Goal: Communication & Community: Answer question/provide support

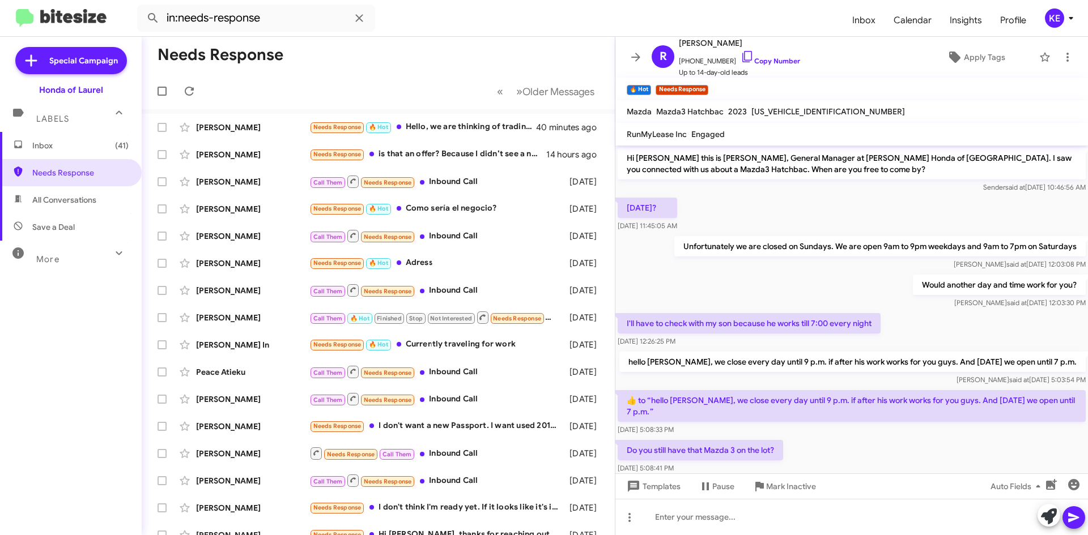
scroll to position [25, 0]
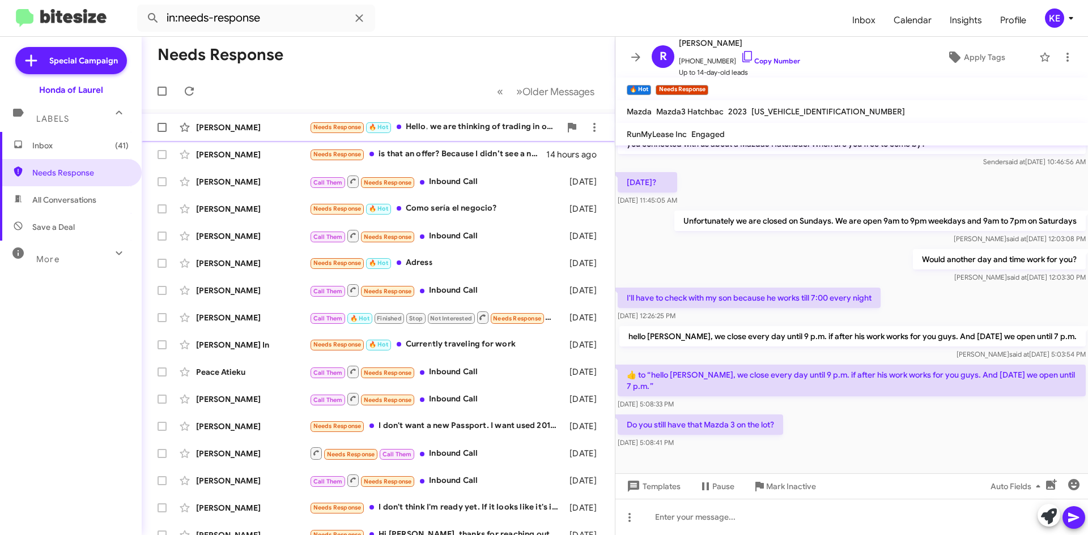
click at [462, 123] on div "Needs Response 🔥 Hot Hello, we are thinking of trading in our 2019 Honda fit...…" at bounding box center [434, 127] width 251 height 13
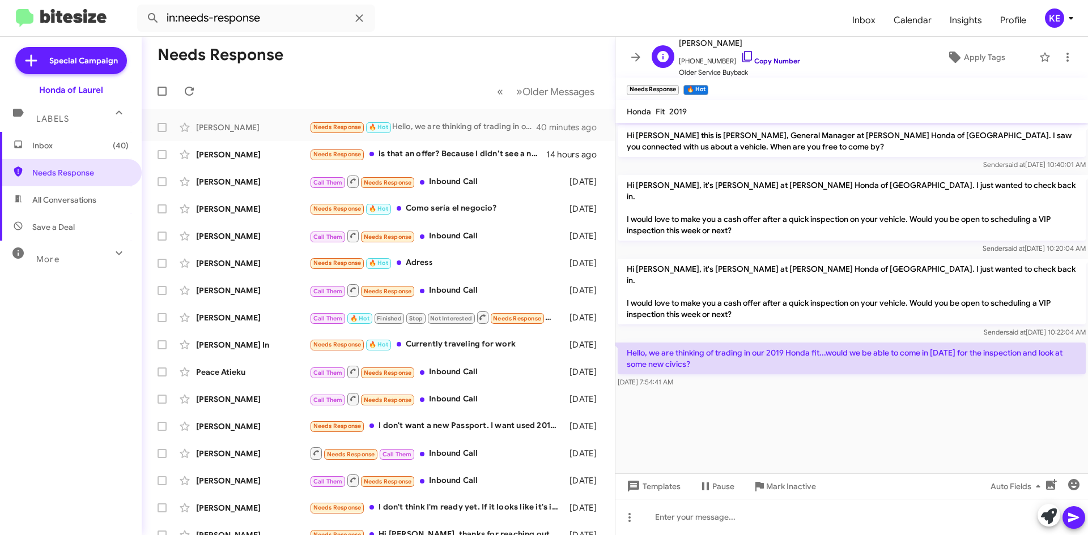
click at [742, 56] on icon at bounding box center [747, 56] width 10 height 11
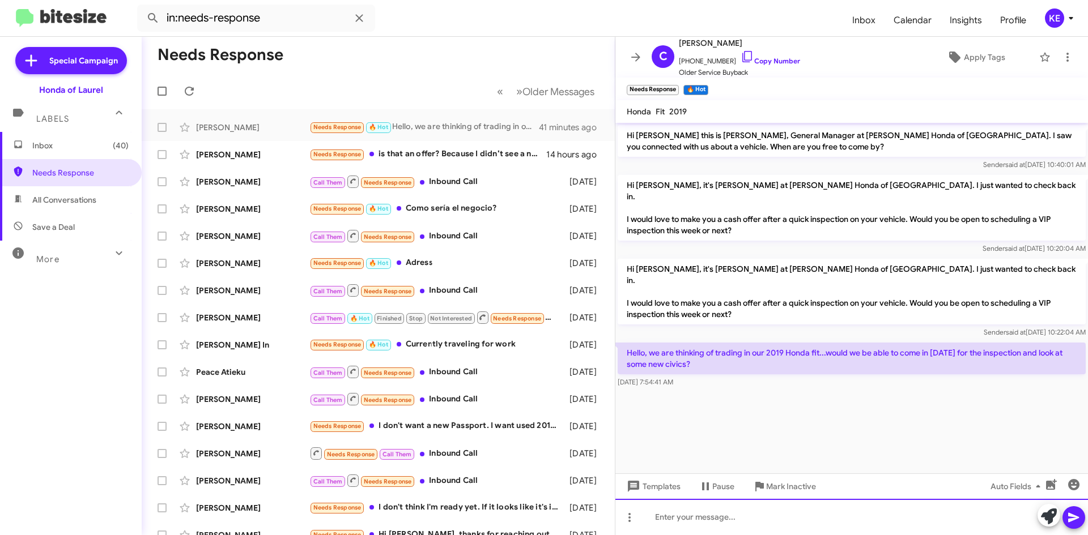
click at [738, 513] on div at bounding box center [851, 517] width 472 height 36
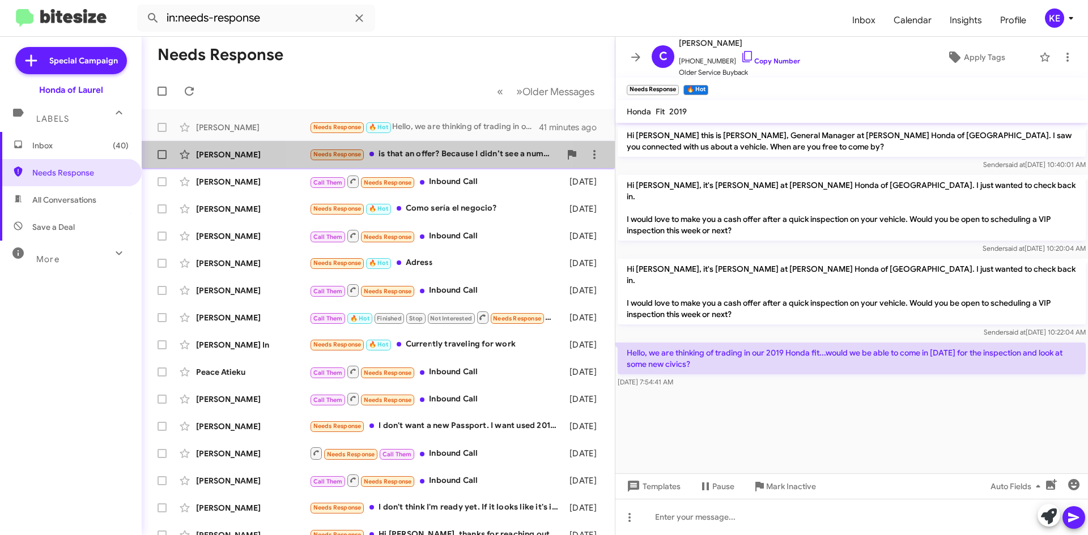
click at [425, 156] on div "Needs Response is that an offer? Because I didn’t see a number." at bounding box center [434, 154] width 251 height 13
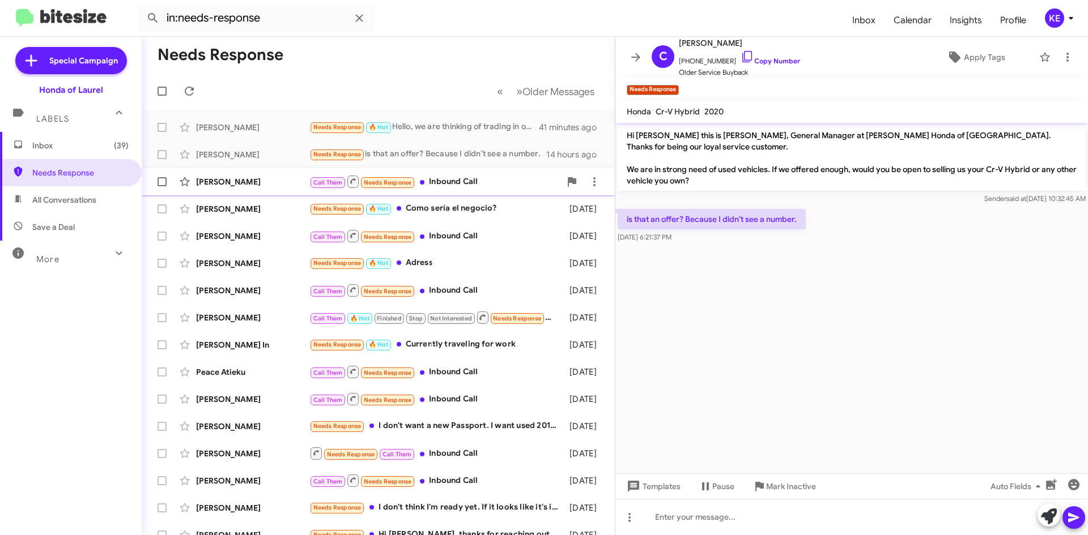
click at [455, 182] on div "Call Them Needs Response Inbound Call" at bounding box center [434, 181] width 251 height 14
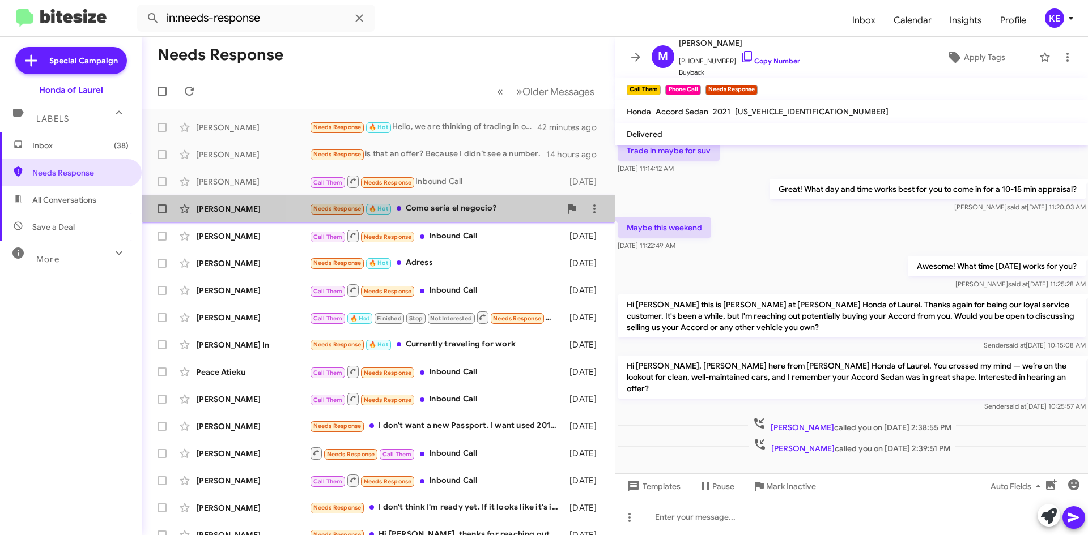
click at [454, 211] on div "Needs Response 🔥 Hot Como sería el negocio?" at bounding box center [434, 208] width 251 height 13
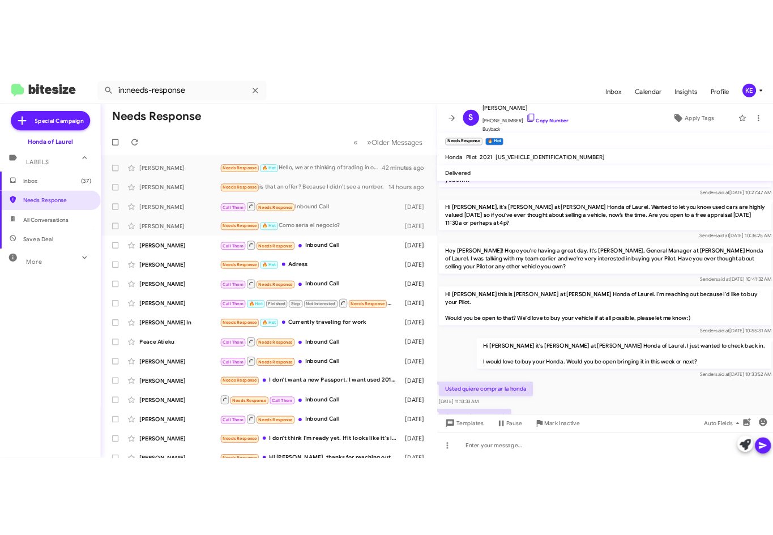
scroll to position [203, 0]
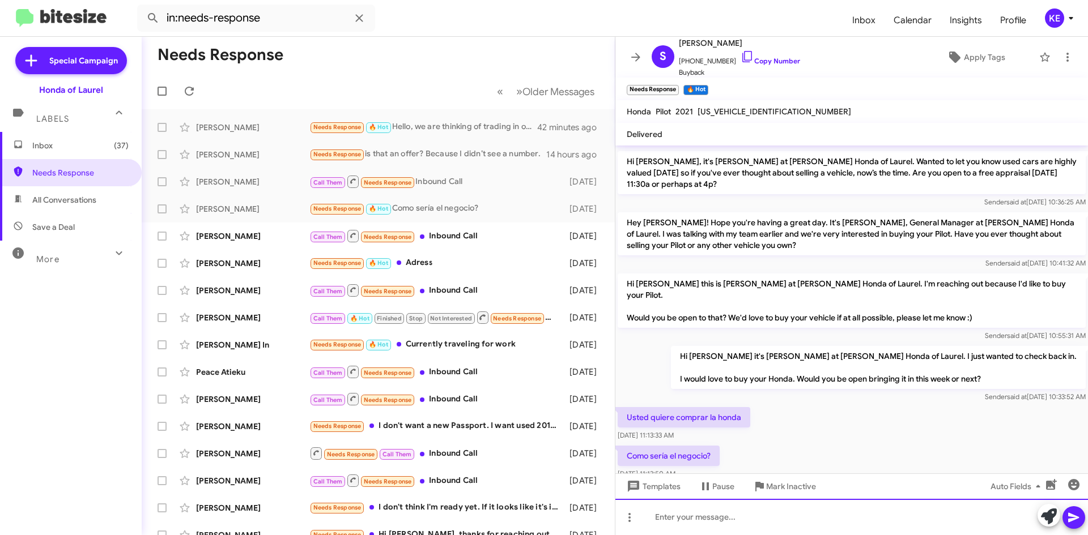
click at [734, 513] on div at bounding box center [851, 517] width 472 height 36
click at [819, 517] on div "Hola buenos dias. Y" at bounding box center [851, 517] width 472 height 36
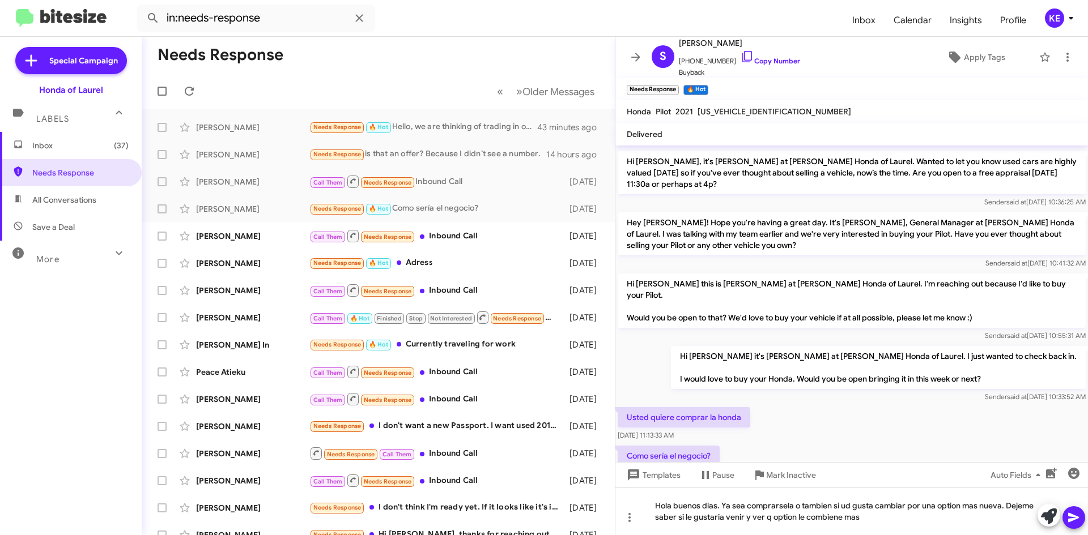
click at [1078, 514] on icon at bounding box center [1074, 518] width 14 height 14
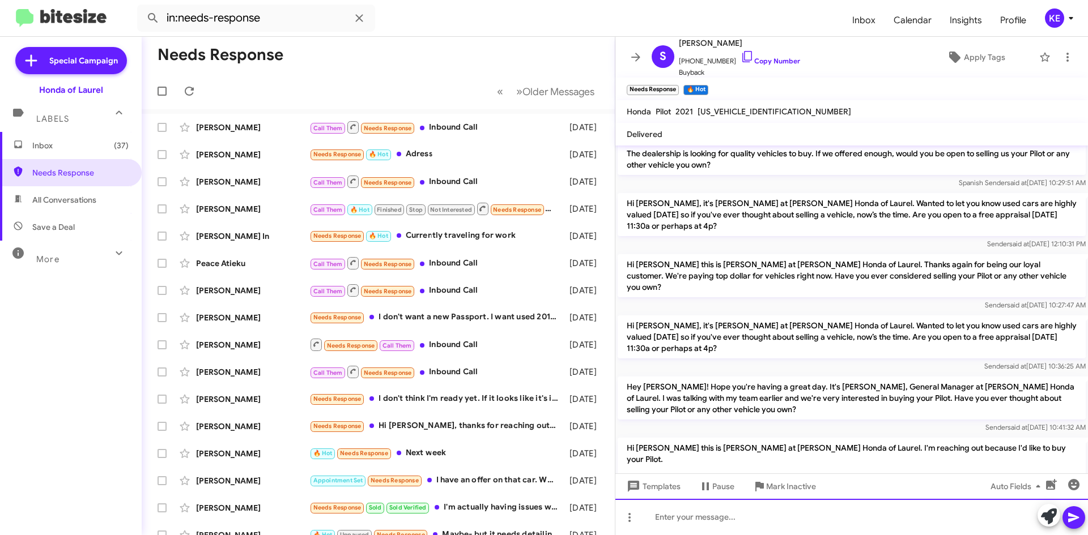
scroll to position [255, 0]
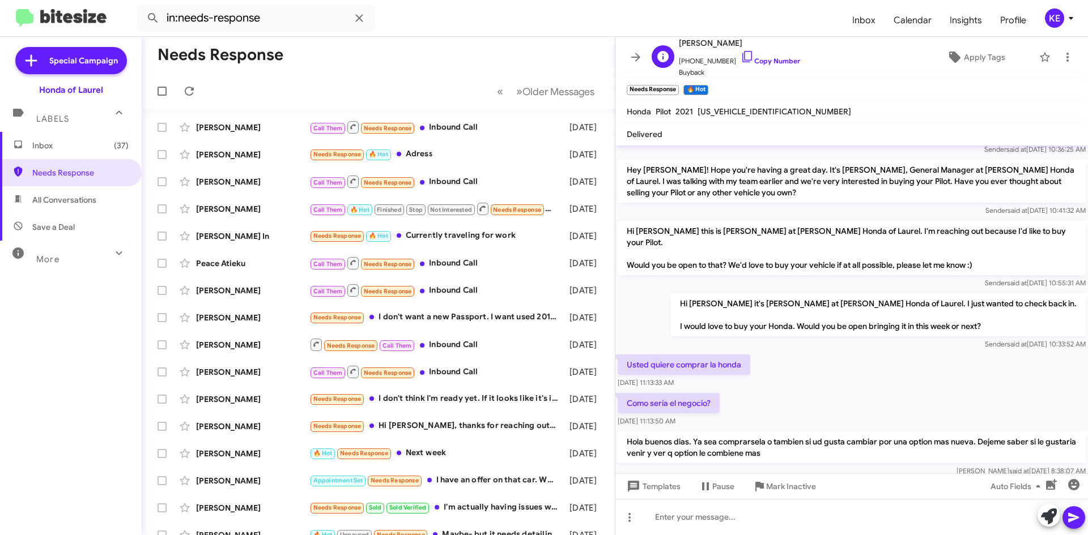
click at [711, 60] on span "+12405936330 Copy Number" at bounding box center [739, 58] width 121 height 17
click at [740, 57] on icon at bounding box center [747, 57] width 14 height 14
click at [462, 131] on div "Call Them Needs Response Inbound Call" at bounding box center [434, 127] width 251 height 14
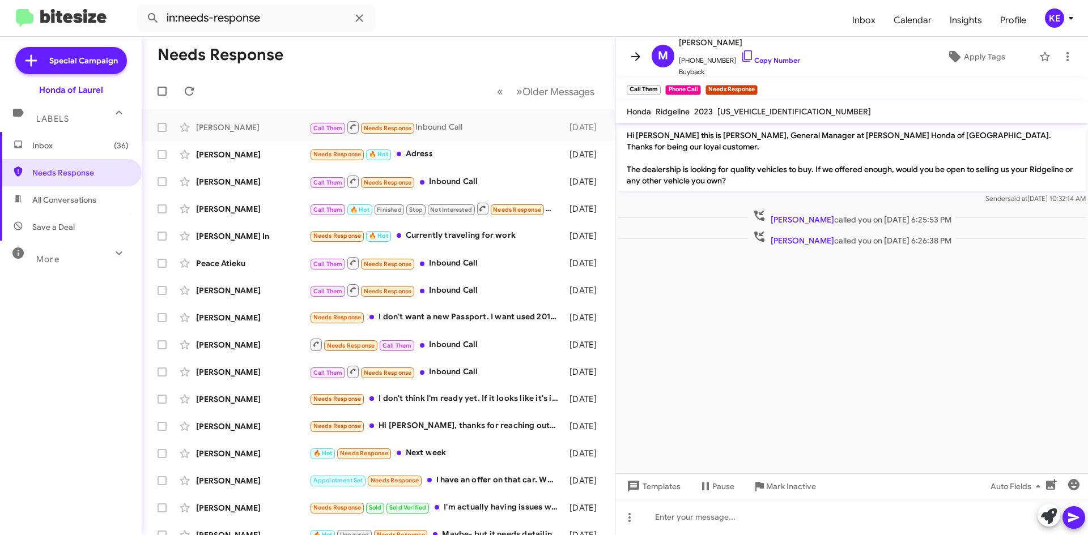
click at [642, 53] on span at bounding box center [635, 57] width 23 height 14
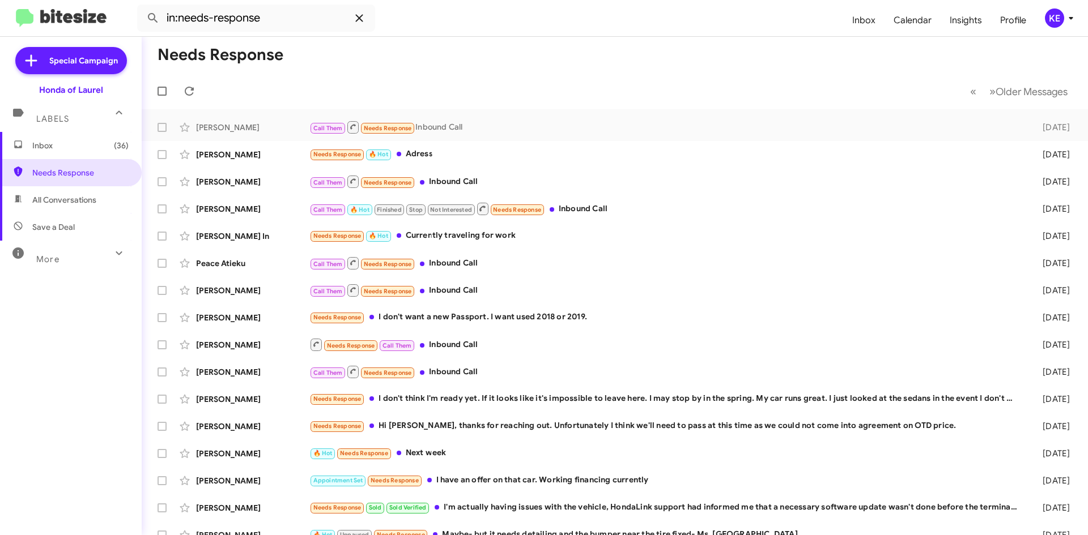
click at [363, 22] on icon at bounding box center [359, 18] width 14 height 14
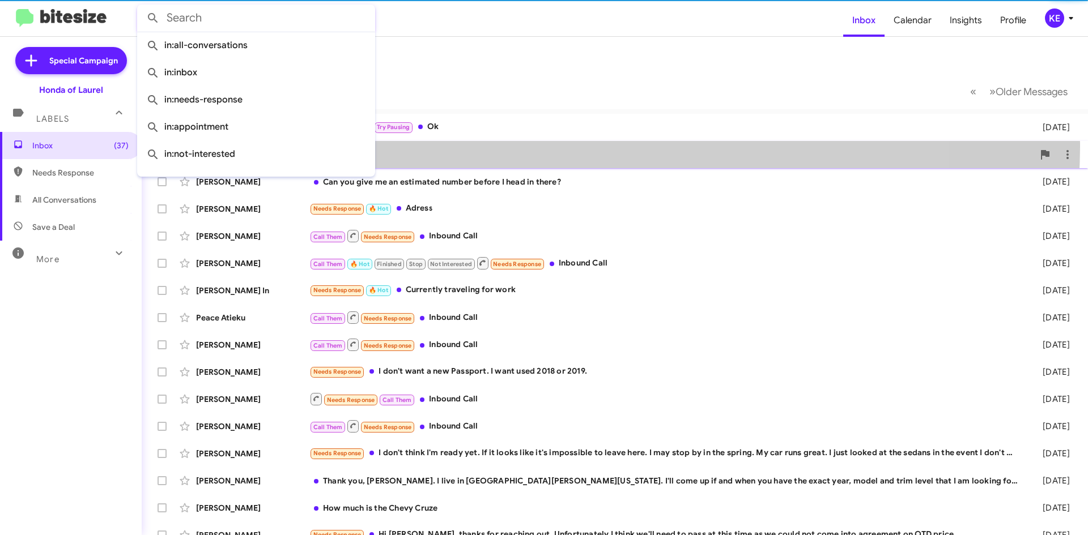
click at [510, 144] on div "Leonidas Ramirez-Damazo 👍 3 days ago" at bounding box center [615, 154] width 928 height 23
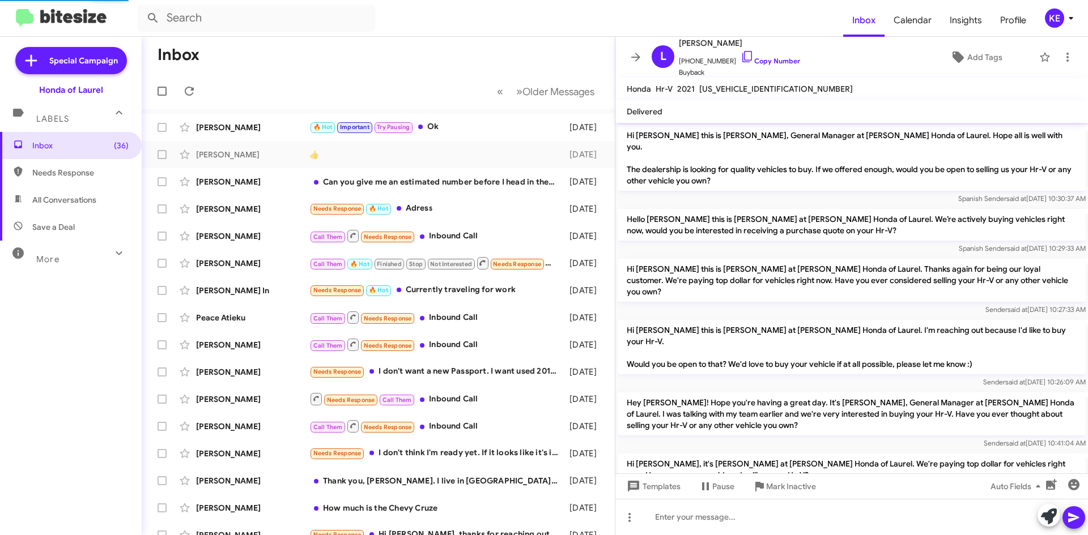
scroll to position [188, 0]
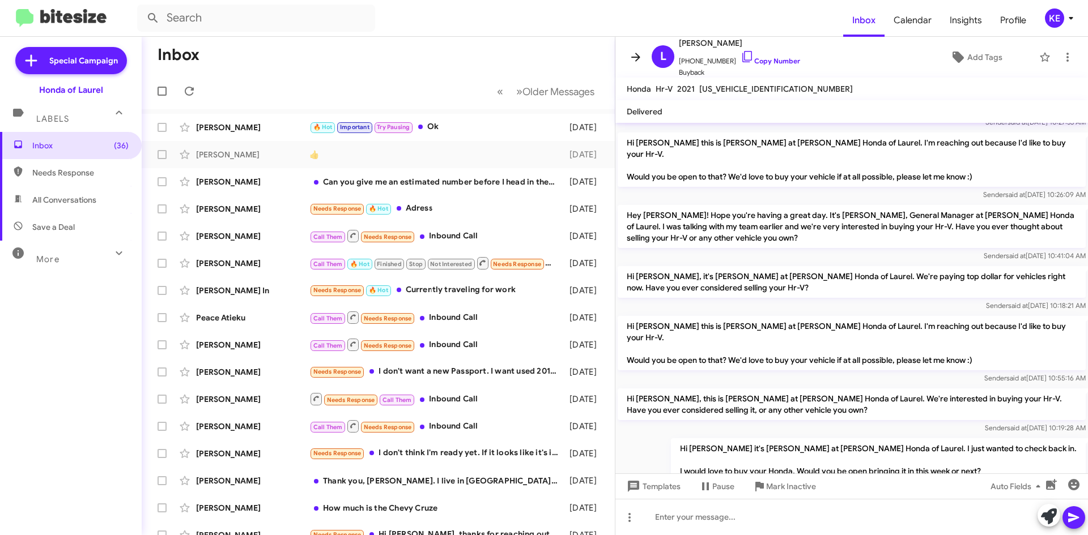
click at [634, 54] on icon at bounding box center [636, 57] width 14 height 14
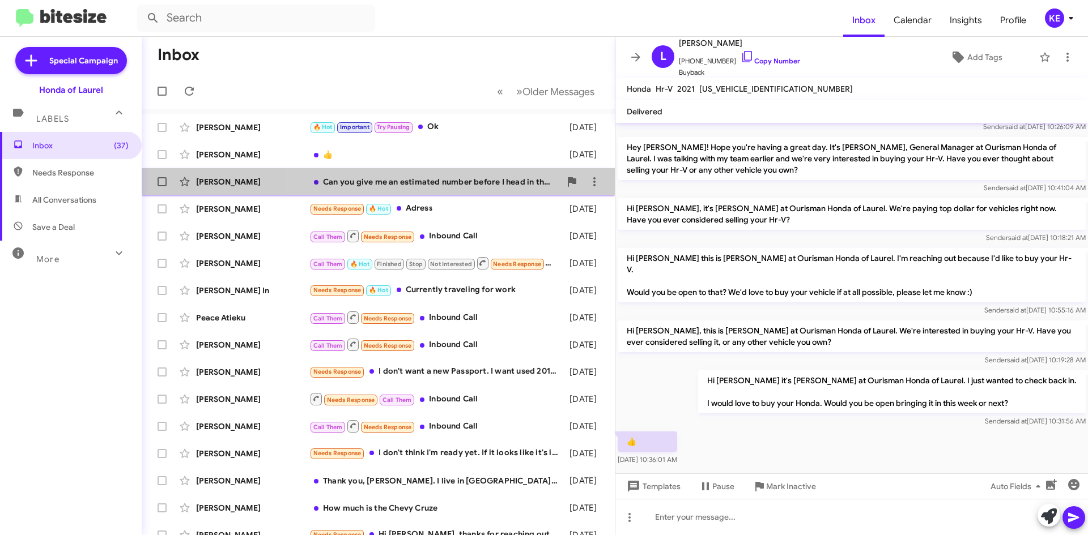
click at [467, 183] on div "Can you give me an estimated number before I head in there?" at bounding box center [434, 181] width 251 height 11
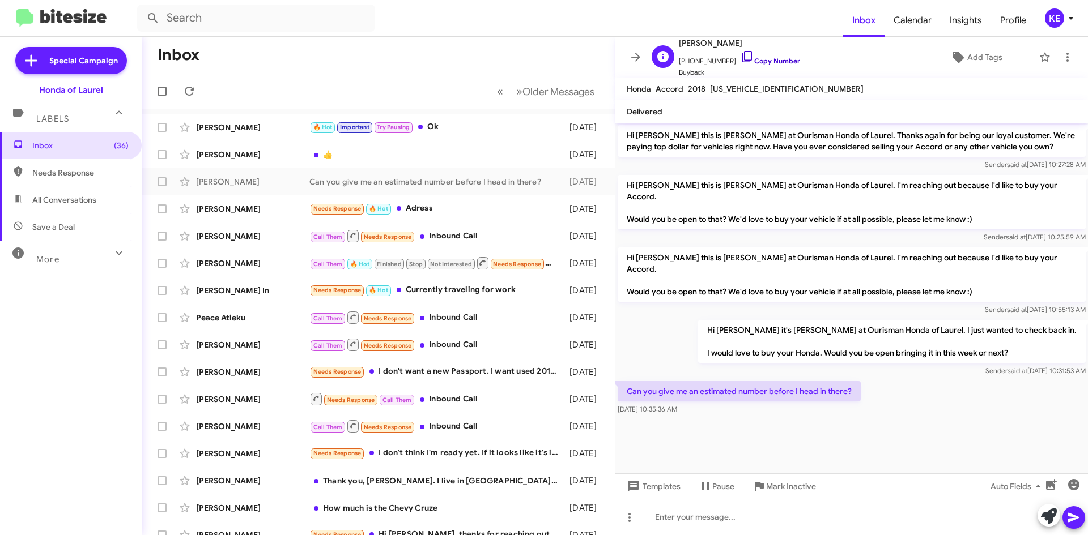
click at [740, 57] on icon at bounding box center [747, 57] width 14 height 14
click at [82, 201] on span "All Conversations" at bounding box center [64, 199] width 64 height 11
type input "in:all-conversations"
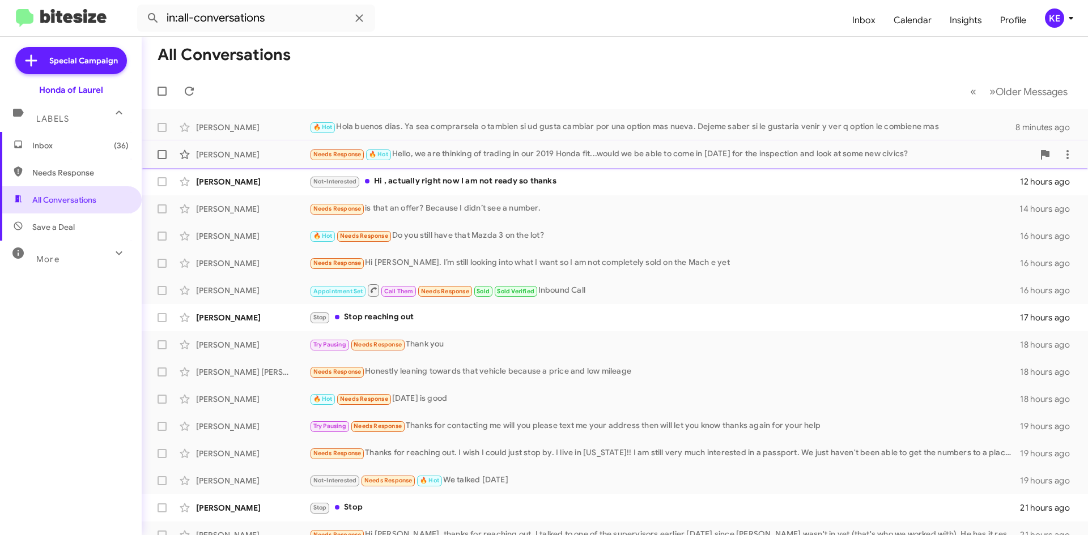
click at [521, 156] on div "Needs Response 🔥 Hot Hello, we are thinking of trading in our 2019 Honda fit...…" at bounding box center [671, 154] width 724 height 13
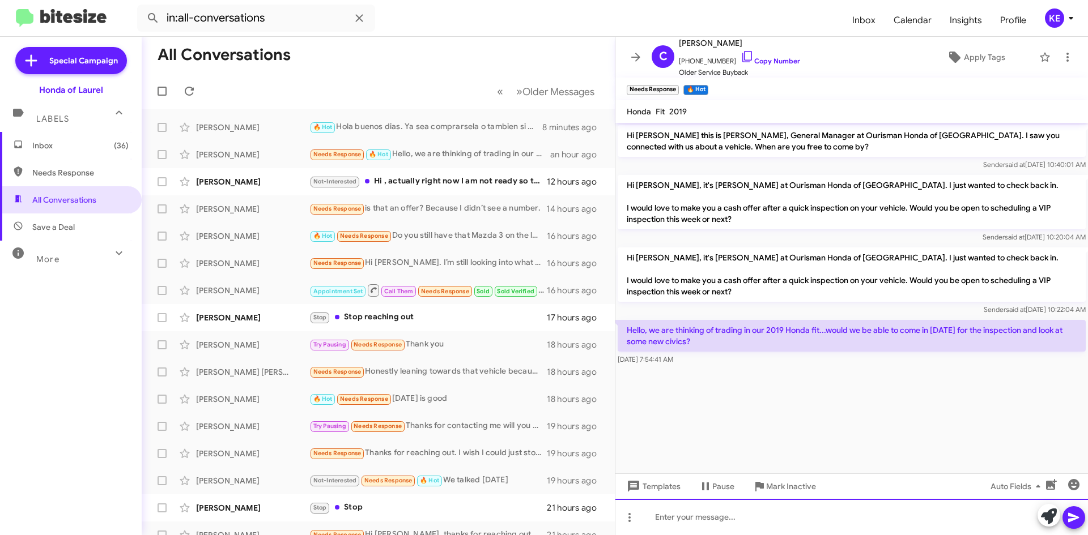
click at [715, 516] on div at bounding box center [851, 517] width 472 height 36
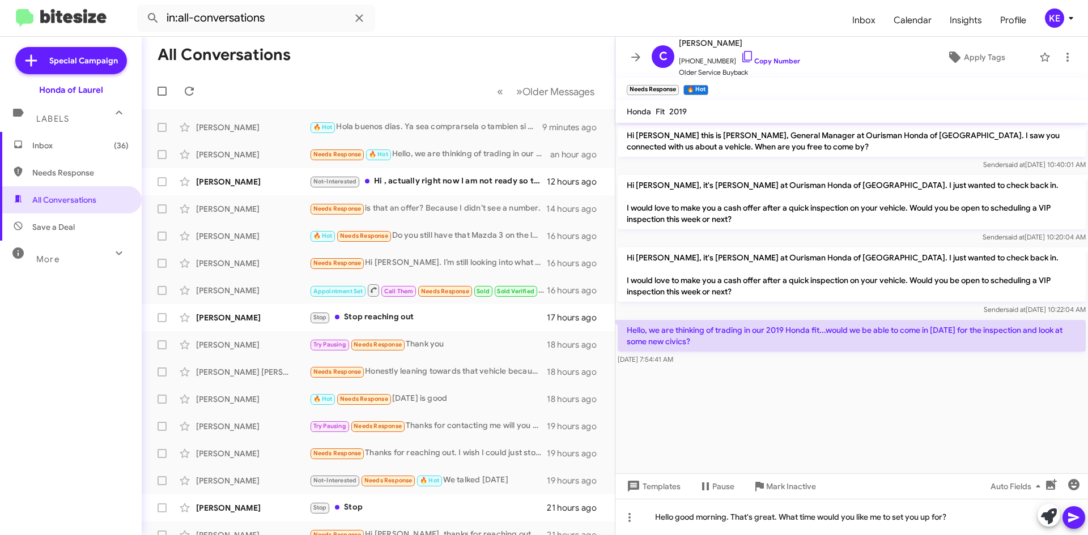
click at [1068, 521] on icon at bounding box center [1073, 518] width 11 height 10
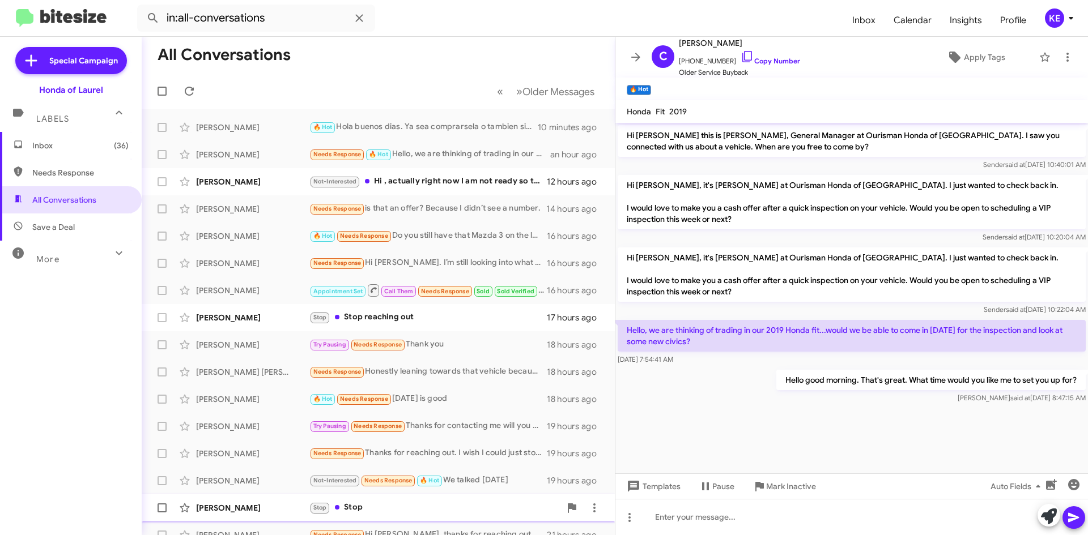
click at [435, 502] on div "Stop Stop" at bounding box center [434, 507] width 251 height 13
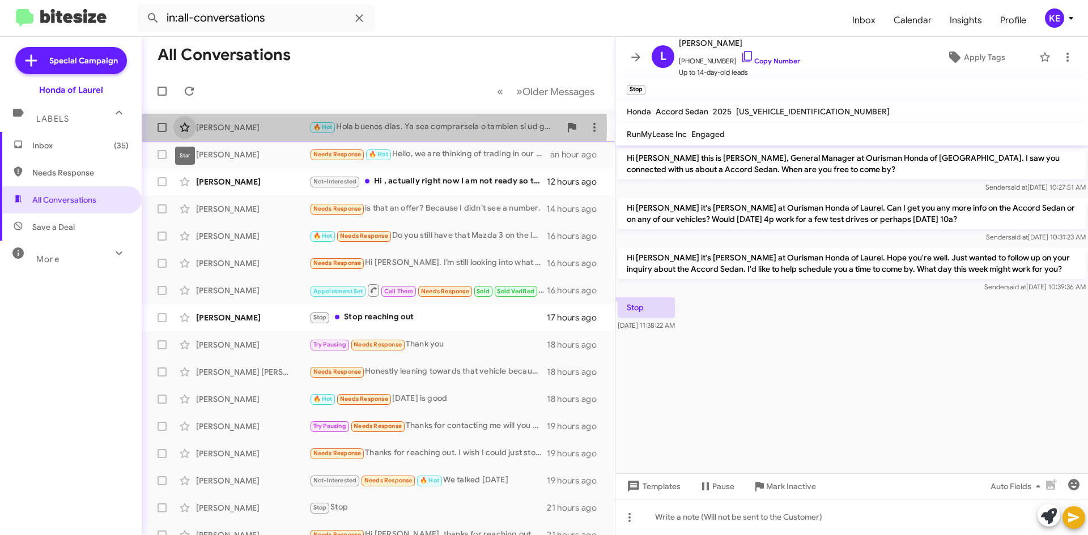
click at [181, 125] on icon at bounding box center [185, 128] width 14 height 14
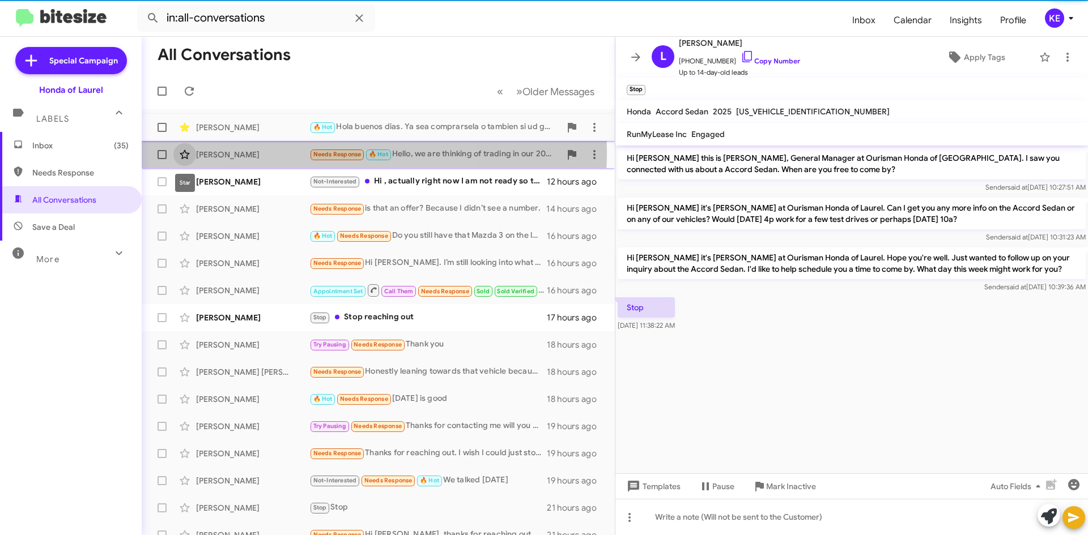
click at [182, 151] on icon at bounding box center [185, 155] width 14 height 14
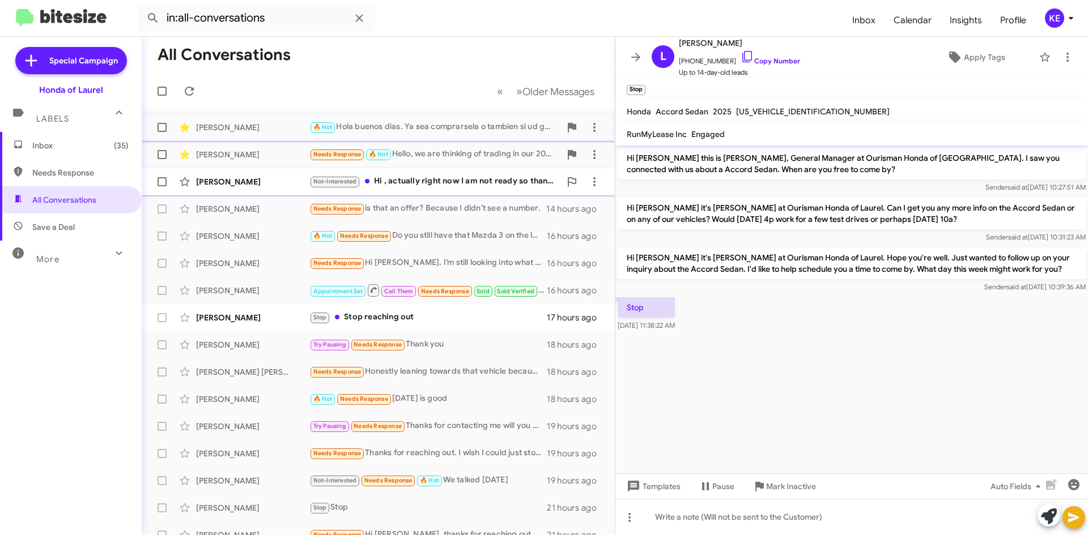
click at [428, 180] on div "Not-Interested Hi , actually right now I am not ready so thanks" at bounding box center [434, 181] width 251 height 13
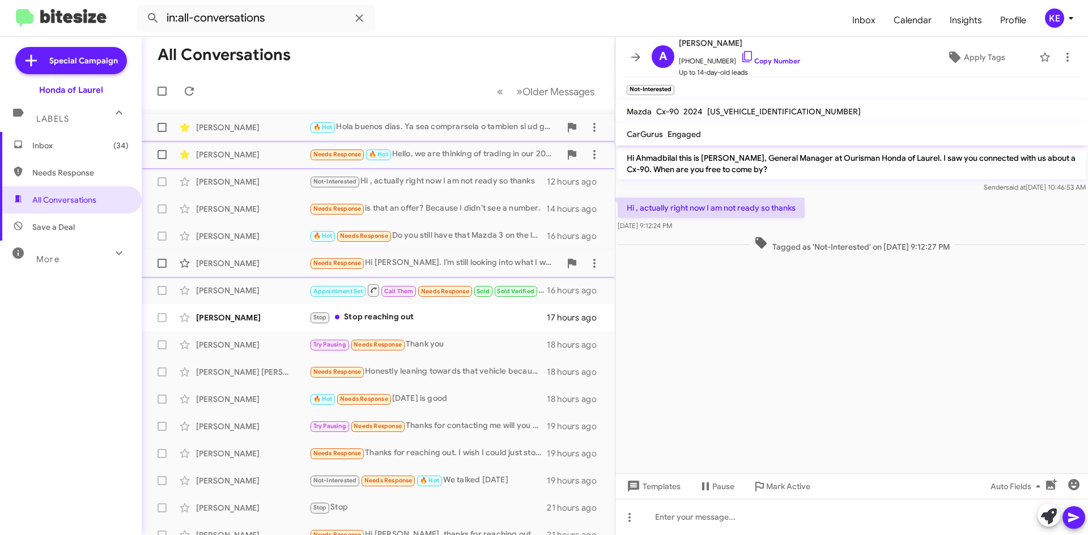
click at [433, 267] on div "Needs Response Hi [PERSON_NAME]. I’m still looking into what I want so I am not…" at bounding box center [434, 263] width 251 height 13
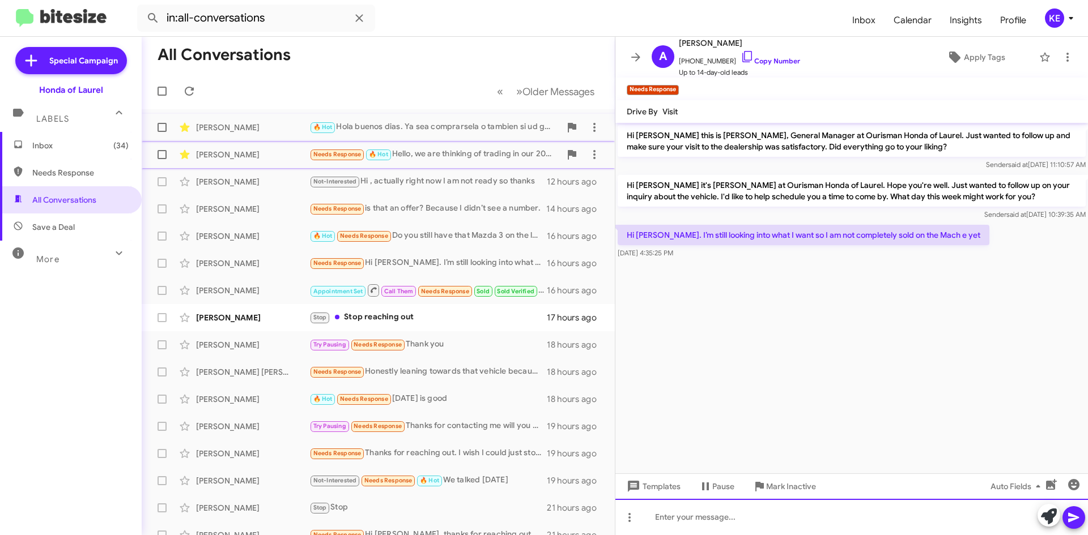
click at [757, 522] on div at bounding box center [851, 517] width 472 height 36
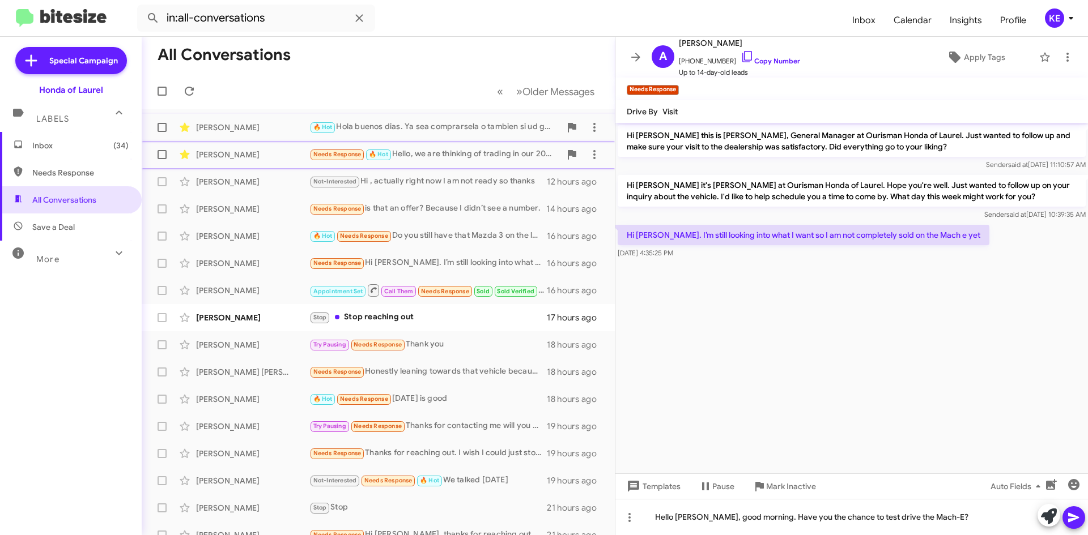
click at [1074, 515] on icon at bounding box center [1074, 518] width 14 height 14
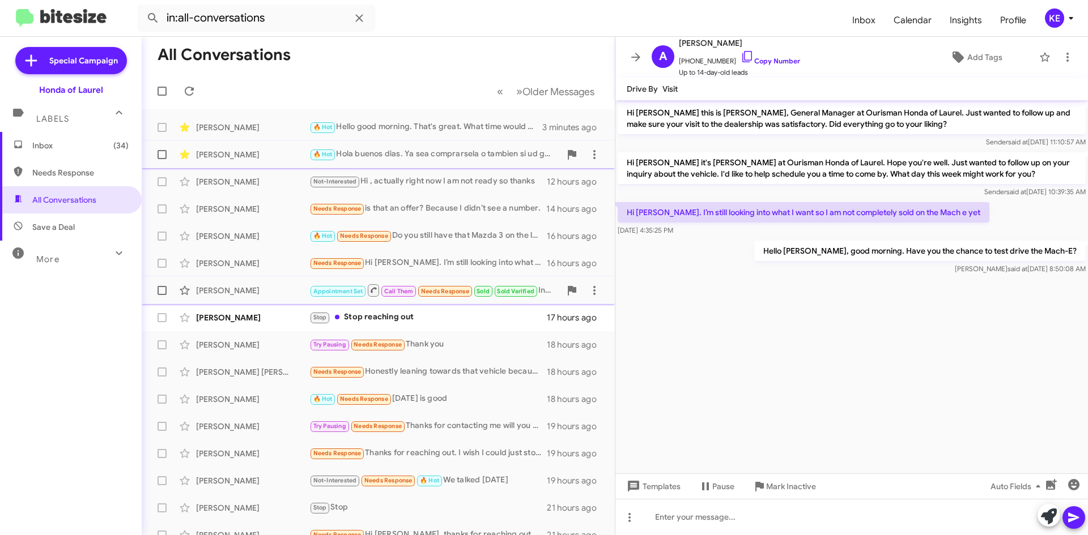
click at [284, 293] on div "[PERSON_NAME]" at bounding box center [252, 290] width 113 height 11
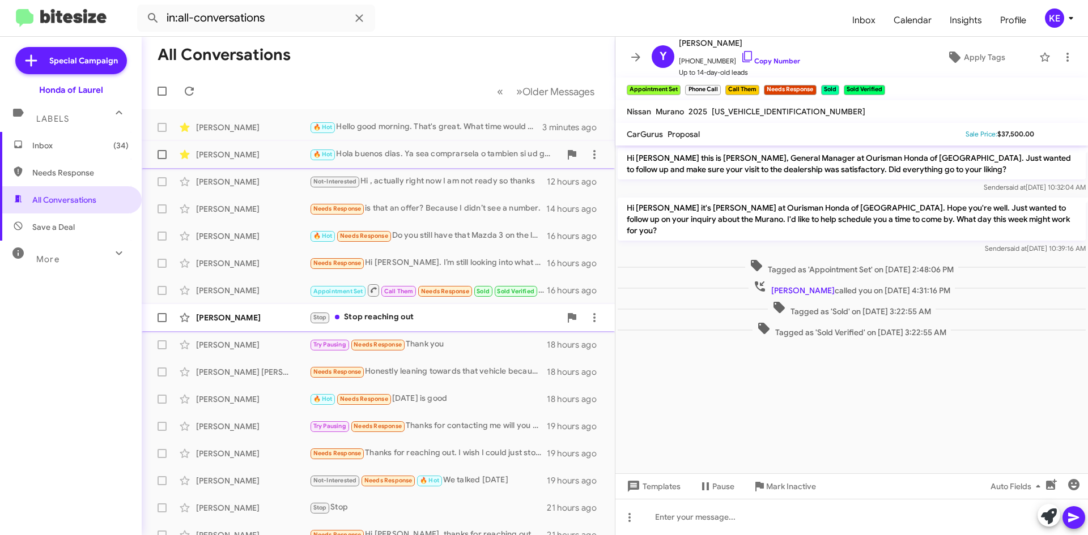
click at [442, 320] on div "Stop Stop reaching out" at bounding box center [434, 317] width 251 height 13
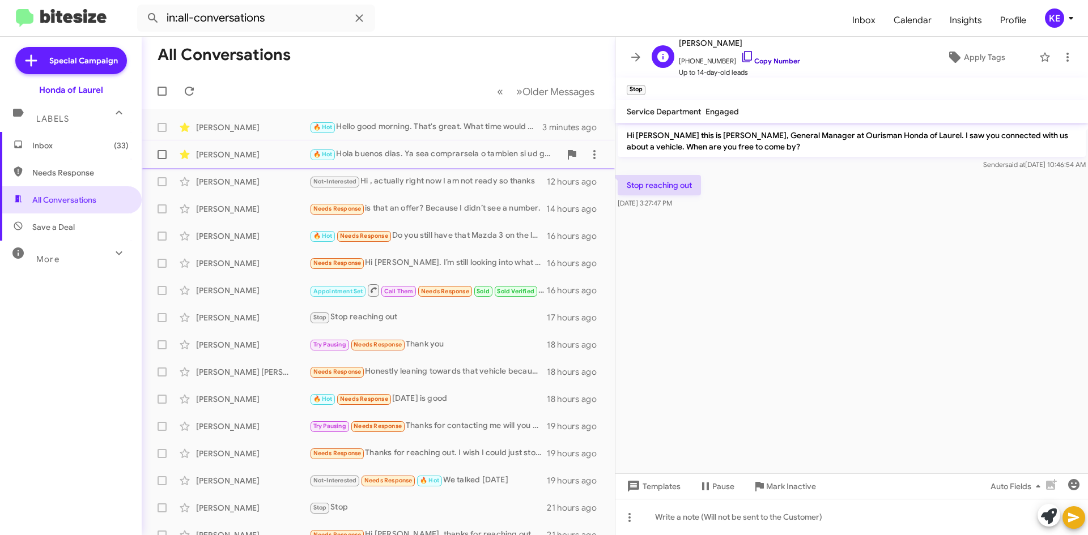
click at [740, 58] on icon at bounding box center [747, 57] width 14 height 14
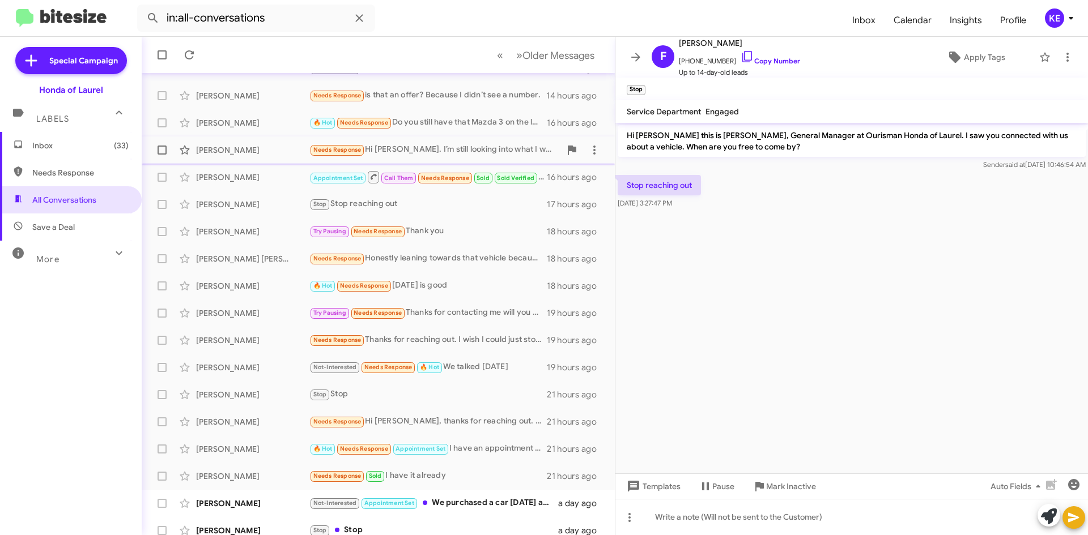
scroll to position [122, 0]
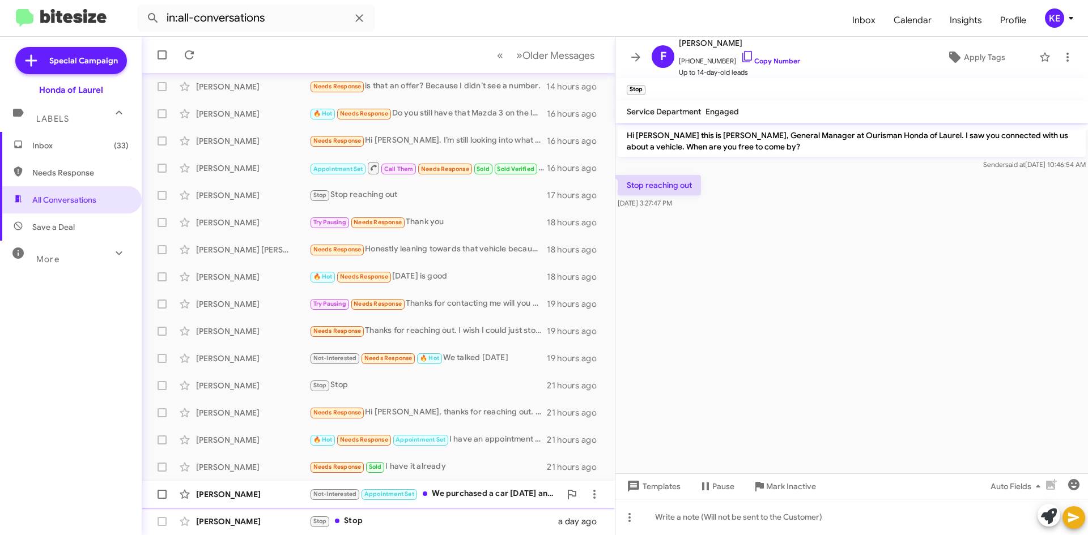
click at [471, 493] on div "Not-Interested Appointment Set We purchased a car [DATE] and are no longer look…" at bounding box center [434, 494] width 251 height 13
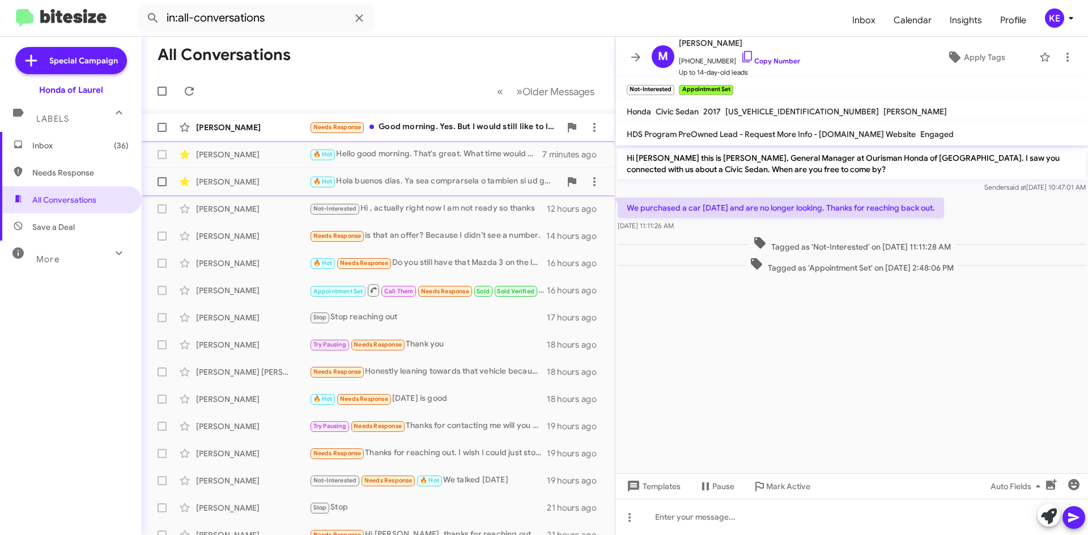
click at [409, 131] on div "Needs Response Good morning. Yes. But I would still like to look at a prologue" at bounding box center [434, 127] width 251 height 13
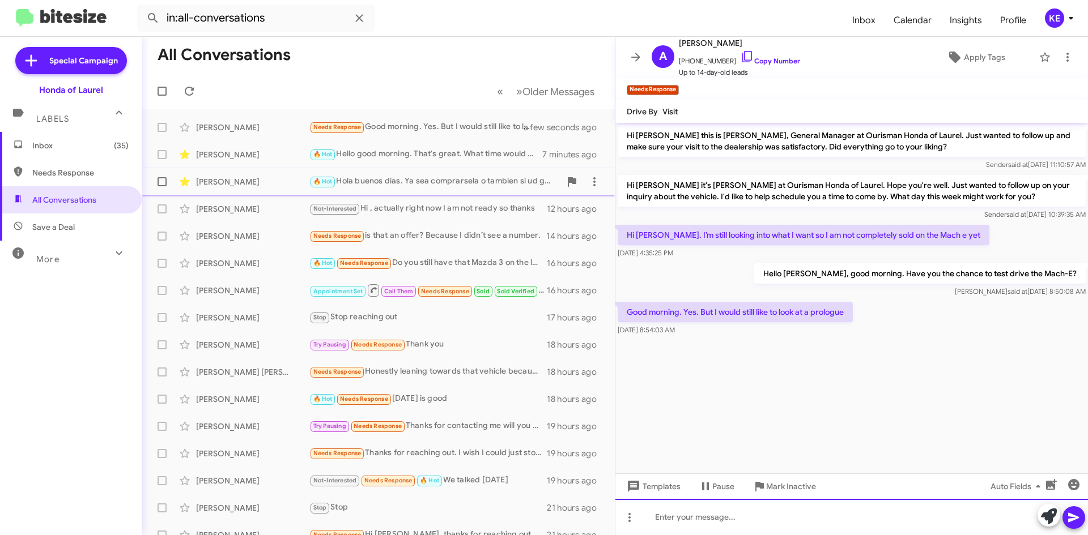
drag, startPoint x: 738, startPoint y: 518, endPoint x: 741, endPoint y: 512, distance: 6.8
click at [738, 517] on div at bounding box center [851, 517] width 472 height 36
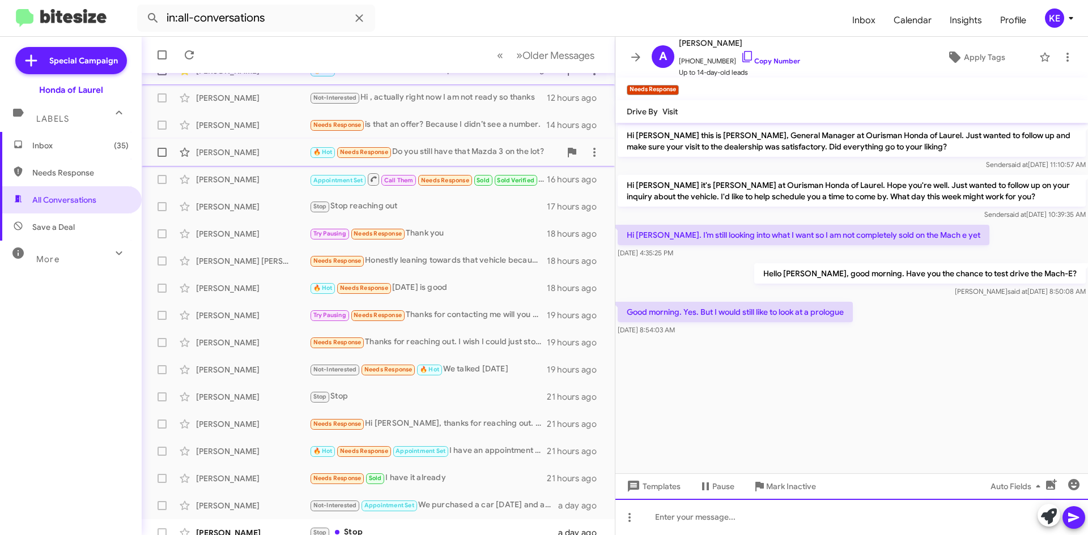
scroll to position [113, 0]
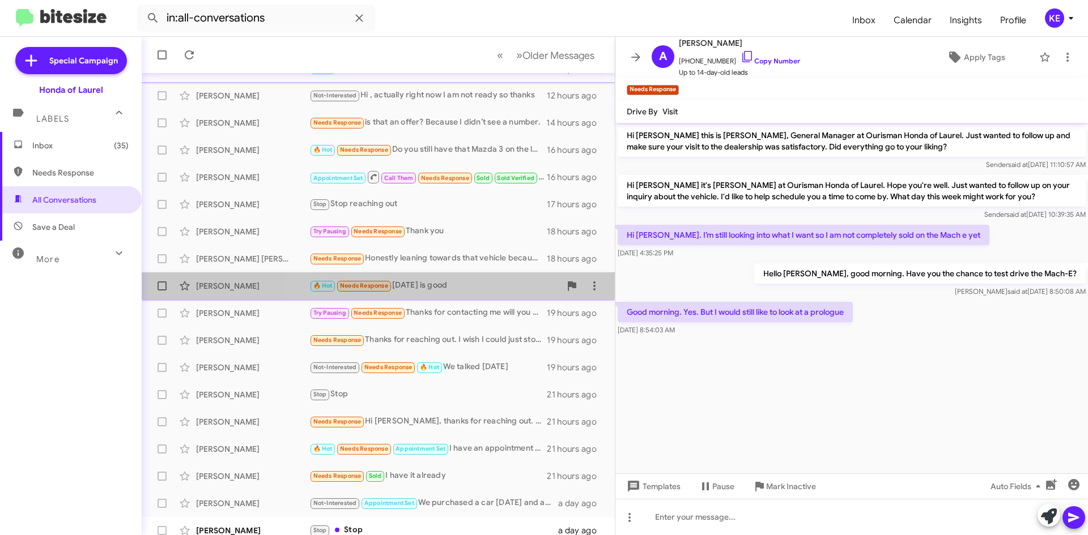
click at [472, 290] on div "🔥 Hot Needs Response [DATE] is good" at bounding box center [434, 285] width 251 height 13
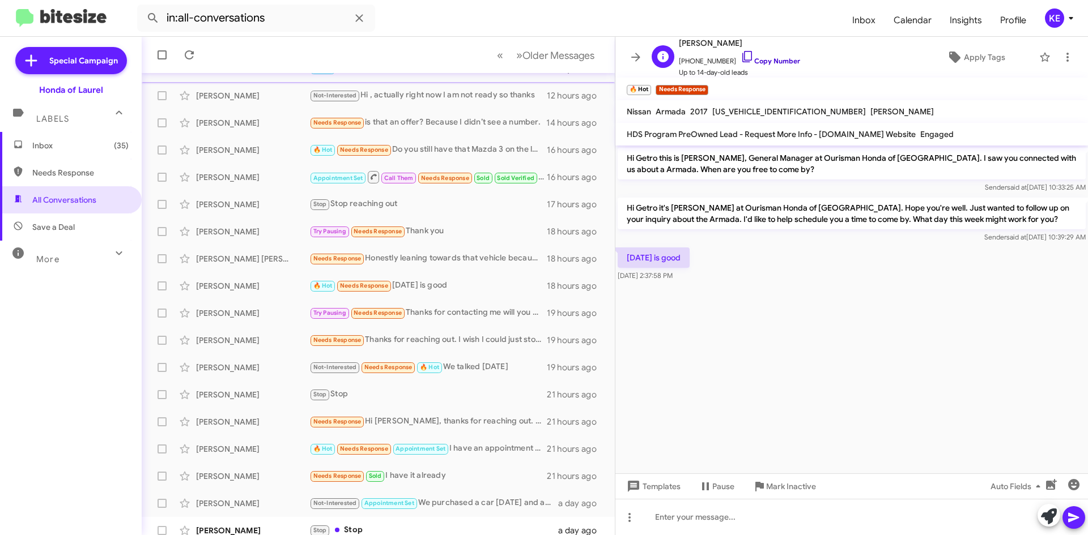
click at [740, 58] on icon at bounding box center [747, 57] width 14 height 14
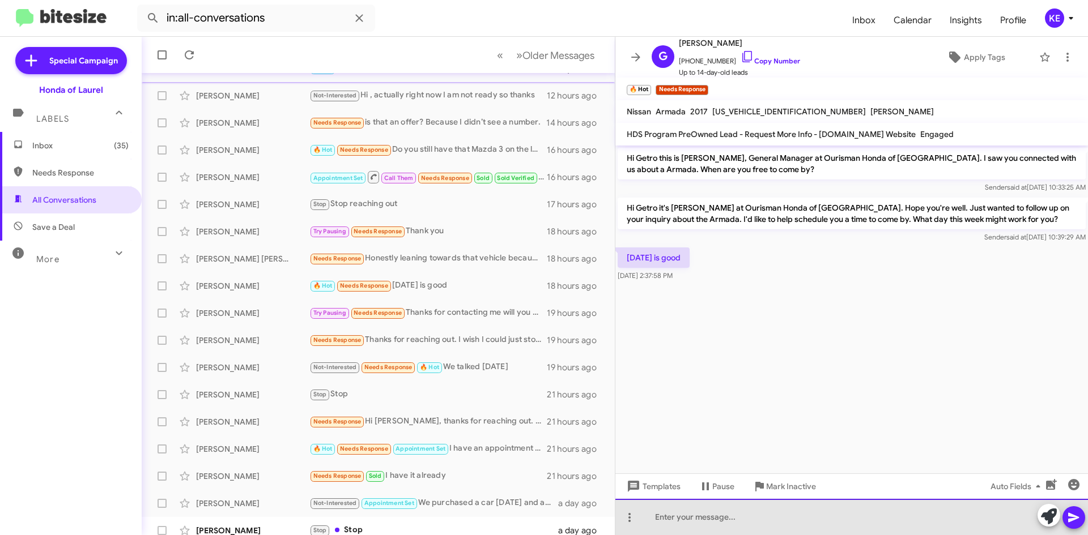
drag, startPoint x: 745, startPoint y: 517, endPoint x: 750, endPoint y: 511, distance: 7.6
click at [747, 515] on div at bounding box center [851, 517] width 472 height 36
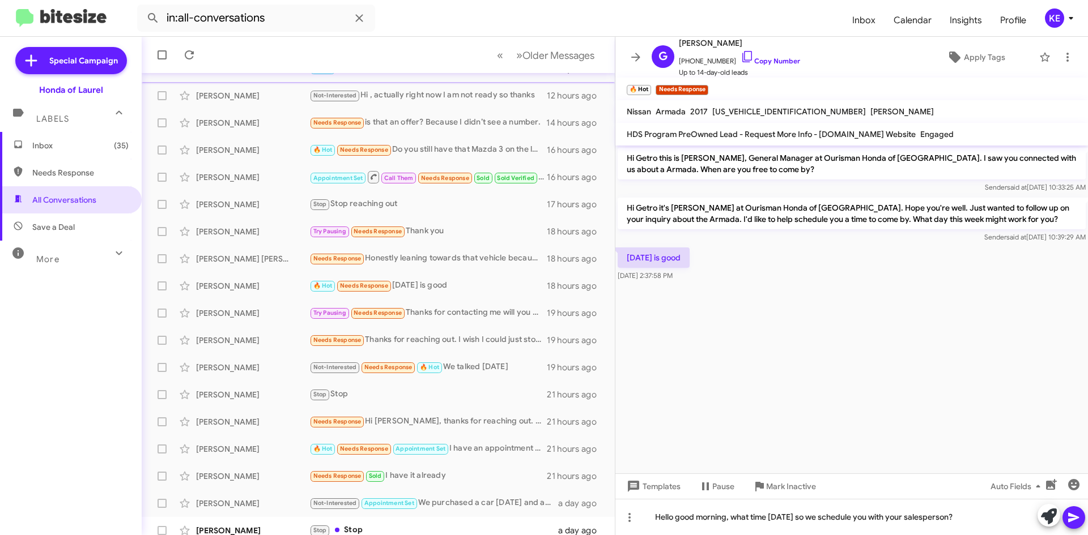
click at [1078, 521] on icon at bounding box center [1074, 518] width 14 height 14
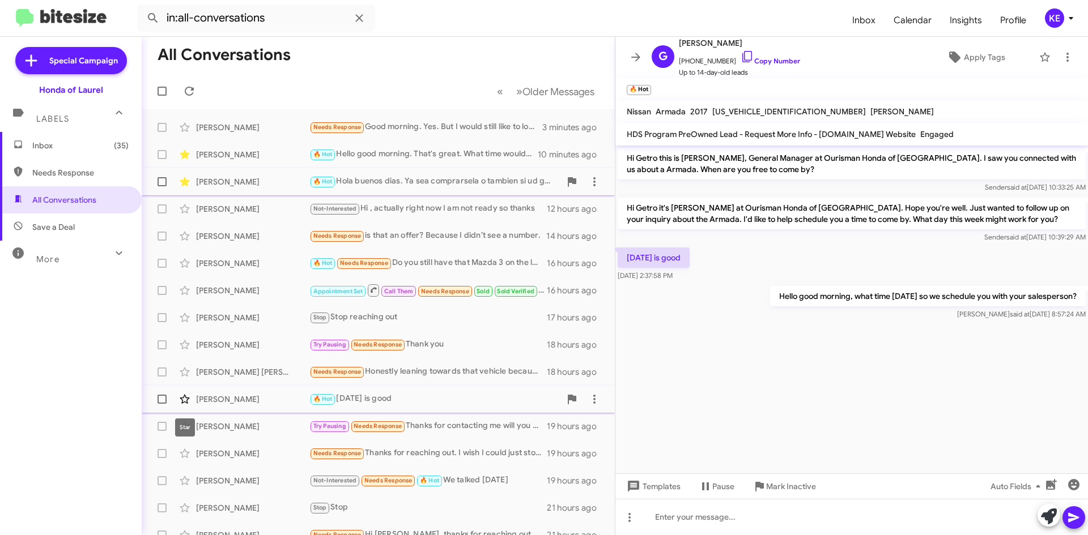
click at [181, 398] on icon at bounding box center [185, 399] width 10 height 9
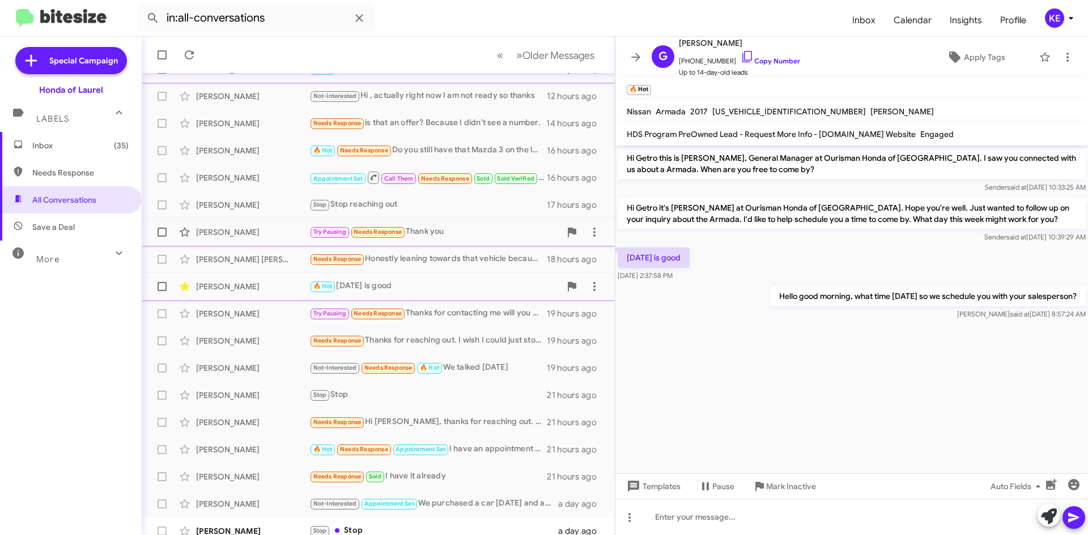
scroll to position [113, 0]
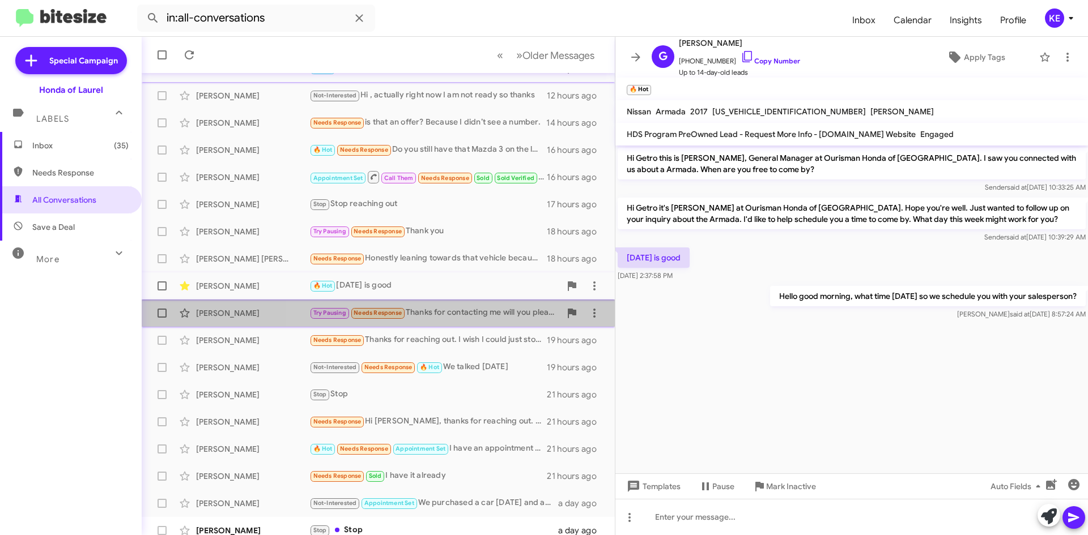
click at [465, 314] on div "Try Pausing Needs Response Thanks for contacting me will you please text me you…" at bounding box center [434, 312] width 251 height 13
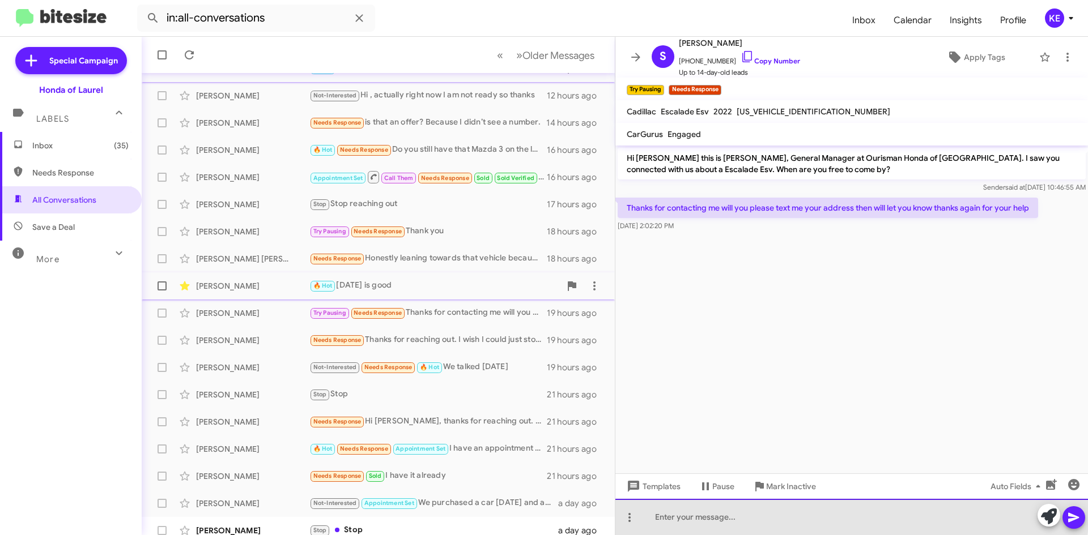
click at [698, 512] on div at bounding box center [851, 517] width 472 height 36
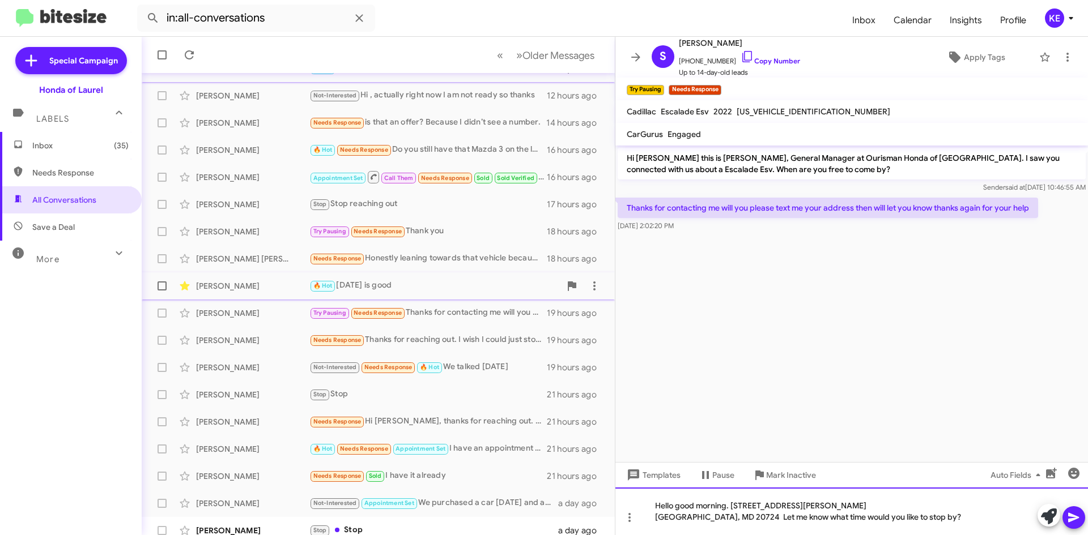
click at [771, 518] on div "[GEOGRAPHIC_DATA], MD 20724 Let me know what time would you like to stop by?" at bounding box center [846, 517] width 382 height 11
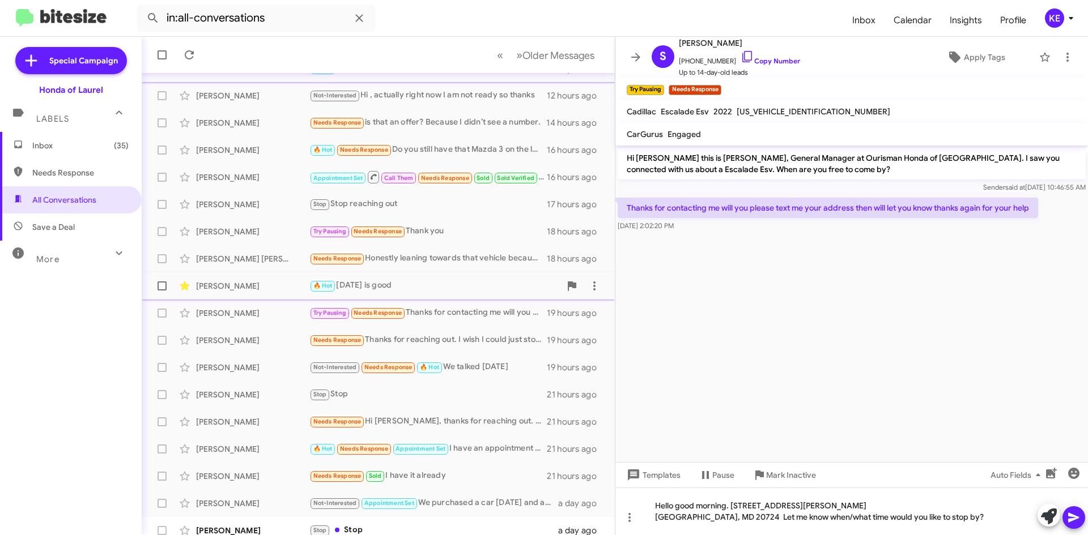
click at [1074, 519] on icon at bounding box center [1073, 518] width 11 height 10
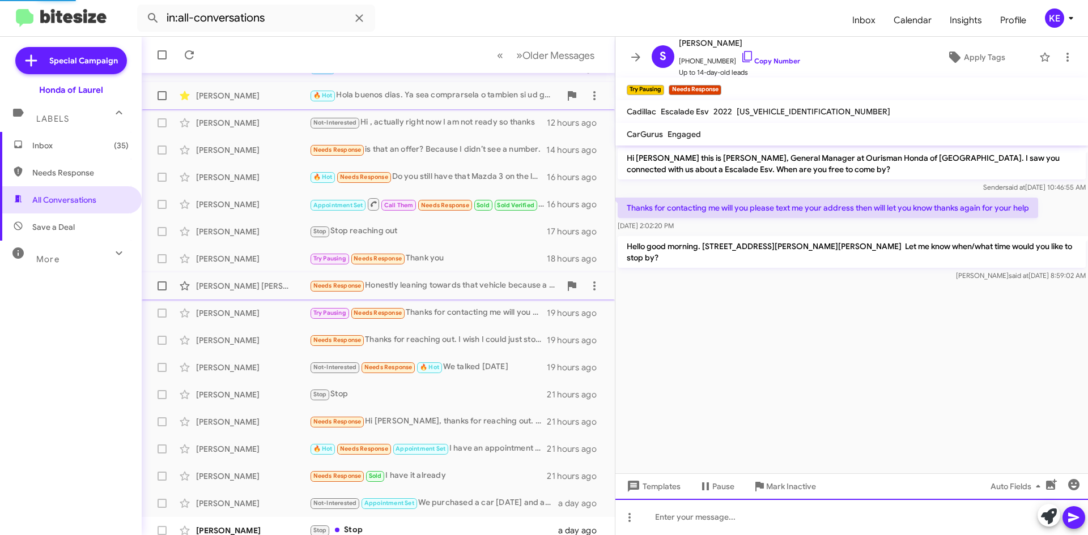
scroll to position [122, 0]
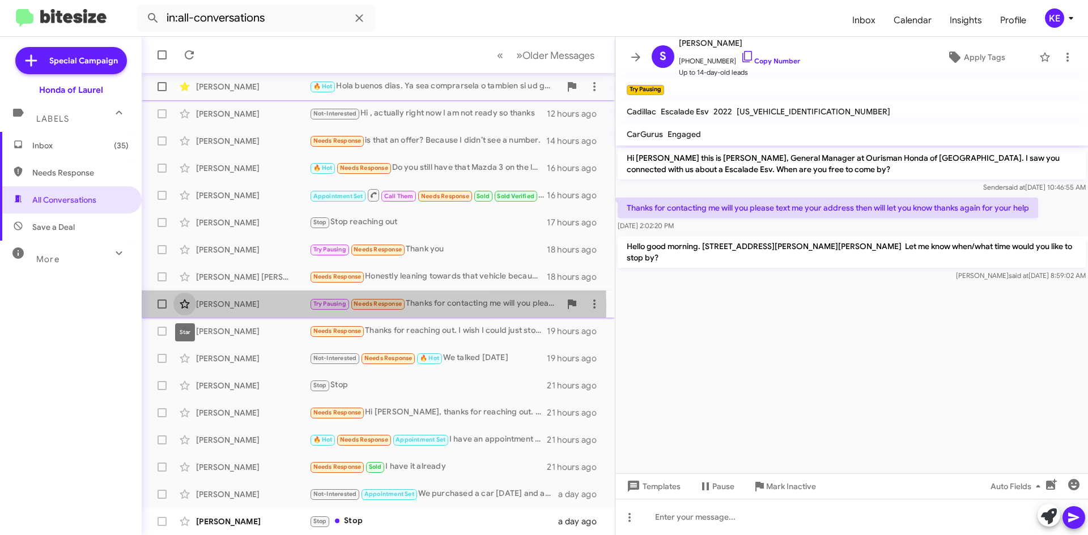
click at [188, 305] on icon at bounding box center [185, 304] width 14 height 14
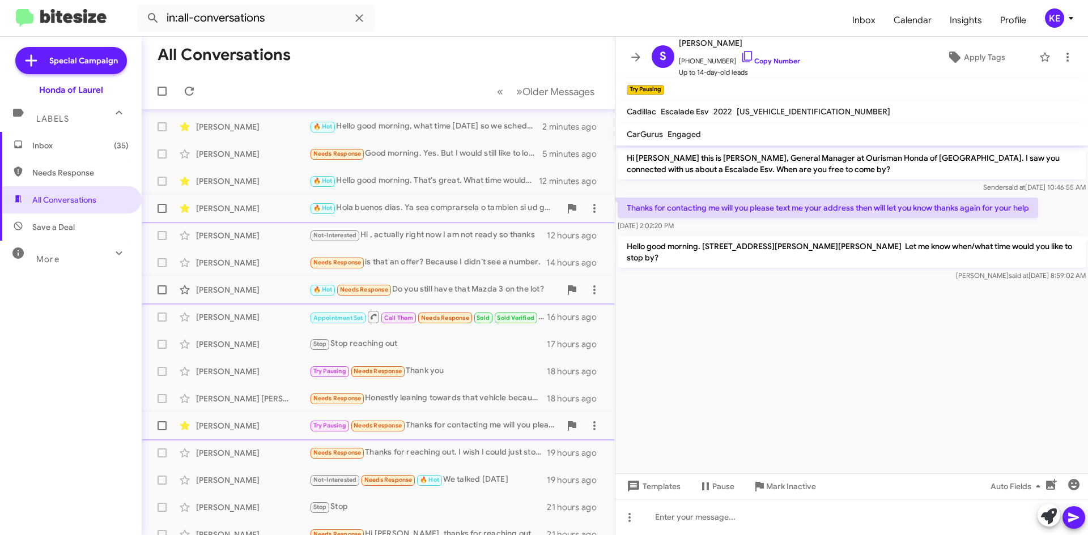
scroll to position [0, 0]
click at [637, 61] on icon at bounding box center [636, 57] width 14 height 14
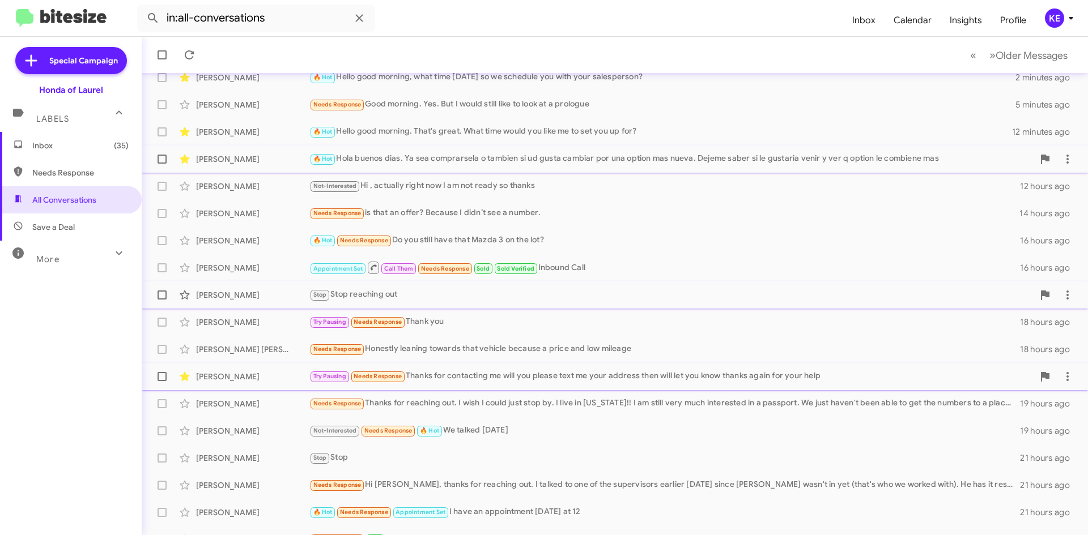
scroll to position [122, 0]
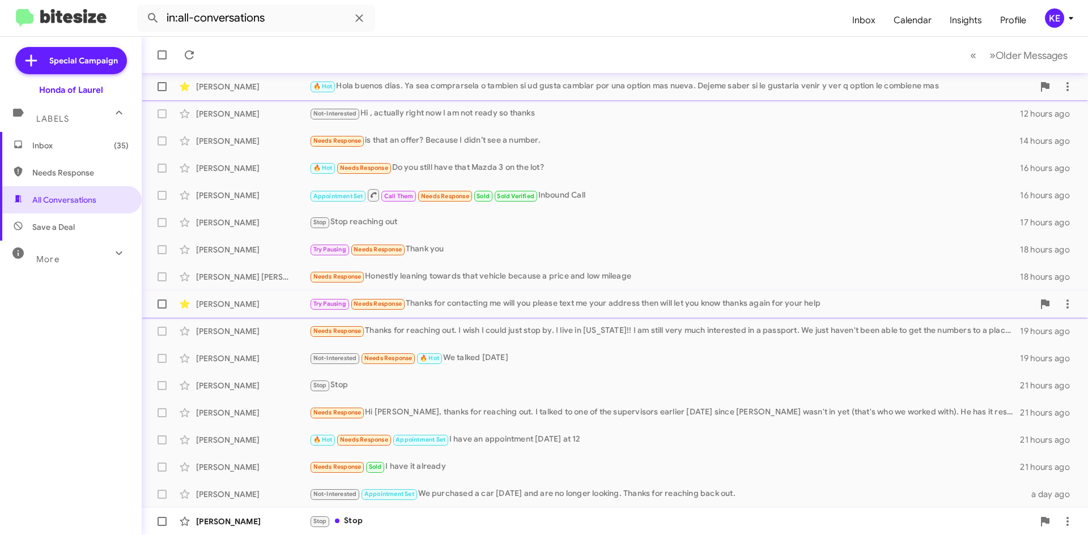
click at [397, 525] on div "Stop Stop" at bounding box center [671, 521] width 724 height 13
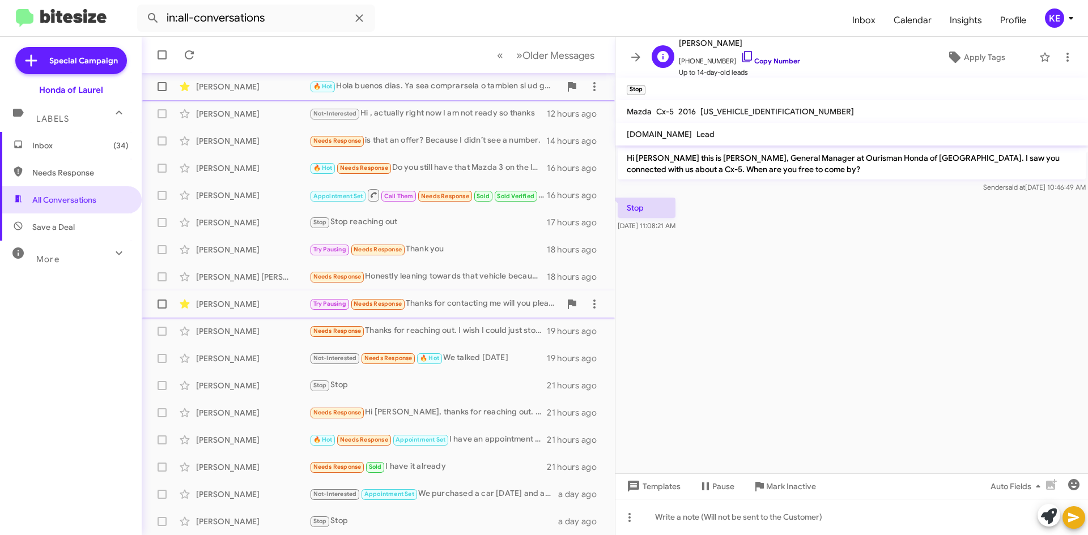
click at [740, 58] on icon at bounding box center [747, 57] width 14 height 14
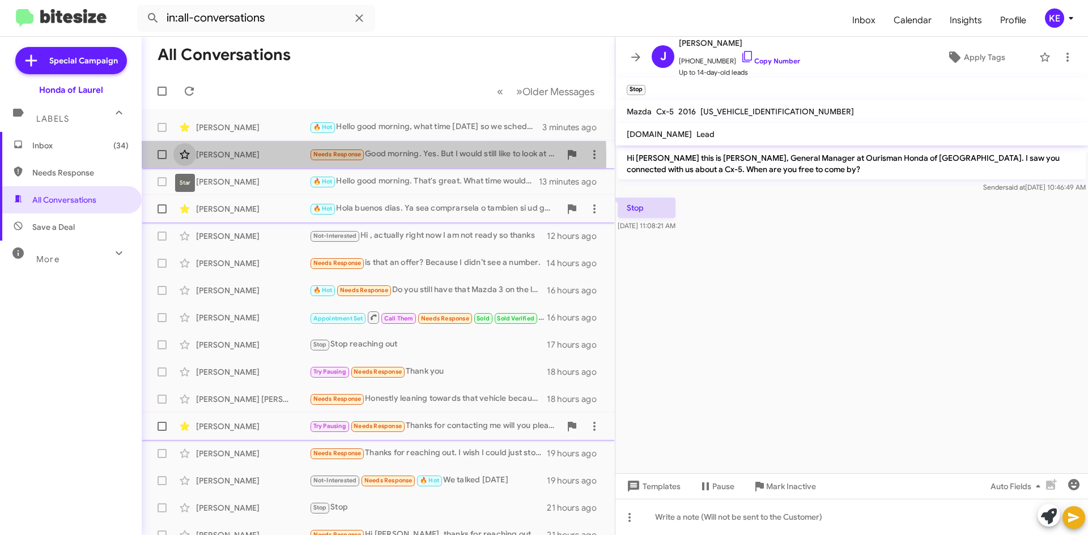
click at [188, 155] on icon at bounding box center [185, 155] width 14 height 14
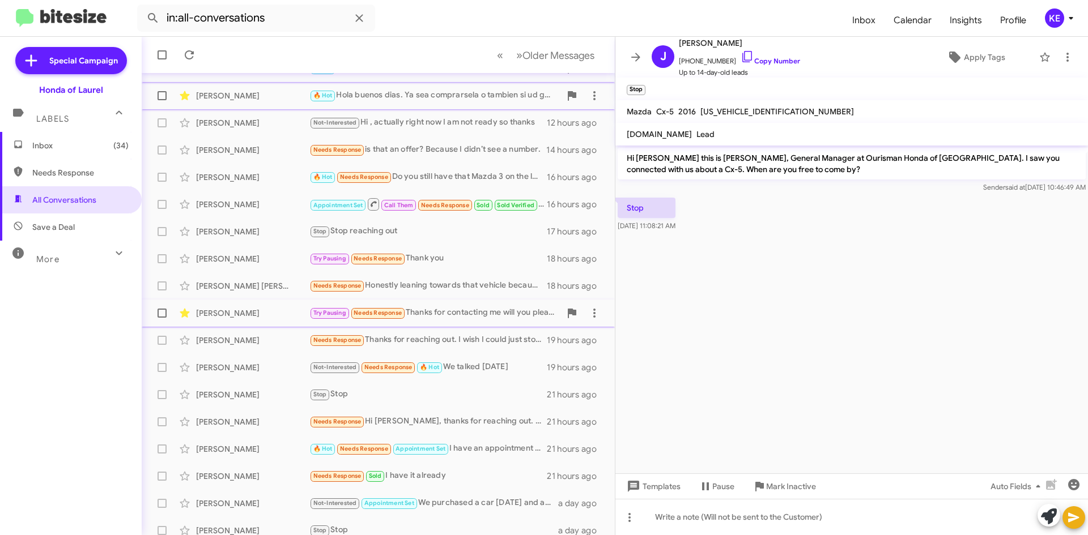
scroll to position [122, 0]
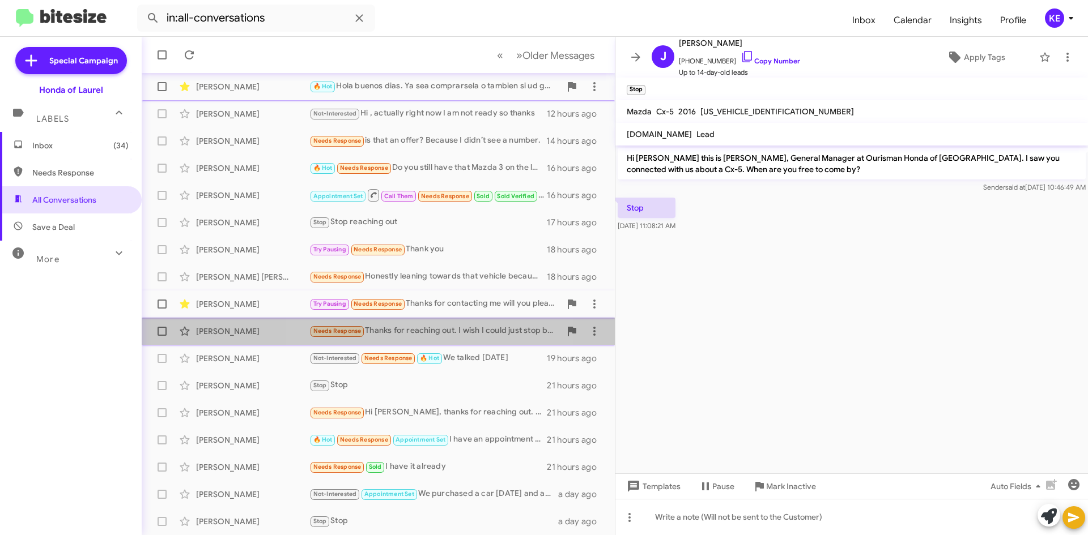
click at [410, 335] on div "Needs Response Thanks for reaching out. I wish I could just stop by. I live in …" at bounding box center [434, 331] width 251 height 13
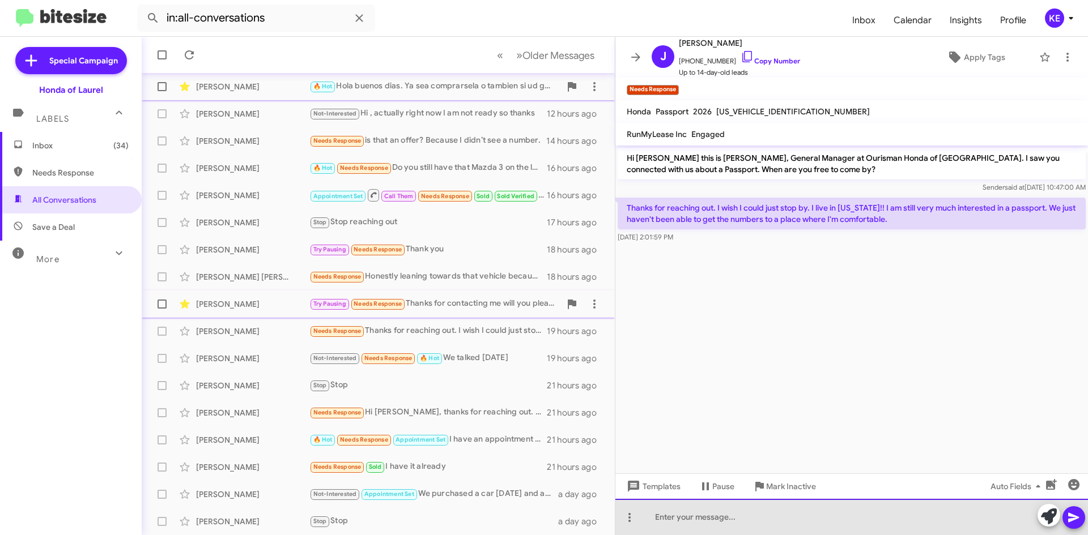
click at [706, 522] on div at bounding box center [851, 517] width 472 height 36
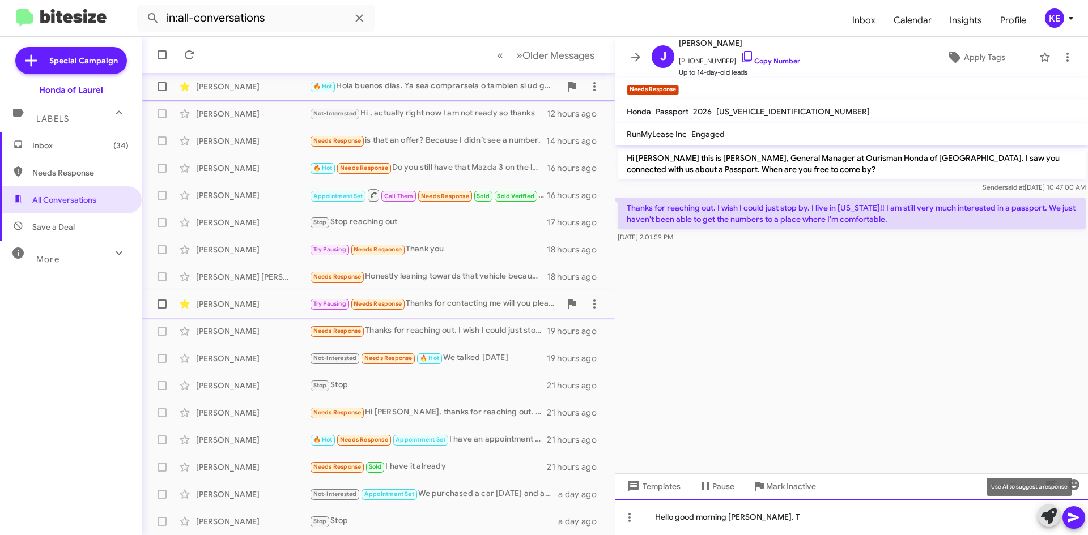
click at [782, 522] on div "Hello good morning [PERSON_NAME]. T" at bounding box center [851, 517] width 472 height 36
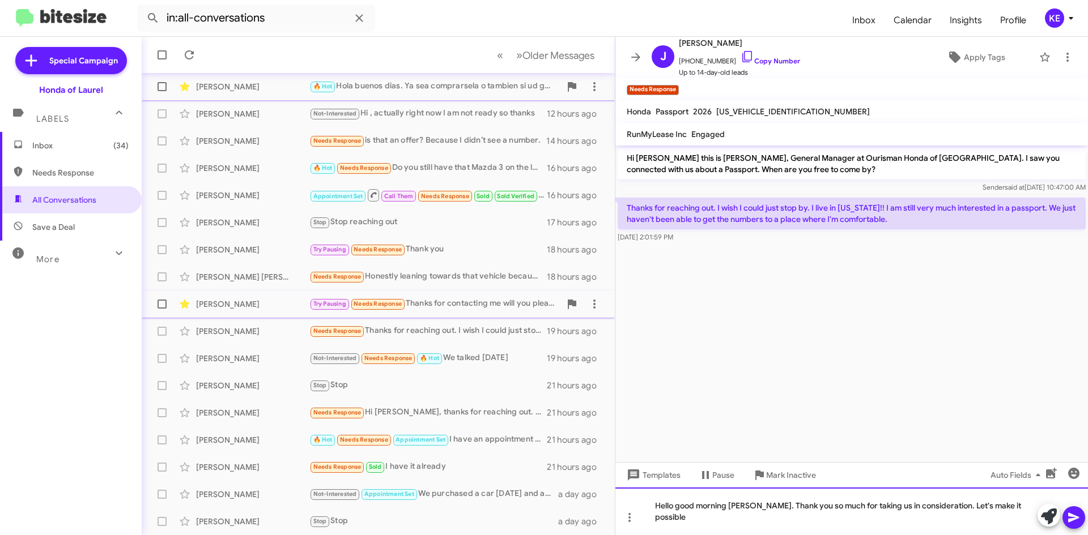
click at [1033, 515] on div "Hello good morning [PERSON_NAME]. Thank you so much for taking us in considerat…" at bounding box center [851, 512] width 472 height 48
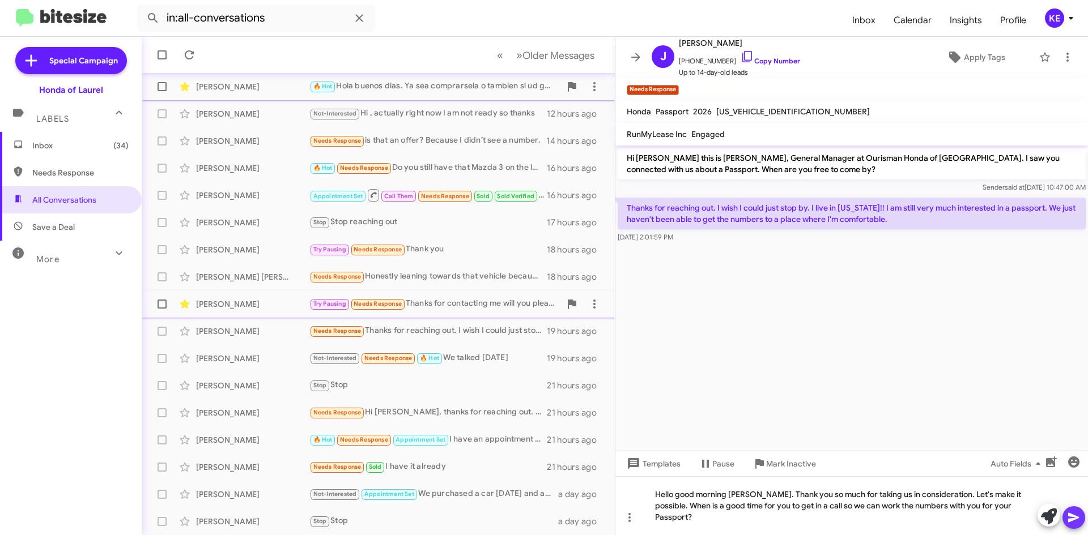
click at [1070, 520] on icon at bounding box center [1073, 518] width 11 height 10
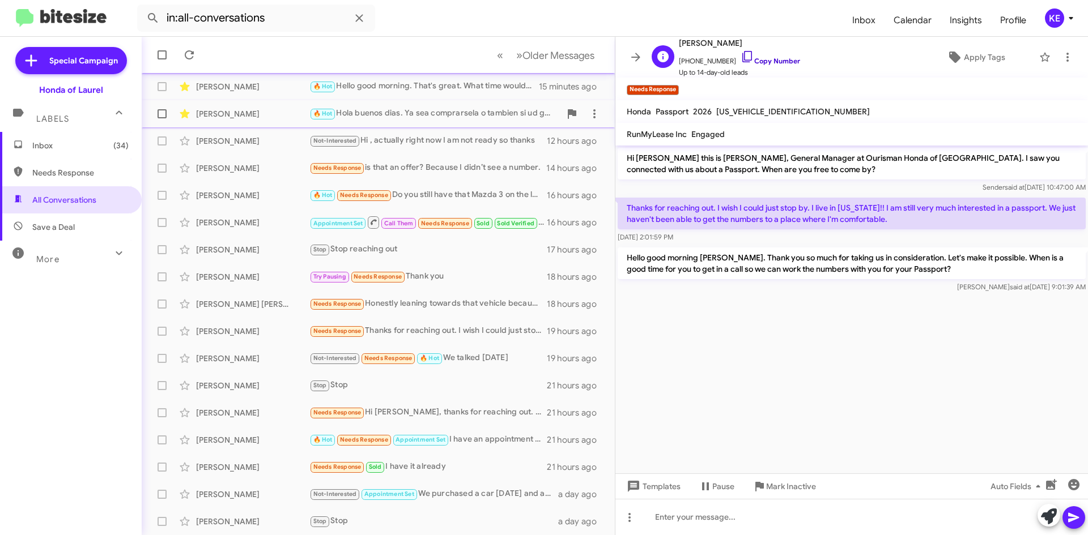
click at [742, 52] on icon at bounding box center [747, 56] width 10 height 11
click at [635, 57] on icon at bounding box center [635, 57] width 9 height 8
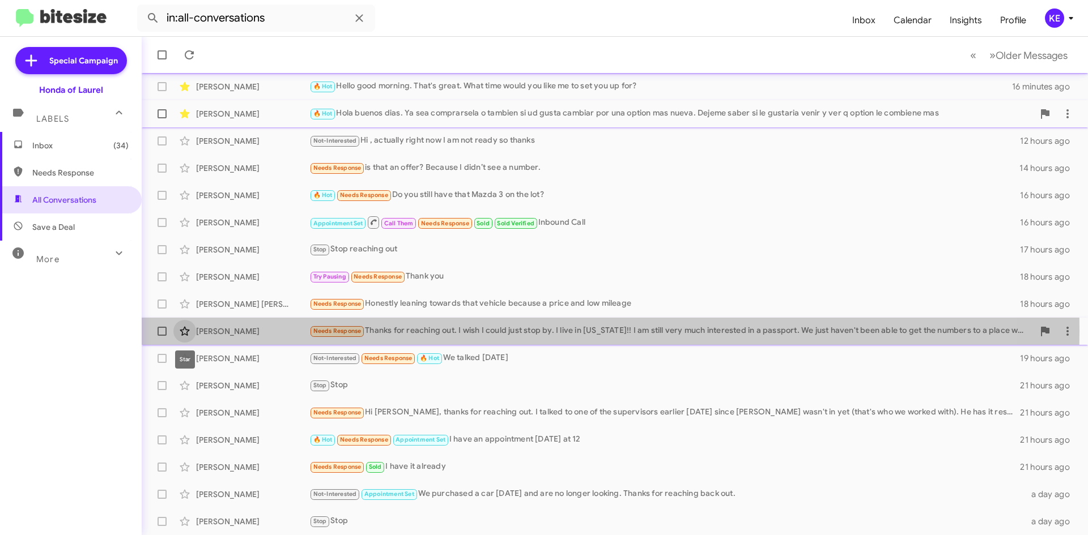
click at [184, 332] on icon at bounding box center [185, 332] width 14 height 14
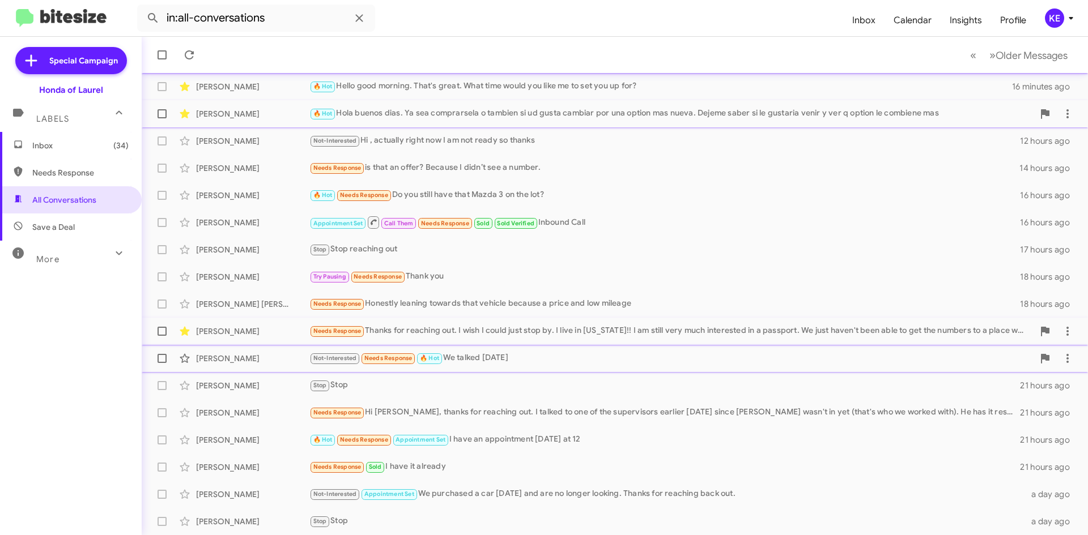
click at [506, 363] on div "Not-Interested Needs Response 🔥 Hot We talked [DATE]" at bounding box center [671, 358] width 724 height 13
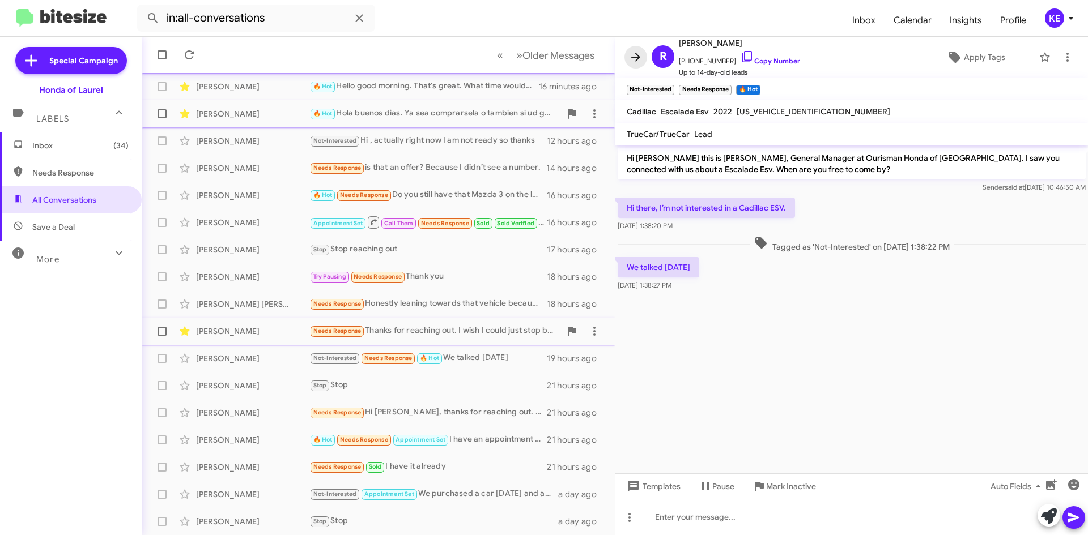
click at [636, 54] on icon at bounding box center [635, 57] width 9 height 8
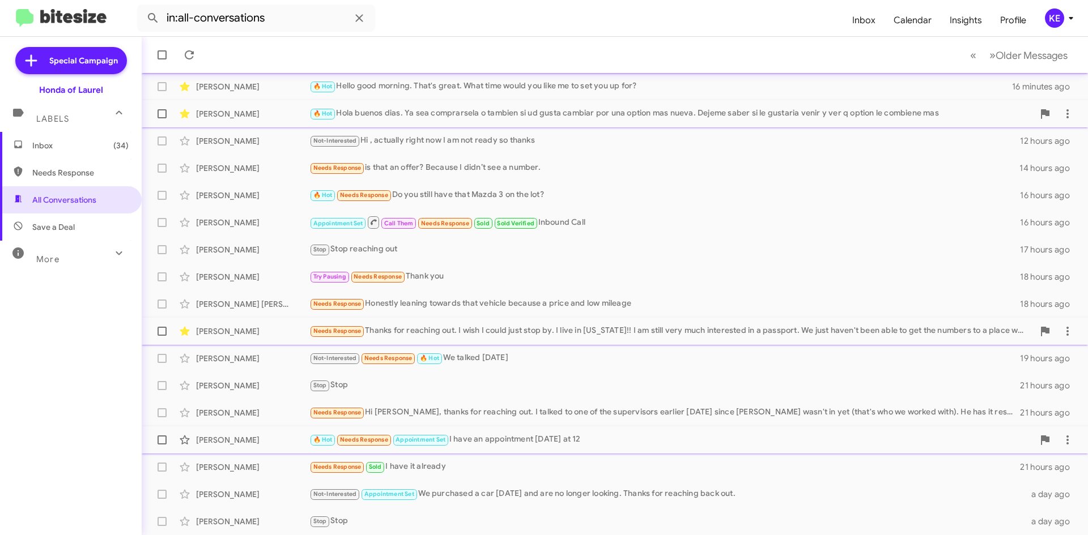
click at [526, 444] on div "🔥 Hot Needs Response Appointment Set I have an appointment [DATE] at 12" at bounding box center [671, 439] width 724 height 13
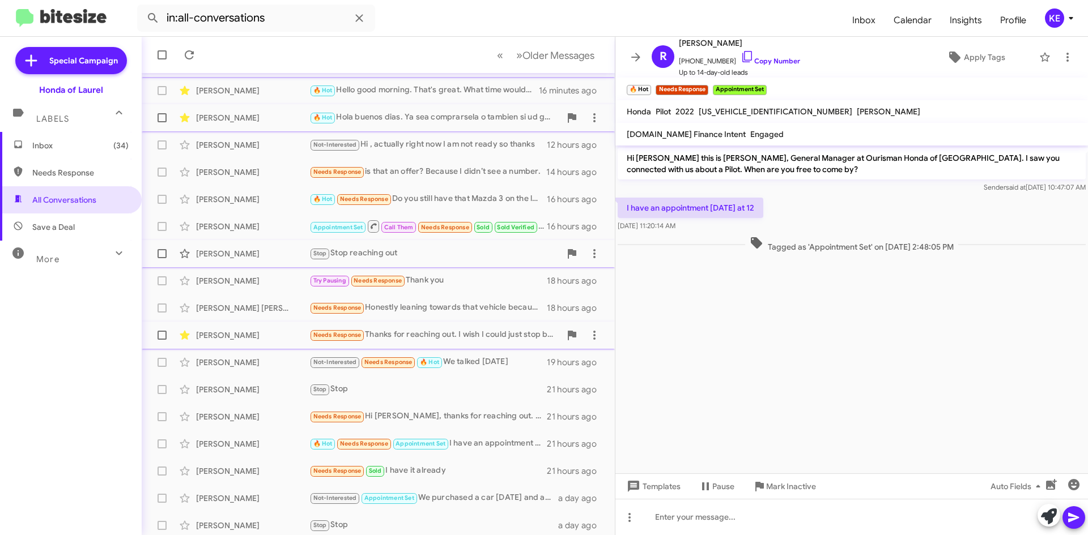
scroll to position [122, 0]
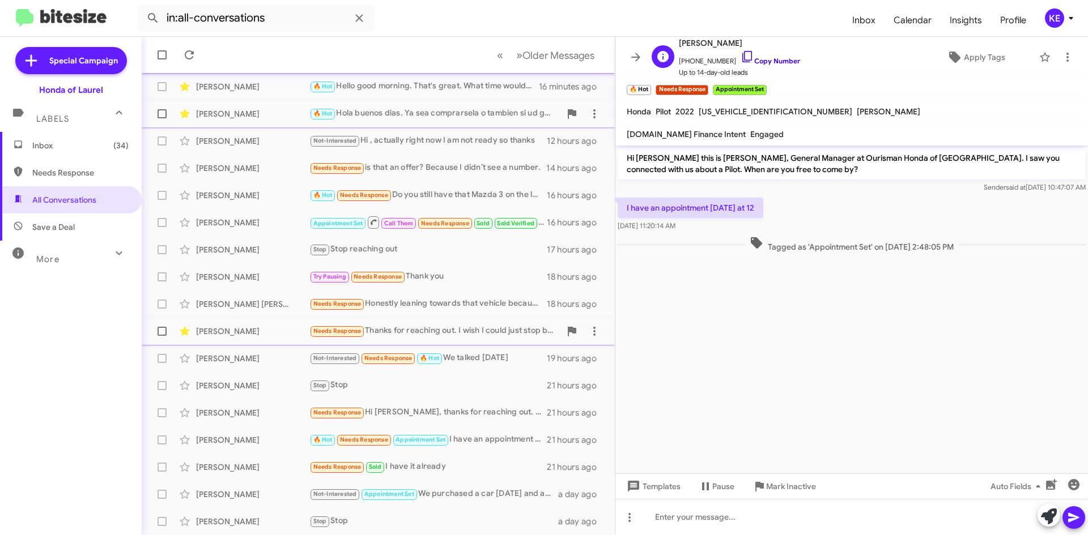
click at [740, 58] on icon at bounding box center [747, 57] width 14 height 14
click at [639, 56] on icon at bounding box center [636, 57] width 14 height 14
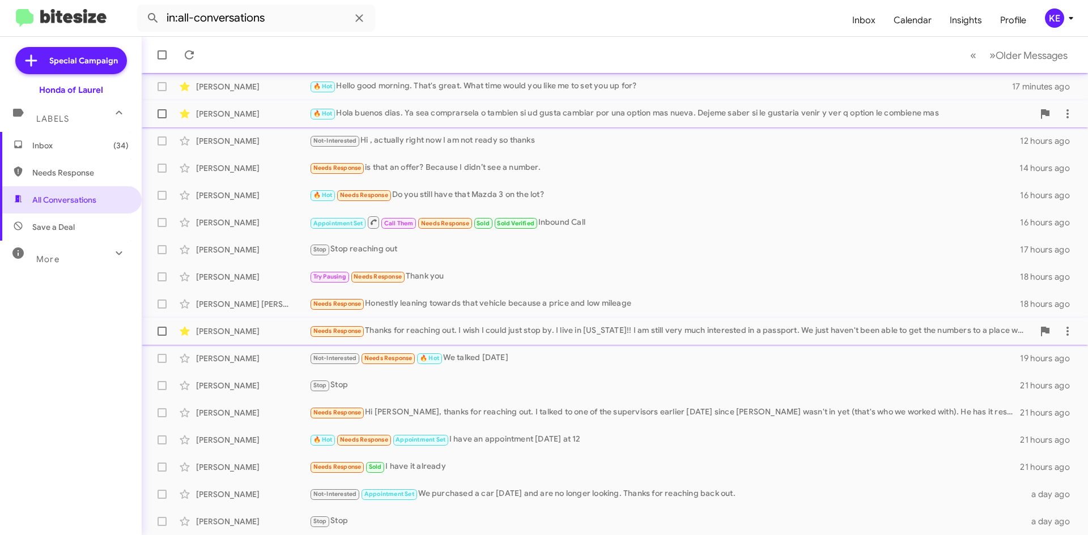
click at [49, 148] on span "Inbox (34)" at bounding box center [80, 145] width 96 height 11
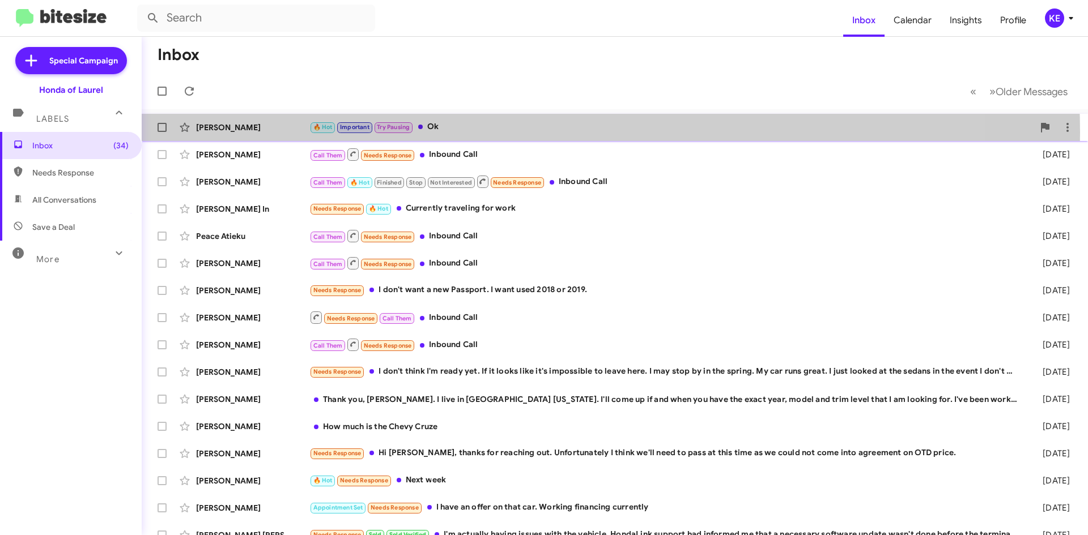
click at [456, 133] on div "🔥 Hot Important Try Pausing Ok" at bounding box center [671, 127] width 724 height 13
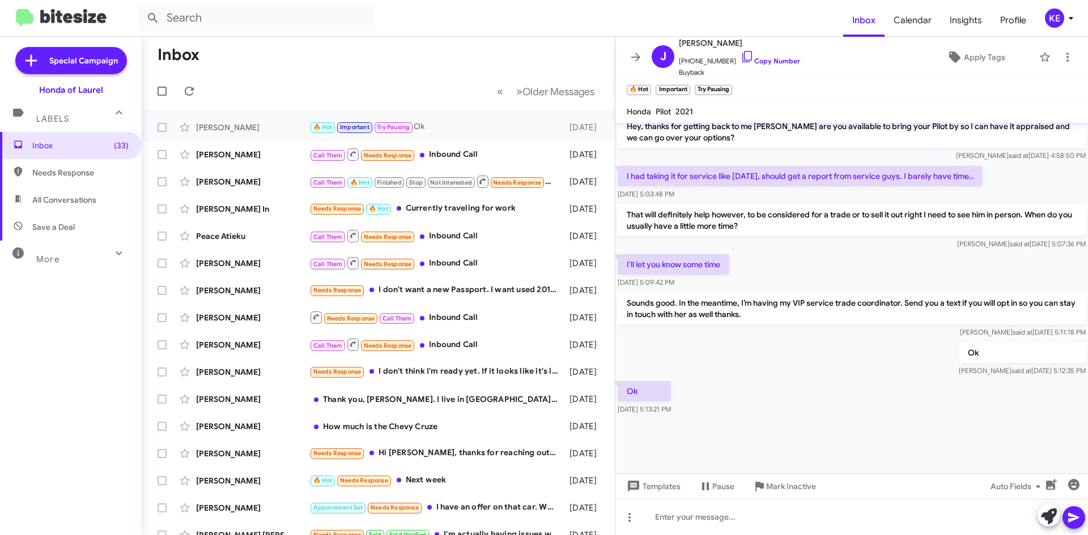
scroll to position [816, 0]
click at [457, 160] on div "Call Them Needs Response Inbound Call" at bounding box center [434, 154] width 251 height 14
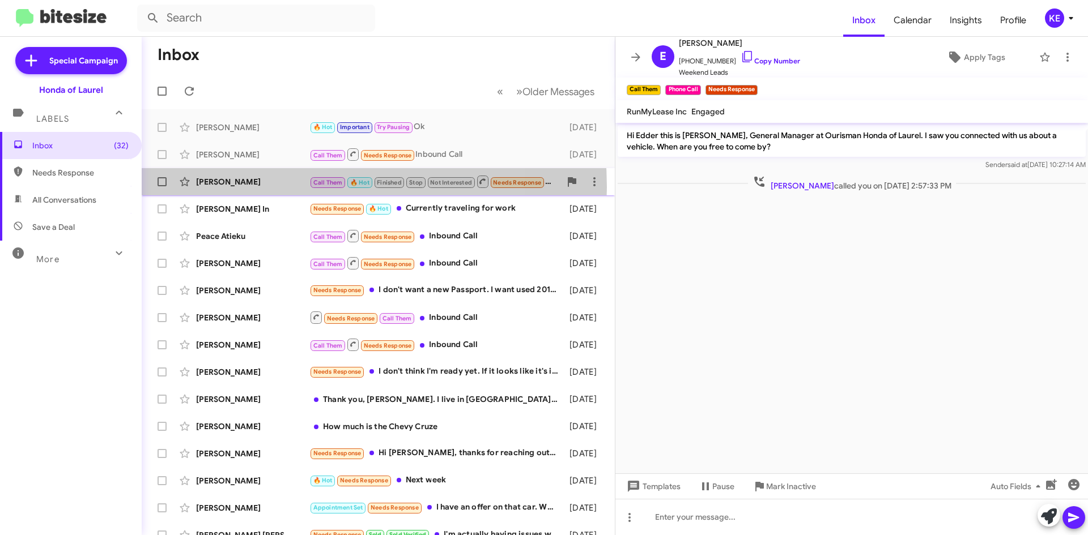
click at [278, 187] on div "[PERSON_NAME]" at bounding box center [252, 181] width 113 height 11
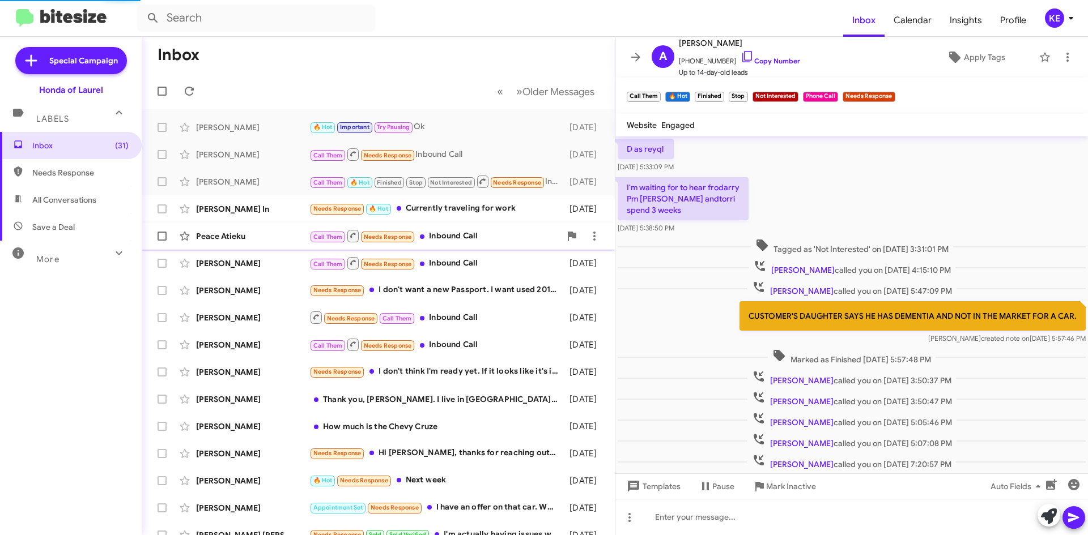
scroll to position [57, 0]
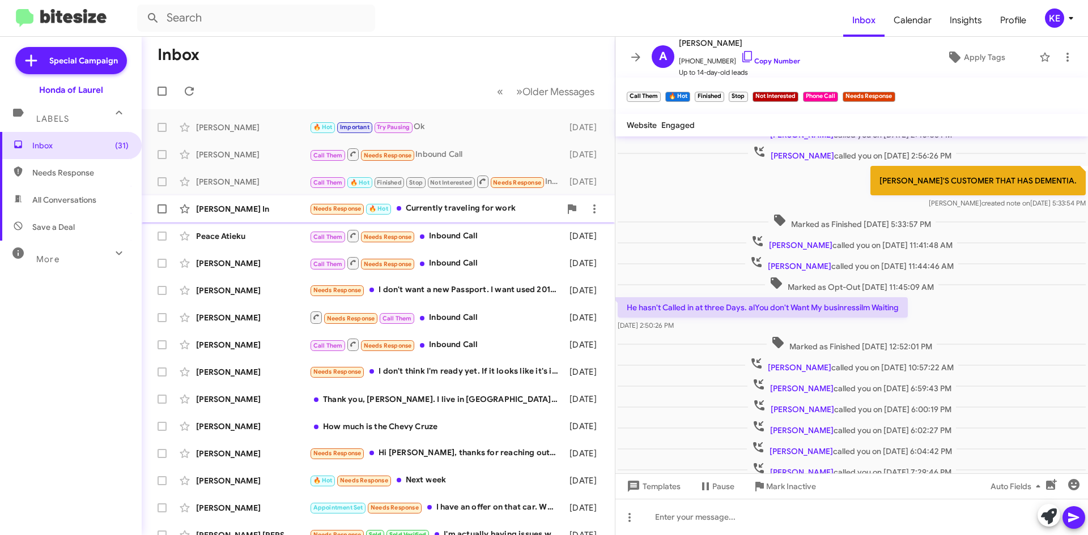
click at [482, 218] on div "[PERSON_NAME] In Needs Response 🔥 Hot Currently traveling for work [DATE]" at bounding box center [378, 209] width 455 height 23
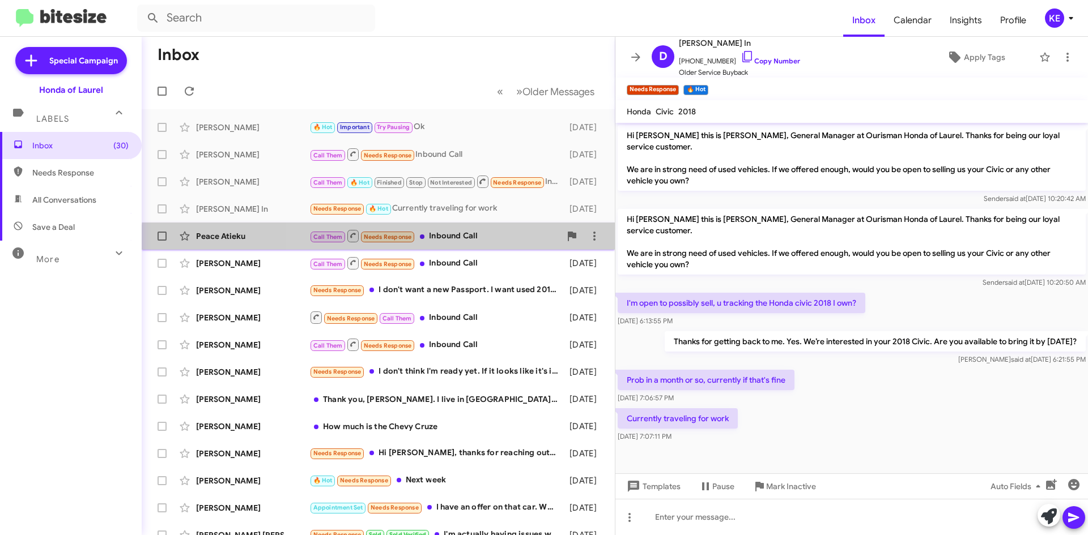
click at [470, 244] on div "Peace Atieku Call Them Needs Response Inbound Call [DATE]" at bounding box center [378, 236] width 455 height 23
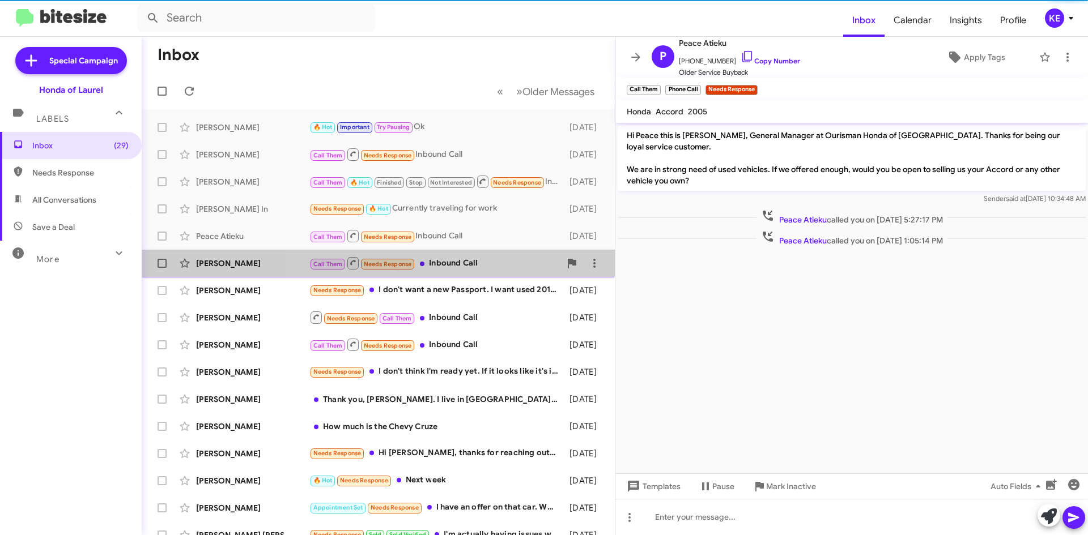
click at [464, 263] on div "Call Them Needs Response Inbound Call" at bounding box center [434, 263] width 251 height 14
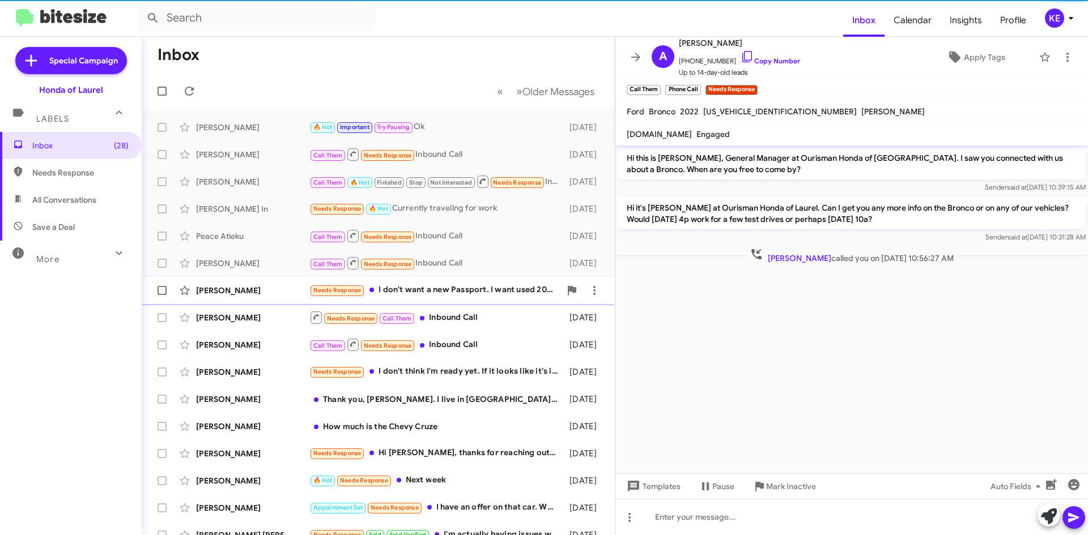
click at [460, 289] on div "Needs Response I don't want a new Passport. I want used 2018 or 2019." at bounding box center [434, 290] width 251 height 13
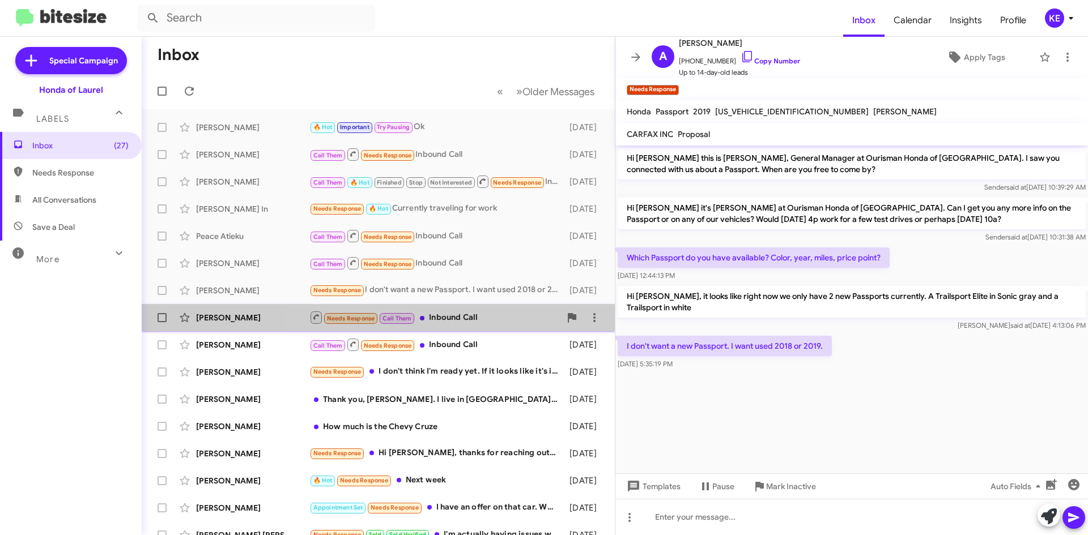
click at [463, 317] on div "Needs Response Call Them Inbound Call" at bounding box center [434, 317] width 251 height 14
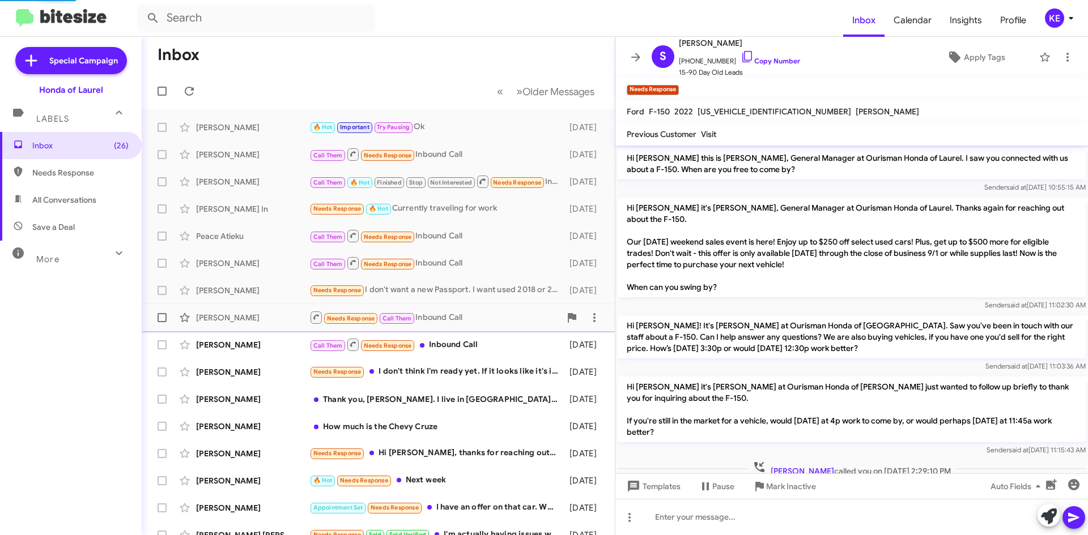
scroll to position [20, 0]
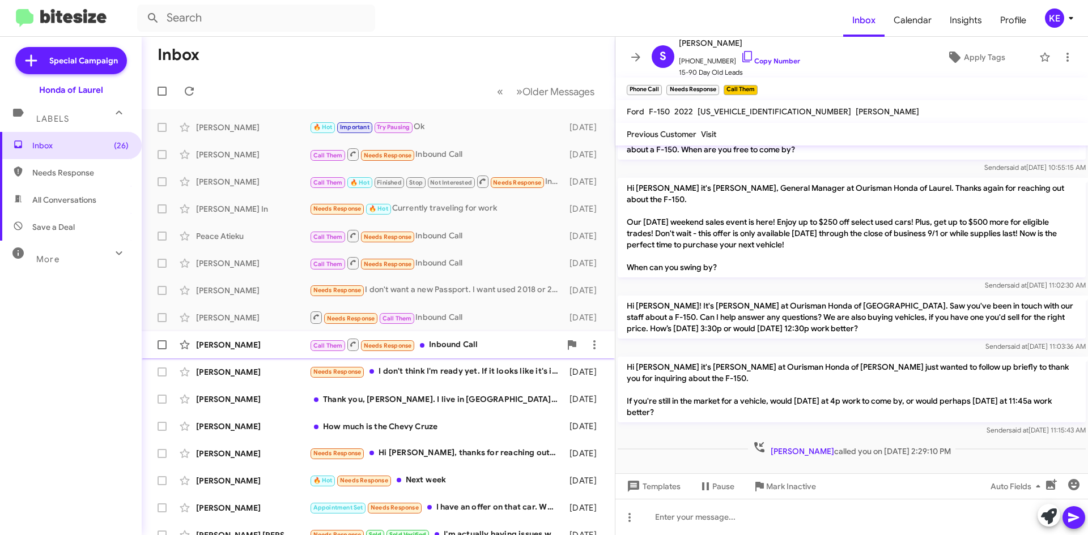
click at [460, 351] on div "Call Them Needs Response Inbound Call" at bounding box center [434, 345] width 251 height 14
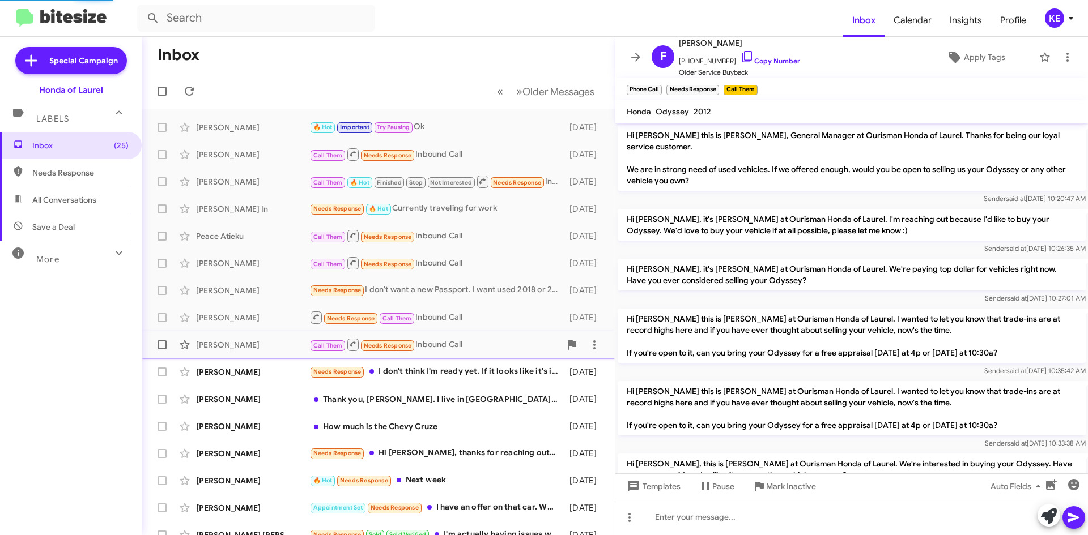
scroll to position [243, 0]
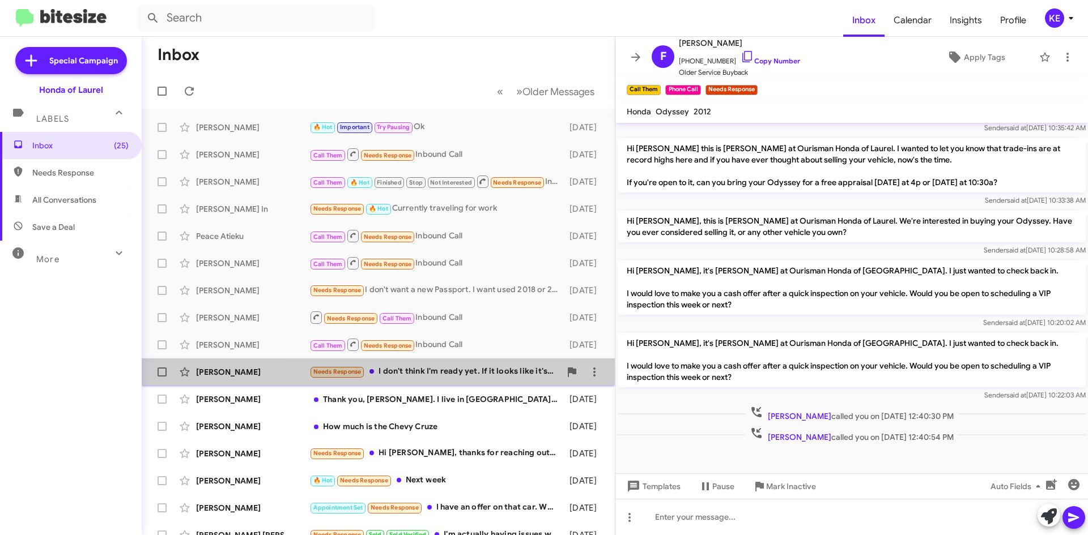
click at [444, 380] on div "[PERSON_NAME] Needs Response I don't think I'm ready yet. If it looks like it's…" at bounding box center [378, 372] width 455 height 23
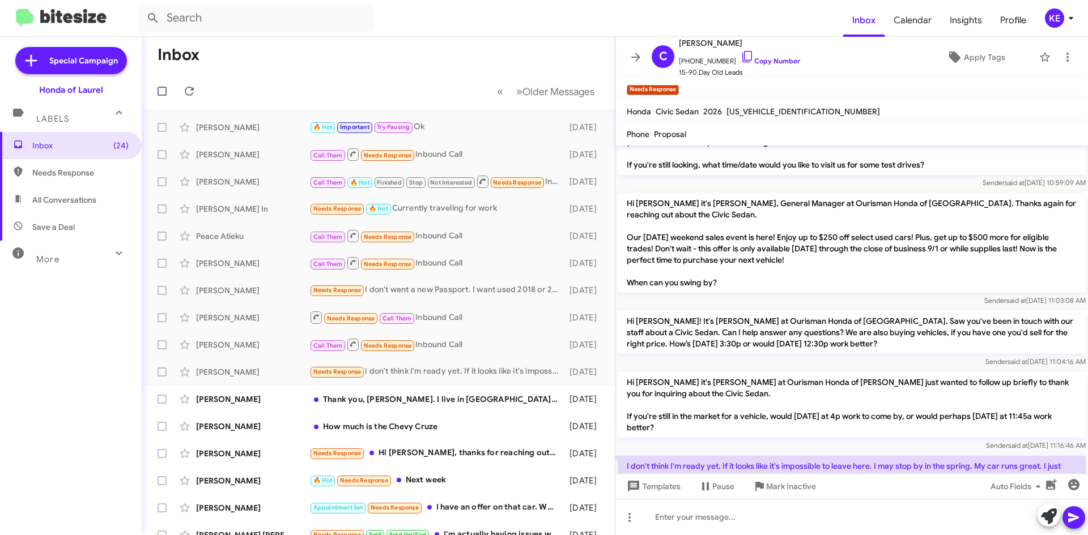
scroll to position [817, 0]
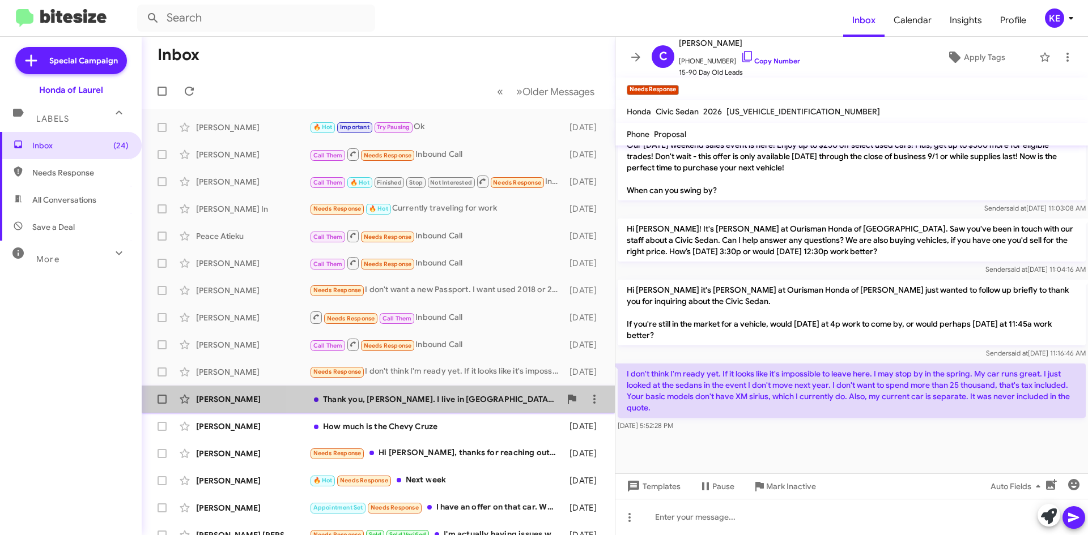
click at [454, 402] on div "Thank you, [PERSON_NAME]. I live in [GEOGRAPHIC_DATA] [US_STATE]. I'll come up …" at bounding box center [434, 399] width 251 height 11
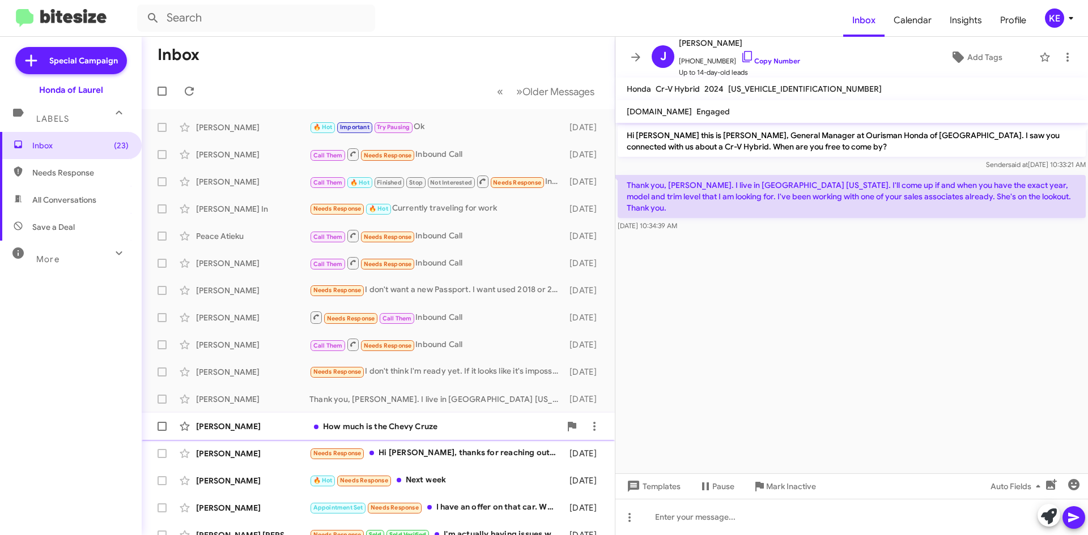
click at [458, 422] on div "How much is the Chevy Cruze" at bounding box center [434, 426] width 251 height 11
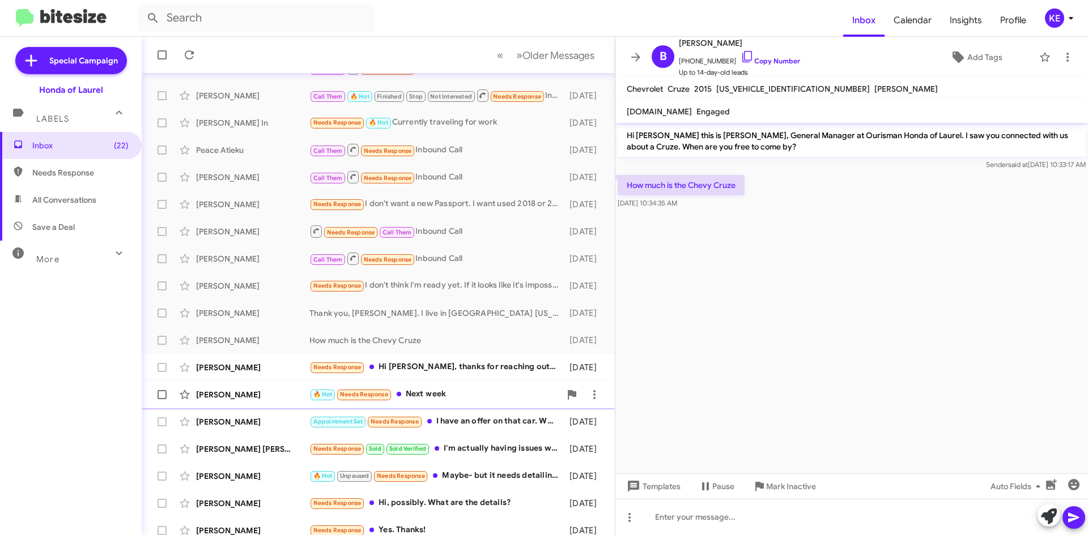
scroll to position [113, 0]
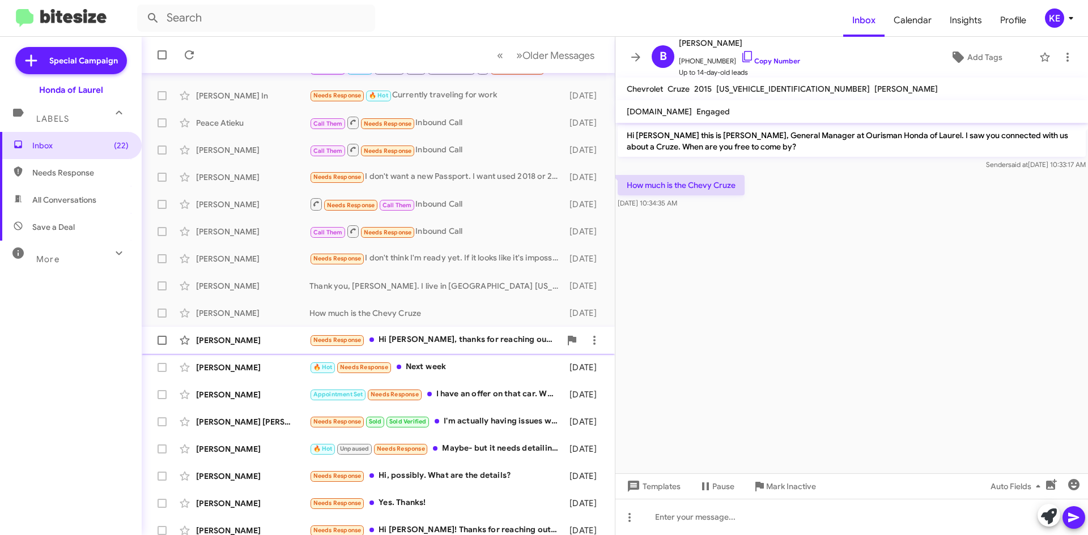
click at [433, 338] on div "Needs Response Hi [PERSON_NAME], thanks for reaching out. Unfortunately I think…" at bounding box center [434, 340] width 251 height 13
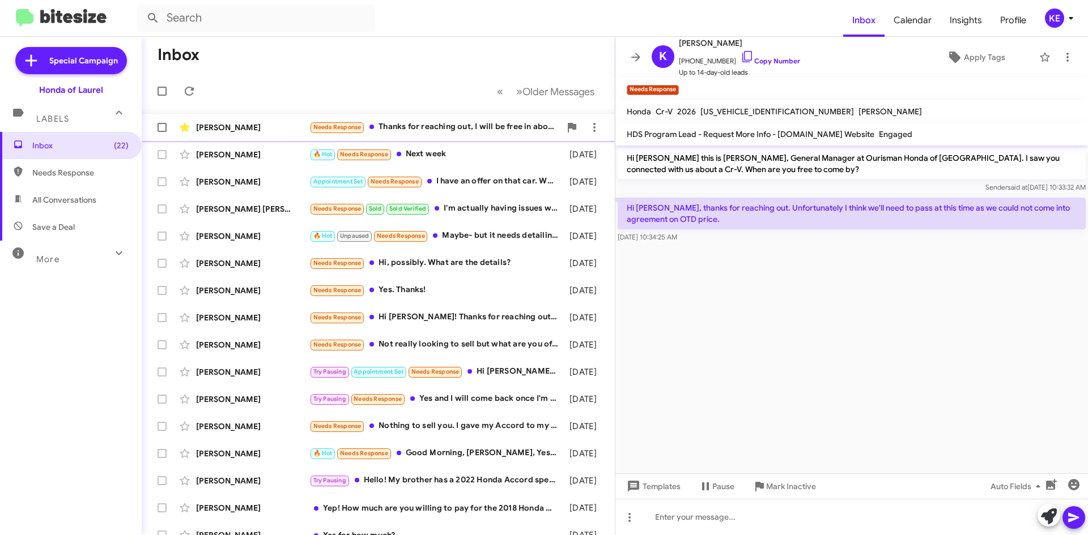
click at [434, 126] on div "Needs Response Thanks for reaching out, I will be free in about an hour. Can yo…" at bounding box center [434, 127] width 251 height 13
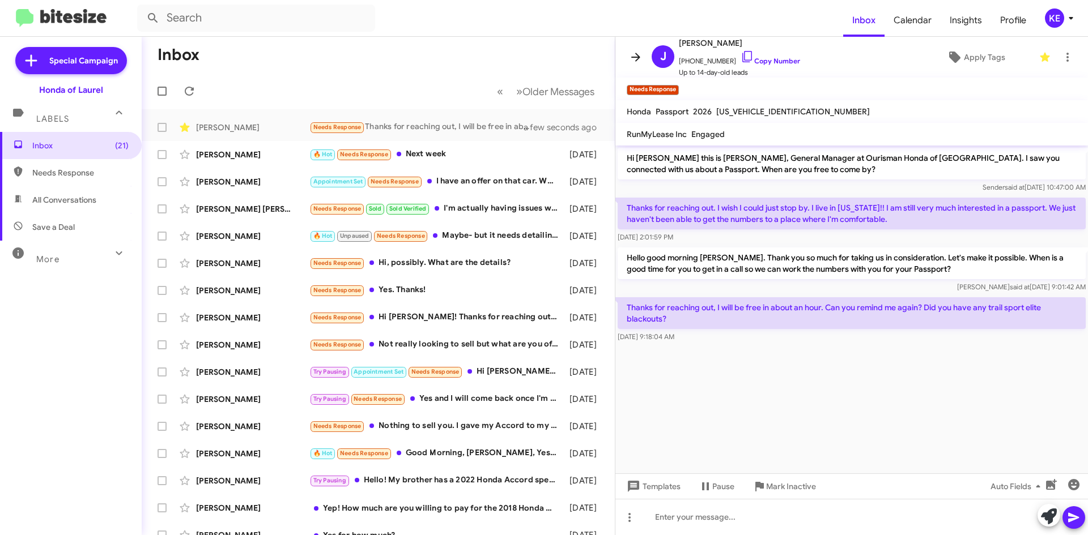
click at [632, 56] on icon at bounding box center [636, 57] width 14 height 14
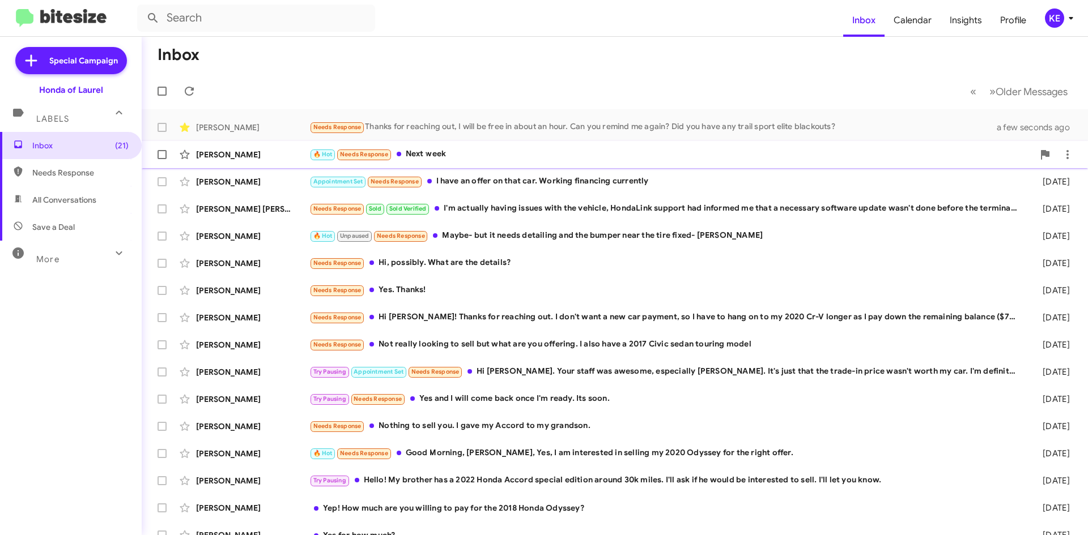
click at [431, 161] on div "[PERSON_NAME] 🔥 Hot Needs Response Next week [DATE]" at bounding box center [615, 154] width 928 height 23
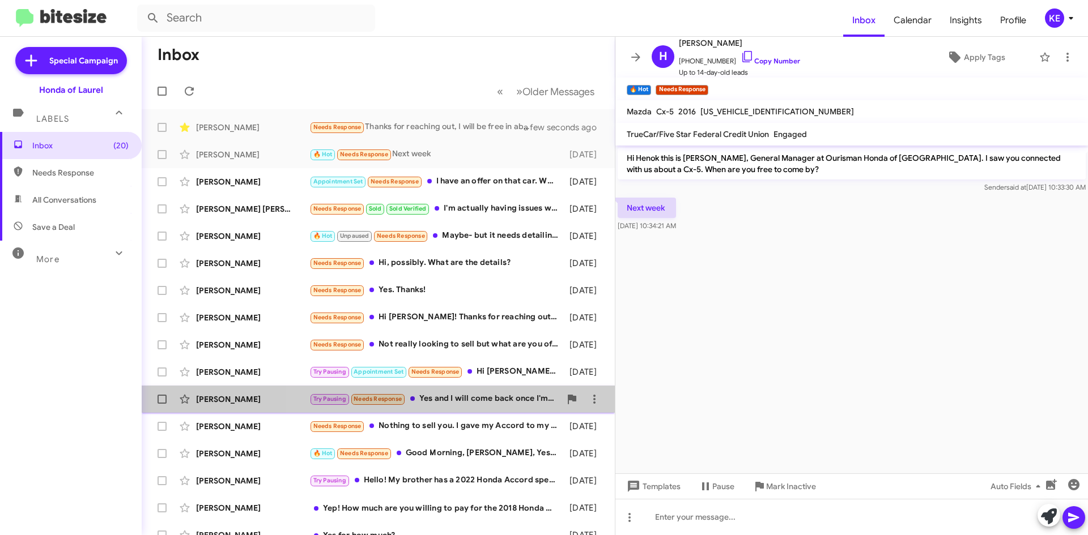
click at [480, 395] on div "Try Pausing Needs Response Yes and I will come back once I'm ready. Its soon." at bounding box center [434, 399] width 251 height 13
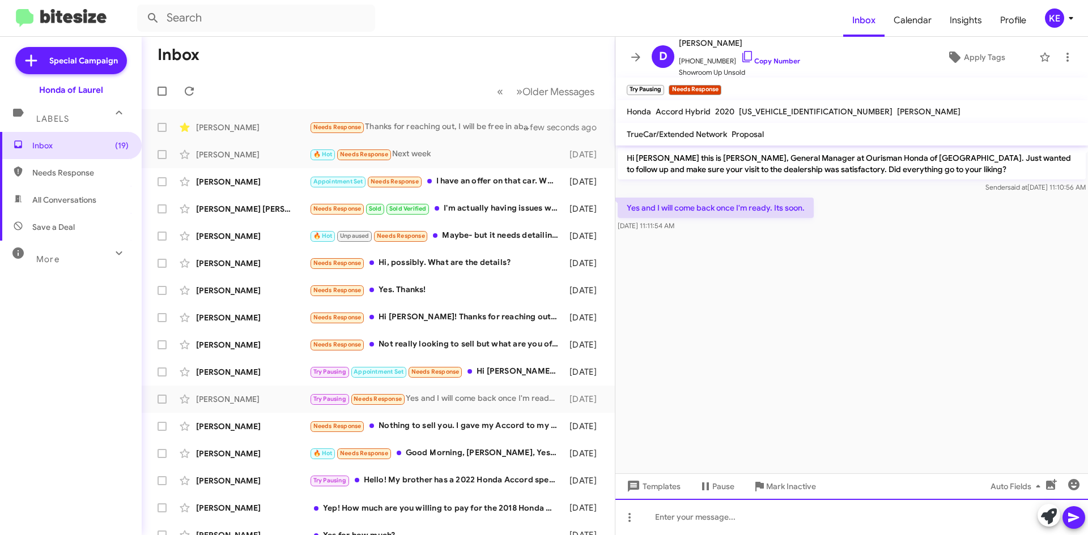
click at [715, 522] on div at bounding box center [851, 517] width 472 height 36
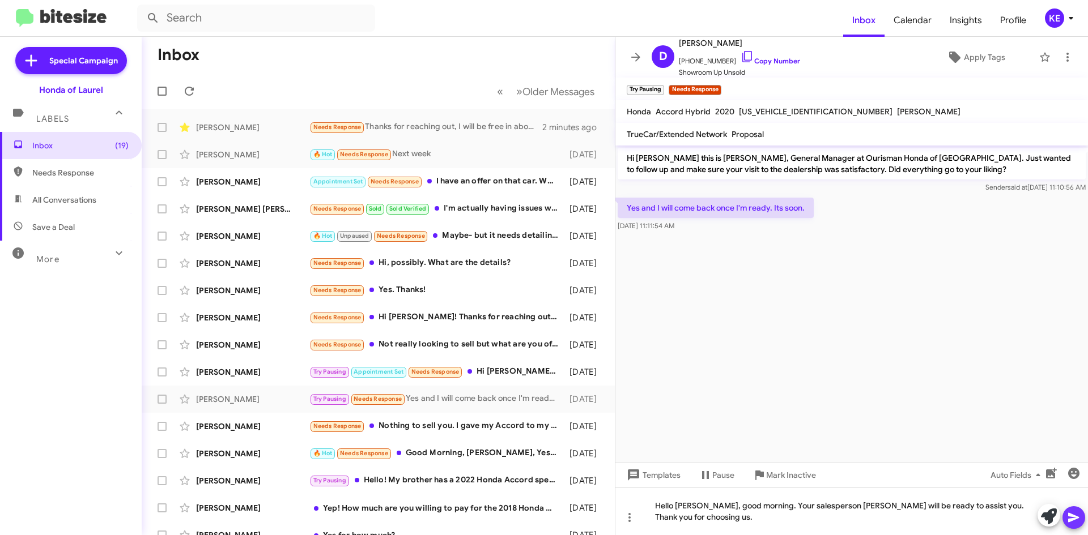
click at [1084, 519] on button at bounding box center [1073, 517] width 23 height 23
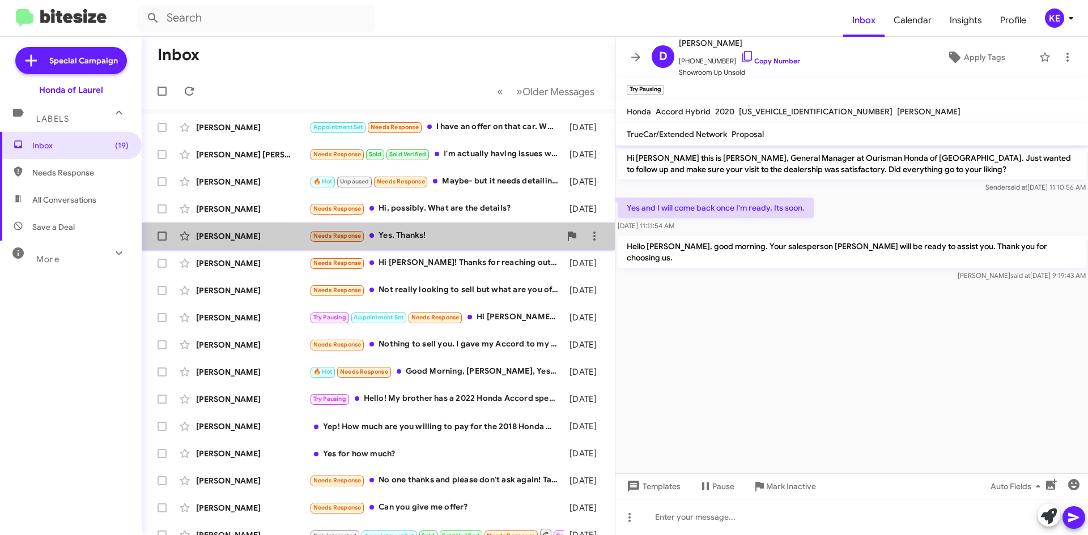
click at [431, 237] on div "Needs Response Yes. Thanks!" at bounding box center [434, 235] width 251 height 13
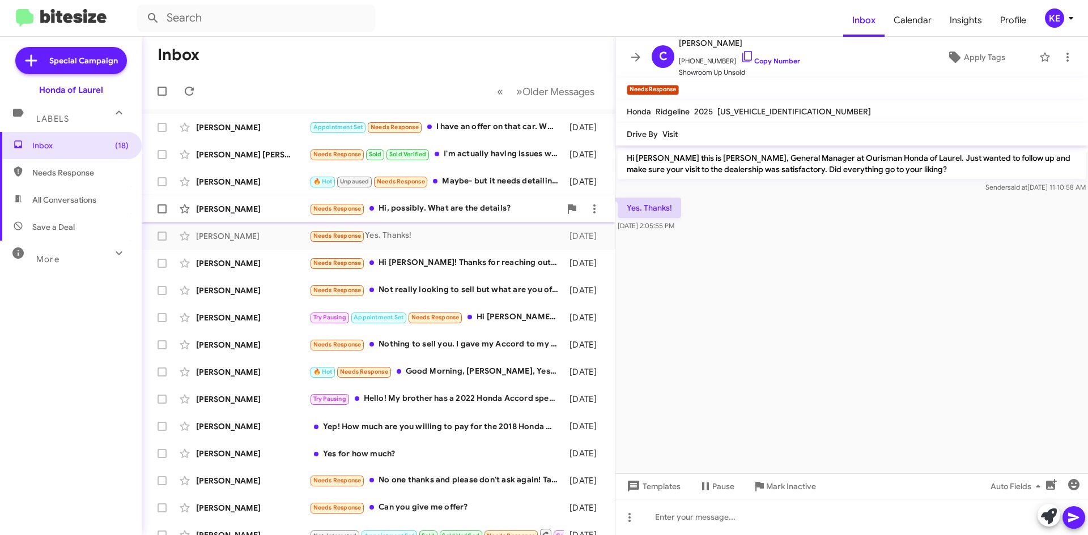
click at [454, 213] on div "Needs Response Hi, possibly. What are the details?" at bounding box center [434, 208] width 251 height 13
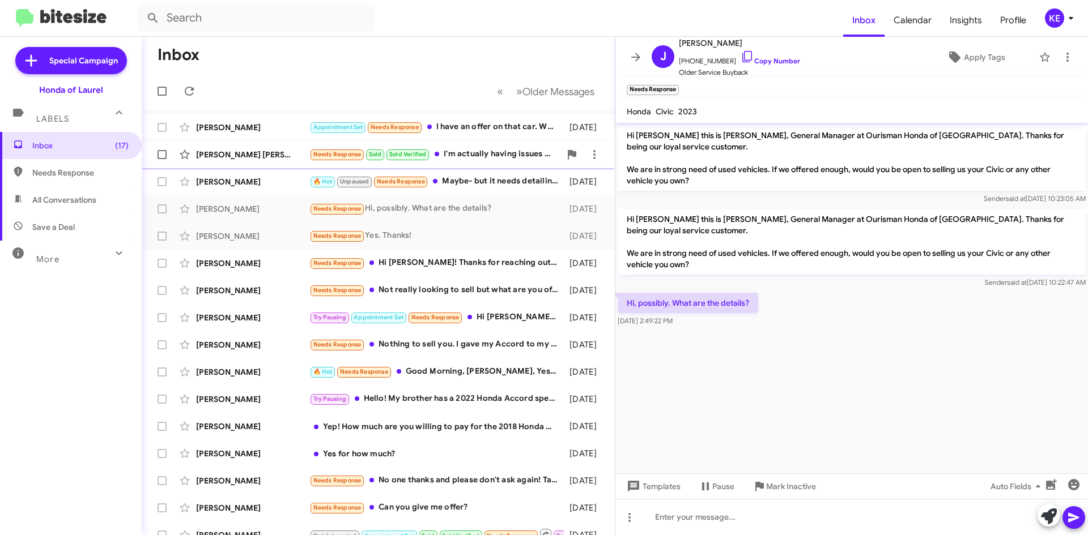
click at [491, 152] on div "Needs Response Sold Sold Verified I'm actually having issues with the vehicle, …" at bounding box center [434, 154] width 251 height 13
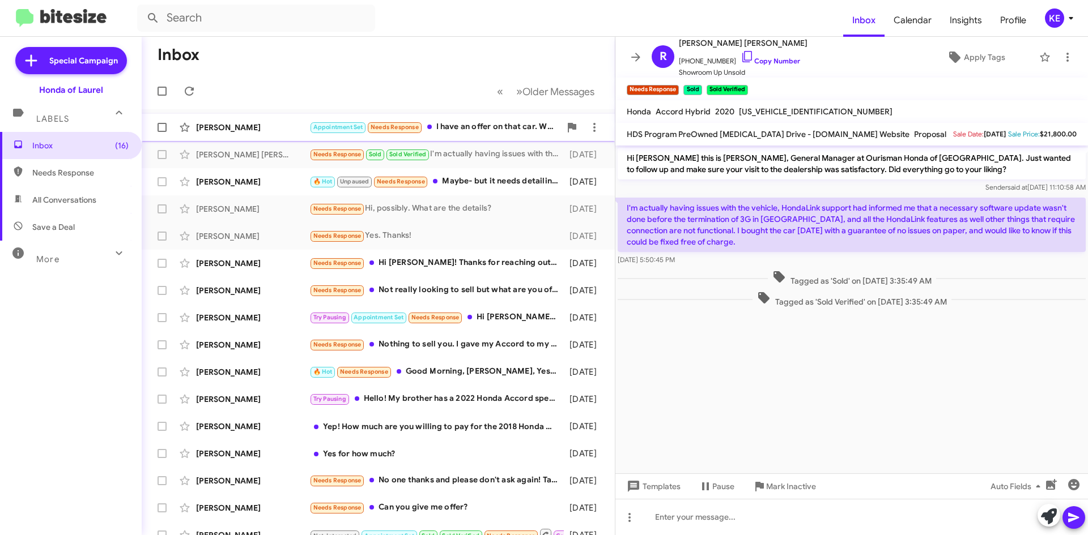
click at [485, 133] on div "Appointment Set Needs Response I have an offer on that car. Working financing c…" at bounding box center [434, 127] width 251 height 13
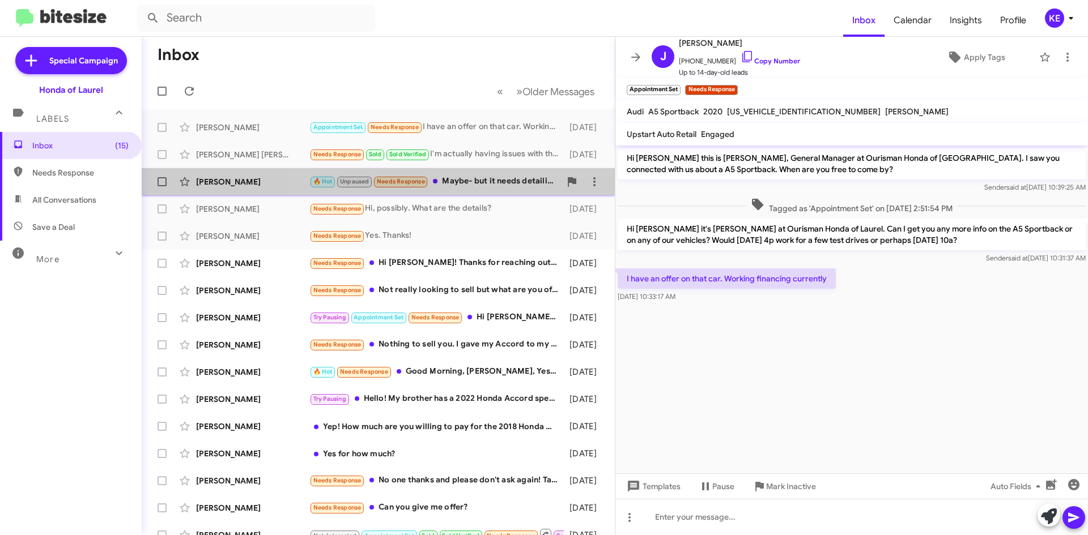
click at [483, 181] on div "🔥 Hot Unpaused Needs Response Maybe- but it needs detailing and the bumper near…" at bounding box center [434, 181] width 251 height 13
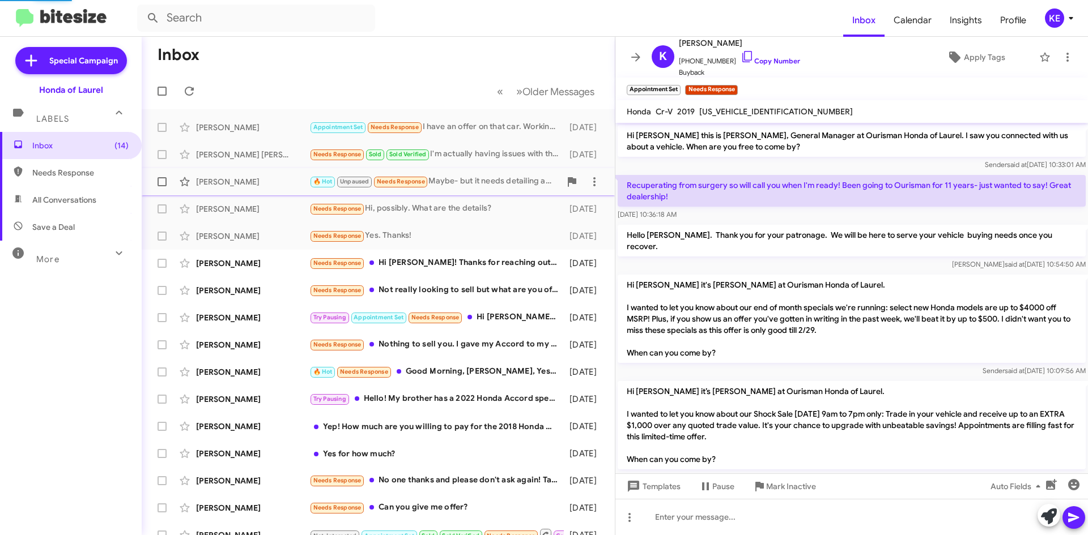
scroll to position [758, 0]
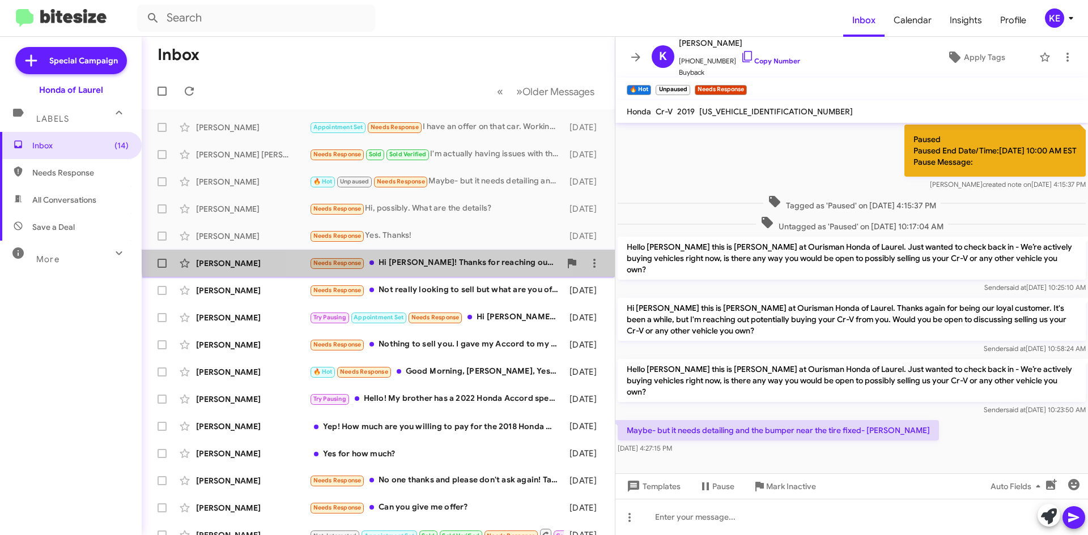
click at [428, 255] on div "[PERSON_NAME] Needs Response Hi [PERSON_NAME]! Thanks for reaching out. I don't…" at bounding box center [378, 263] width 455 height 23
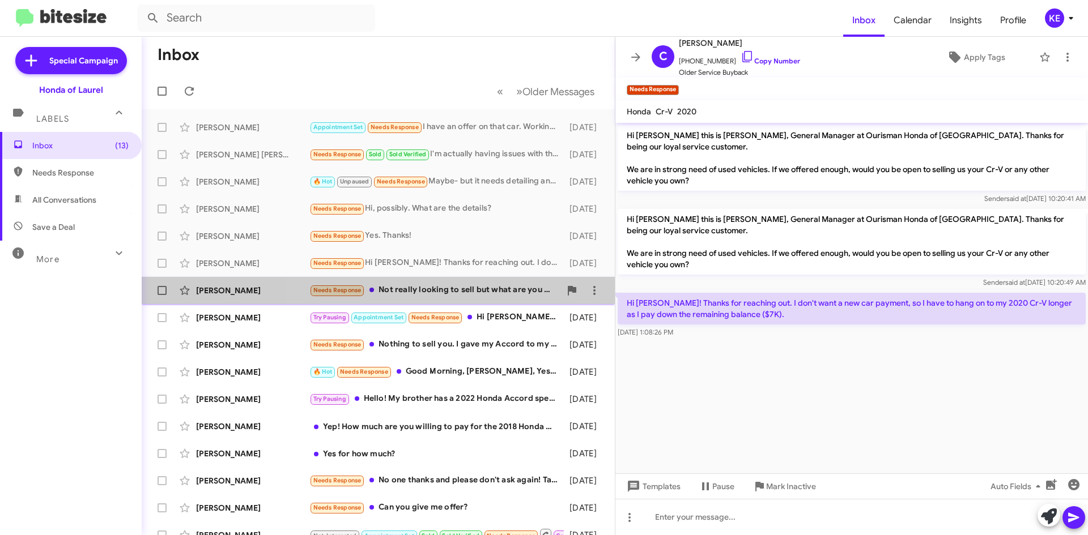
click at [500, 293] on div "Needs Response Not really looking to sell but what are you offering. I also hav…" at bounding box center [434, 290] width 251 height 13
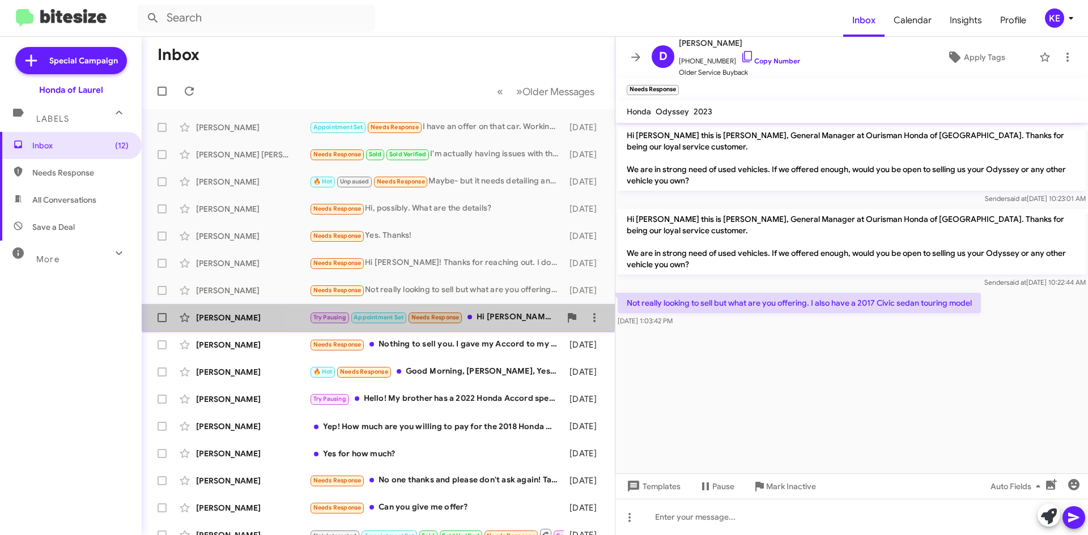
click at [492, 313] on div "Try Pausing Appointment Set Needs Response Hi [PERSON_NAME]. Your staff was awe…" at bounding box center [434, 317] width 251 height 13
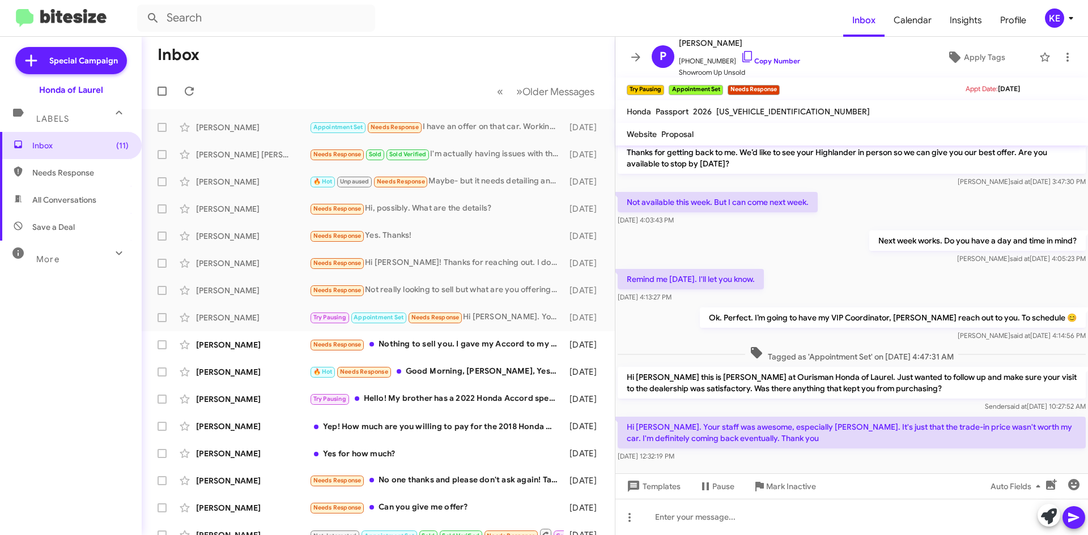
scroll to position [136, 0]
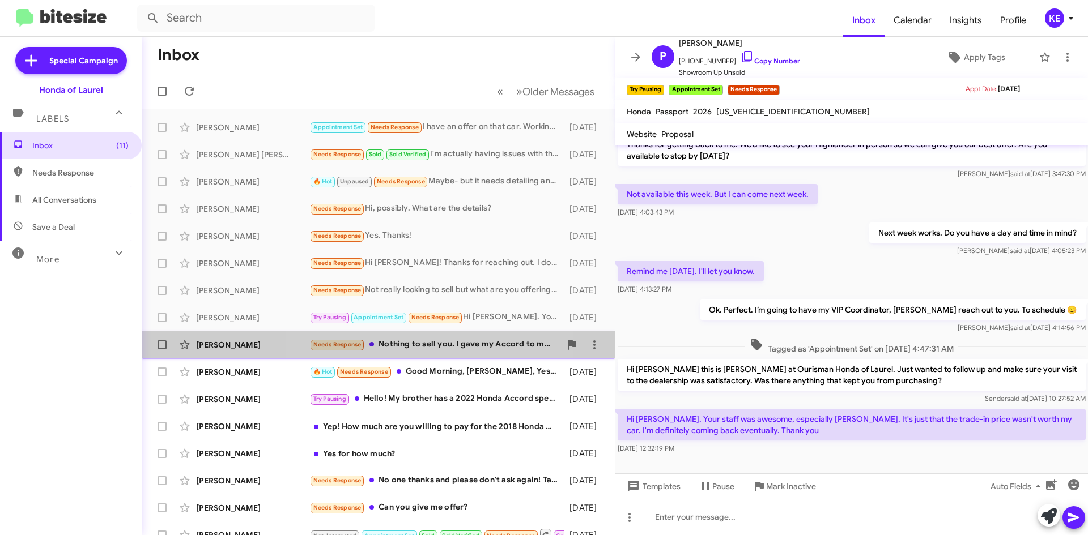
click at [430, 345] on div "Needs Response Nothing to sell you. I gave my Accord to my grandson." at bounding box center [434, 344] width 251 height 13
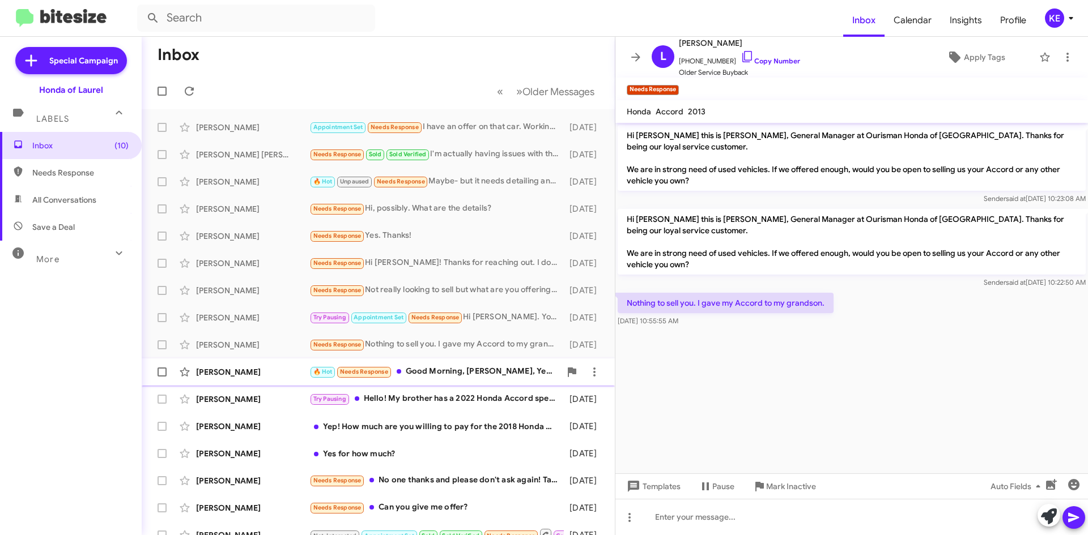
click at [487, 374] on div "🔥 Hot Needs Response Good Morning, [PERSON_NAME], Yes, I am interested in selli…" at bounding box center [434, 371] width 251 height 13
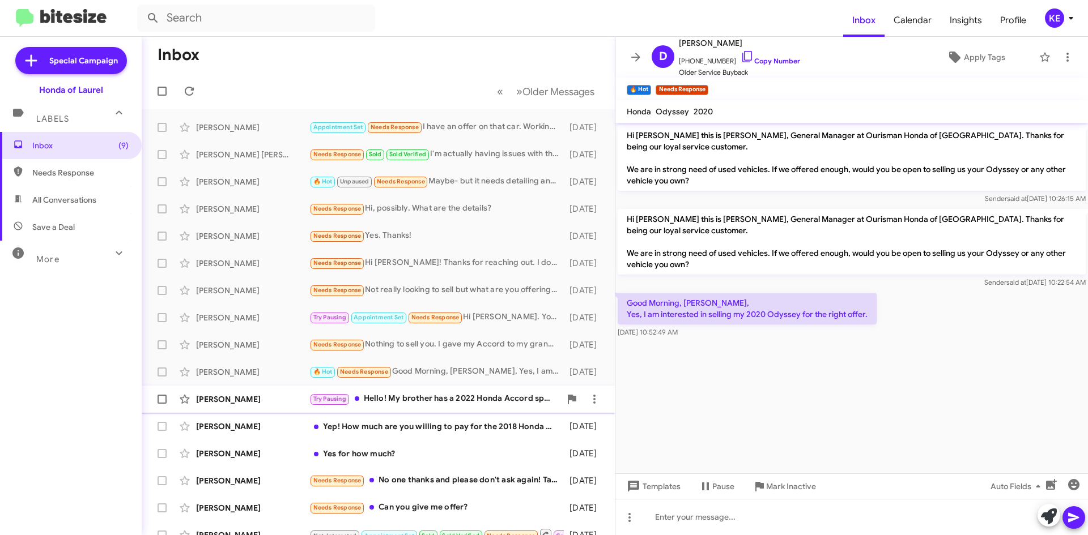
click at [403, 398] on div "Try Pausing Hello! My brother has a 2022 Honda Accord special edition around 30…" at bounding box center [434, 399] width 251 height 13
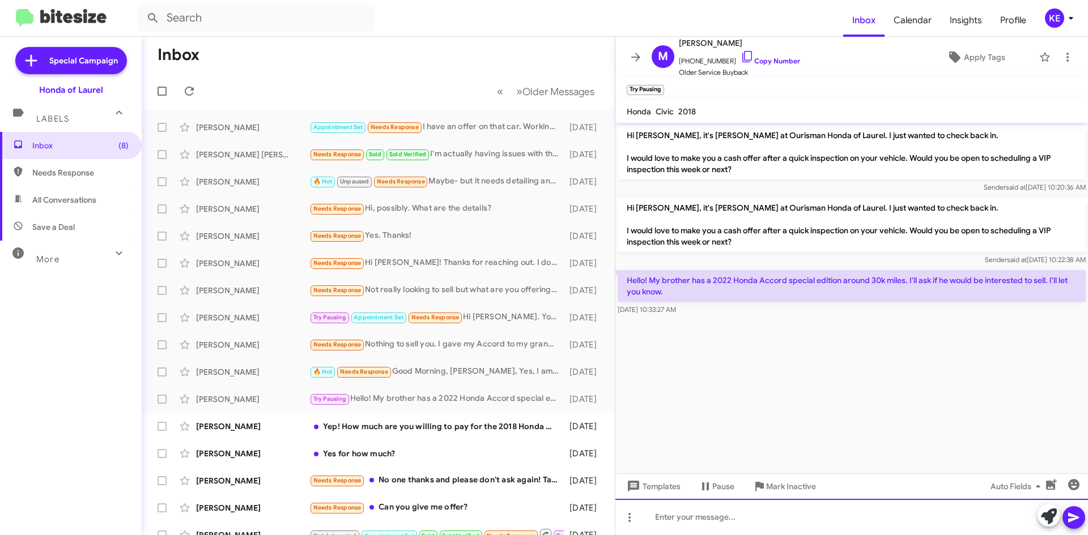
click at [809, 512] on div at bounding box center [851, 517] width 472 height 36
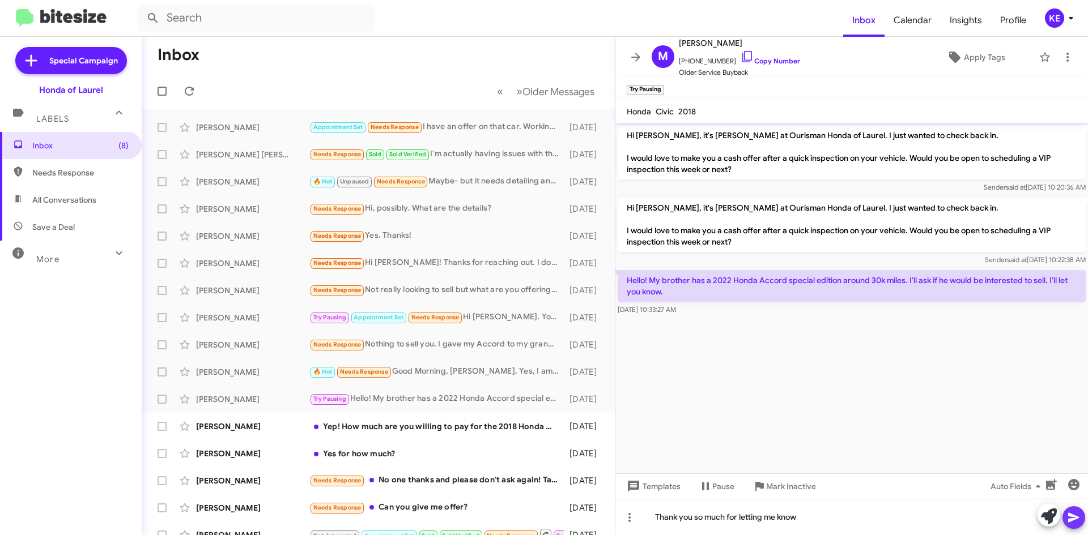
click at [1080, 524] on icon at bounding box center [1074, 518] width 14 height 14
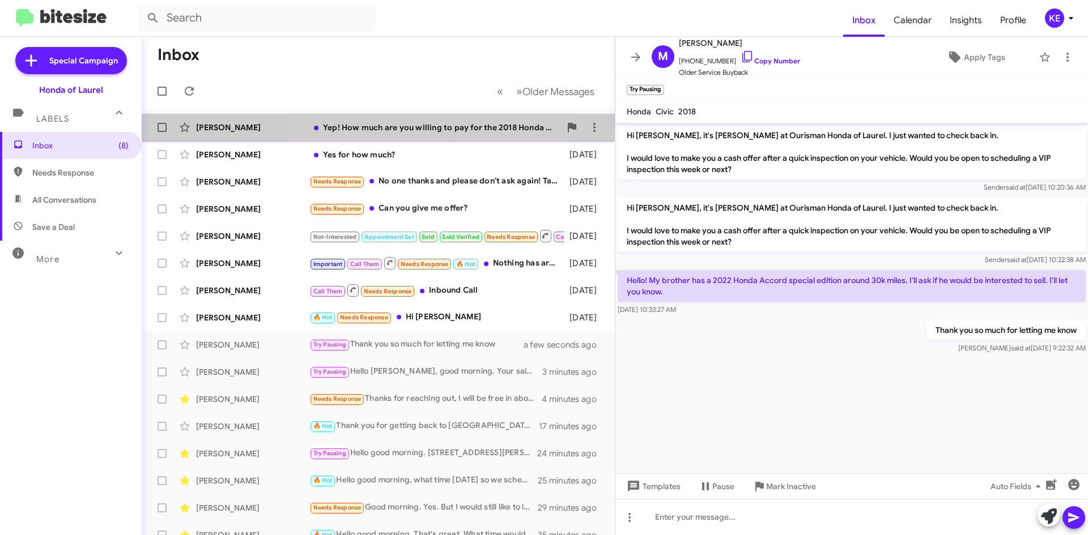
click at [428, 135] on div "[PERSON_NAME]! How much are you willing to pay for the 2018 Honda Odyssey? [DAT…" at bounding box center [378, 127] width 455 height 23
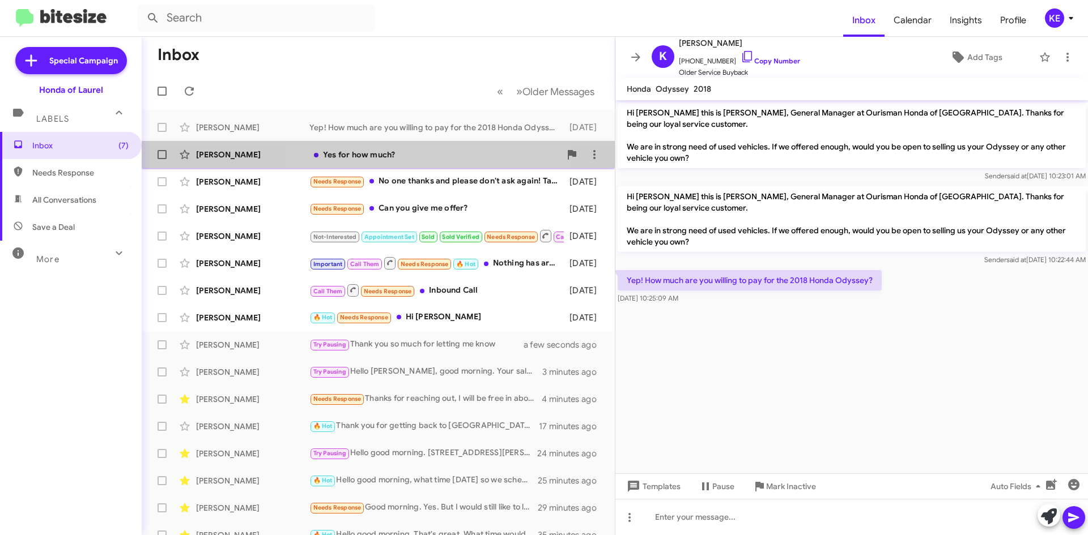
click at [428, 152] on div "Yes for how much?" at bounding box center [434, 154] width 251 height 11
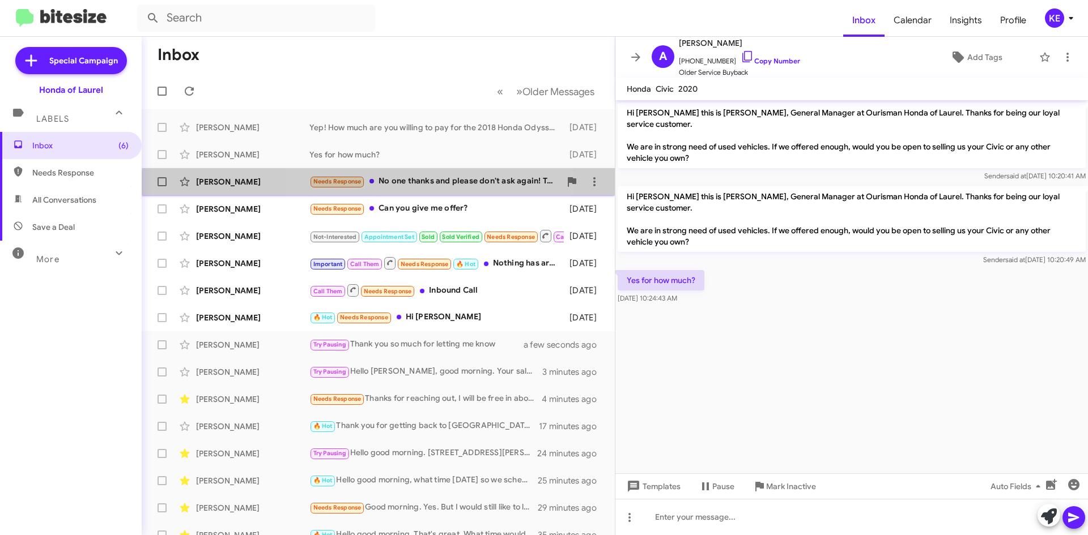
click at [444, 191] on div "[PERSON_NAME] Needs Response No one thanks and please don't ask again! Take me …" at bounding box center [378, 182] width 455 height 23
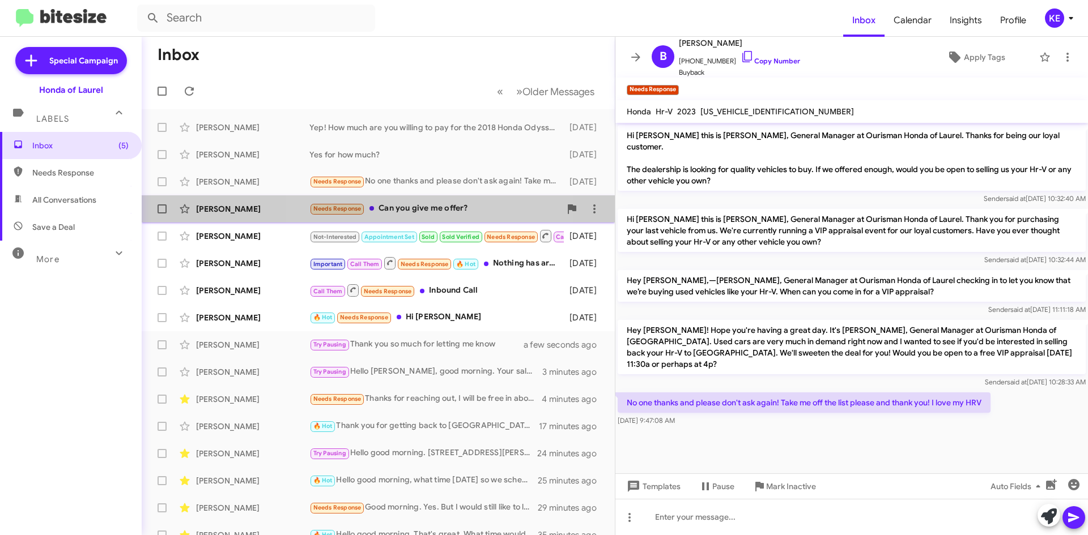
click at [443, 209] on div "Needs Response Can you give me offer?" at bounding box center [434, 208] width 251 height 13
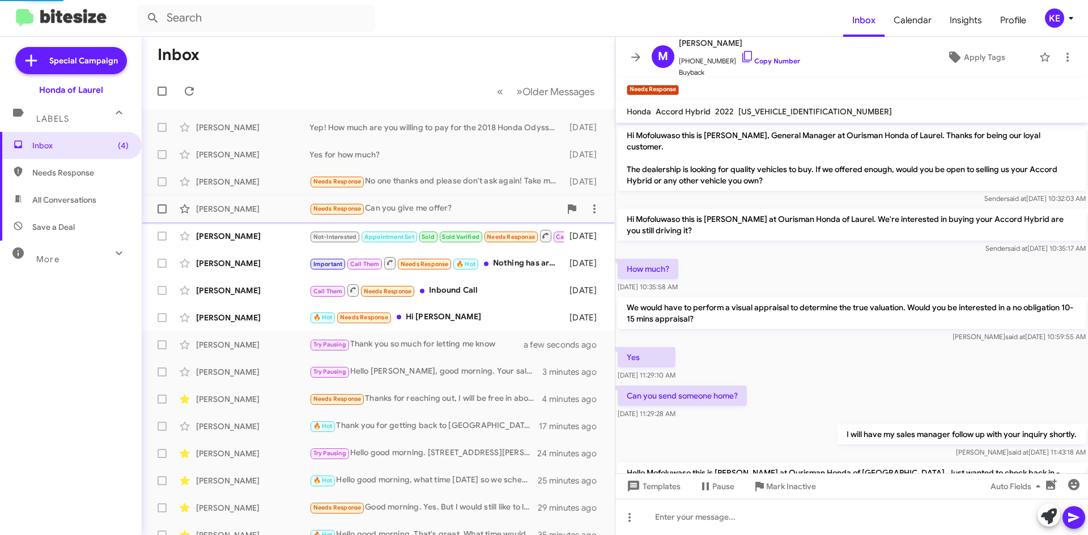
scroll to position [101, 0]
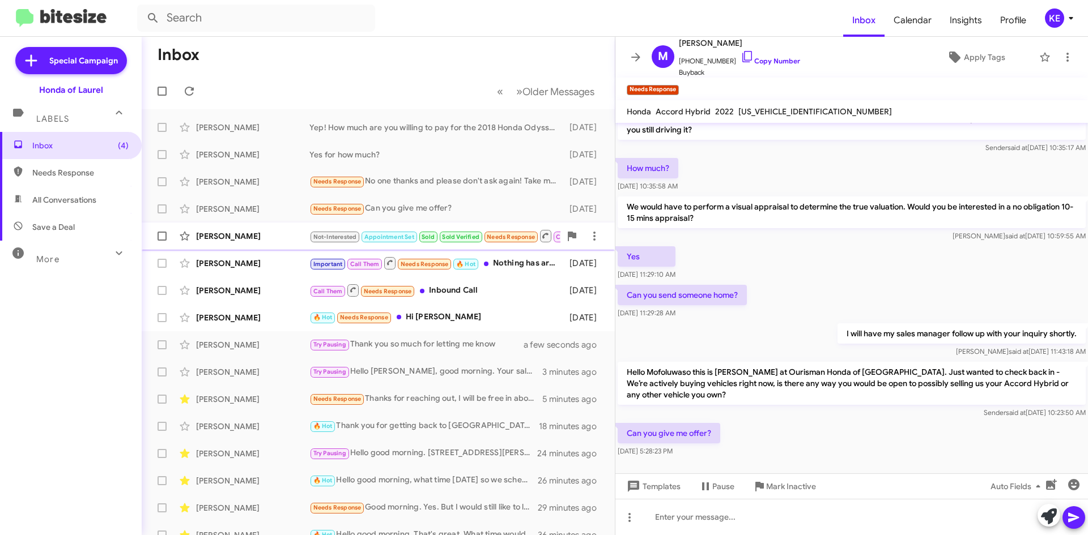
click at [249, 238] on div "[PERSON_NAME]" at bounding box center [252, 236] width 113 height 11
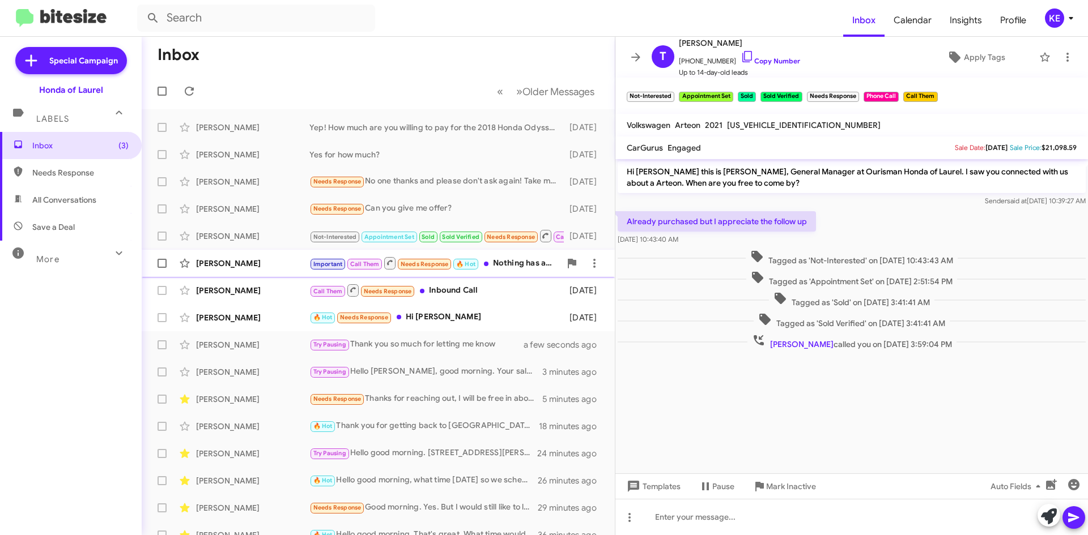
click at [253, 267] on div "[PERSON_NAME]" at bounding box center [252, 263] width 113 height 11
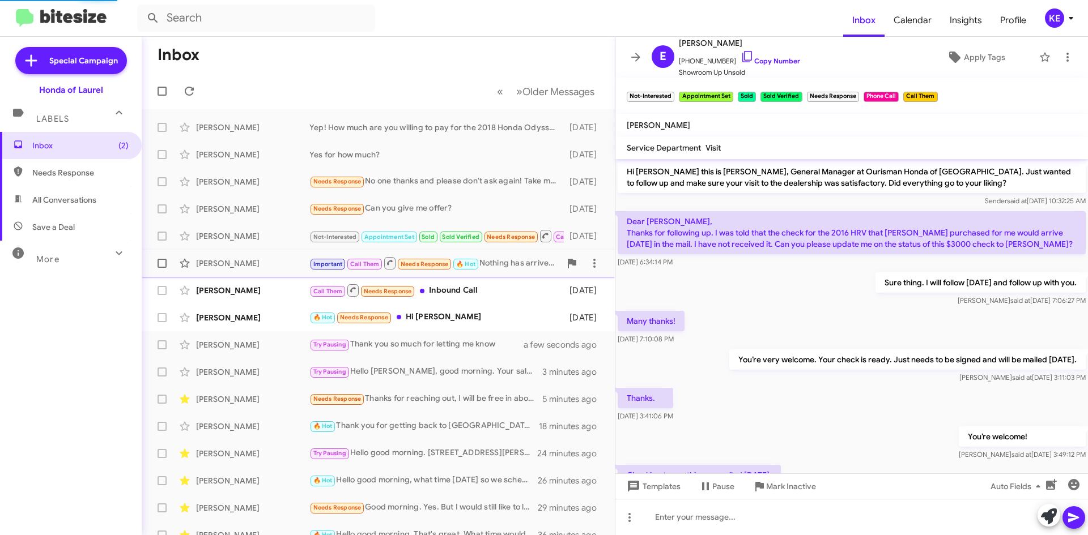
scroll to position [349, 0]
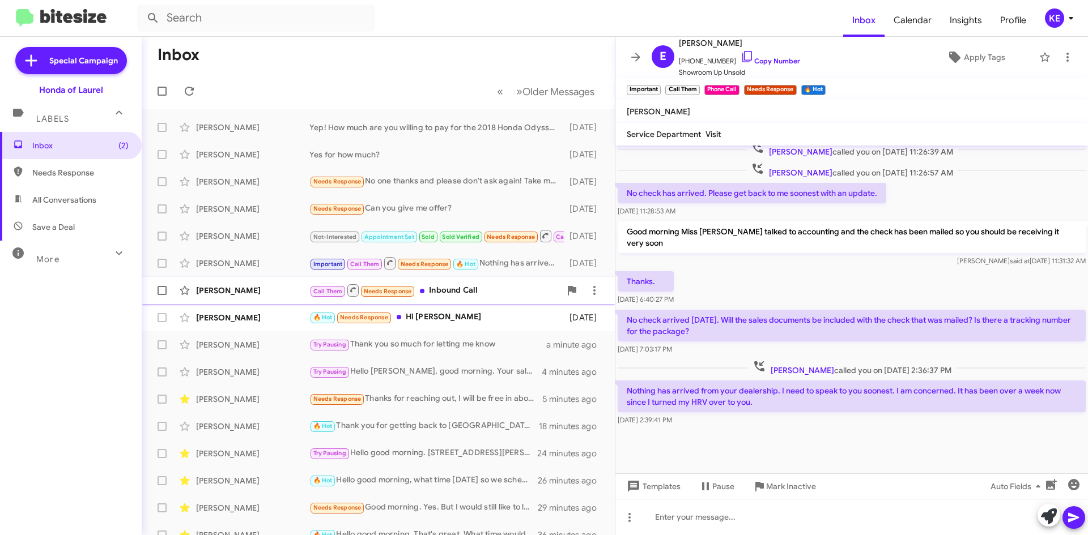
click at [266, 284] on div "[PERSON_NAME] Call Them Needs Response Inbound Call [DATE]" at bounding box center [378, 290] width 455 height 23
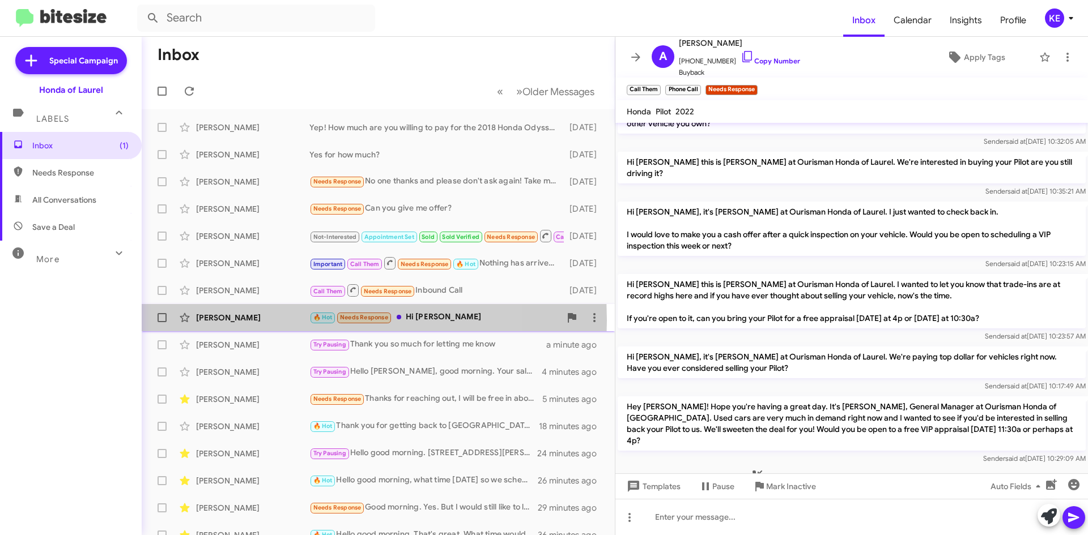
click at [276, 321] on div "[PERSON_NAME]" at bounding box center [252, 317] width 113 height 11
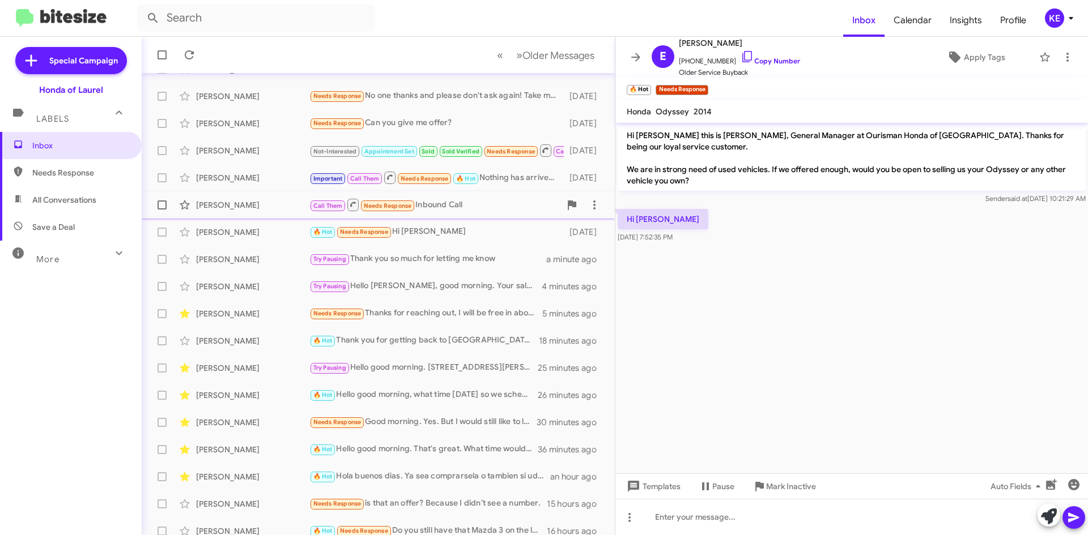
scroll to position [113, 0]
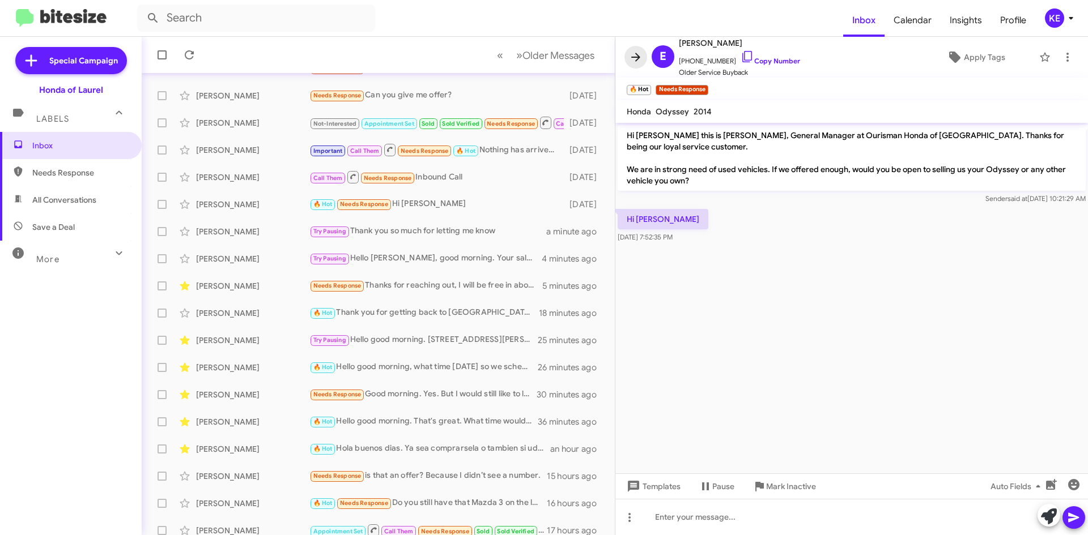
click at [629, 52] on icon at bounding box center [636, 57] width 14 height 14
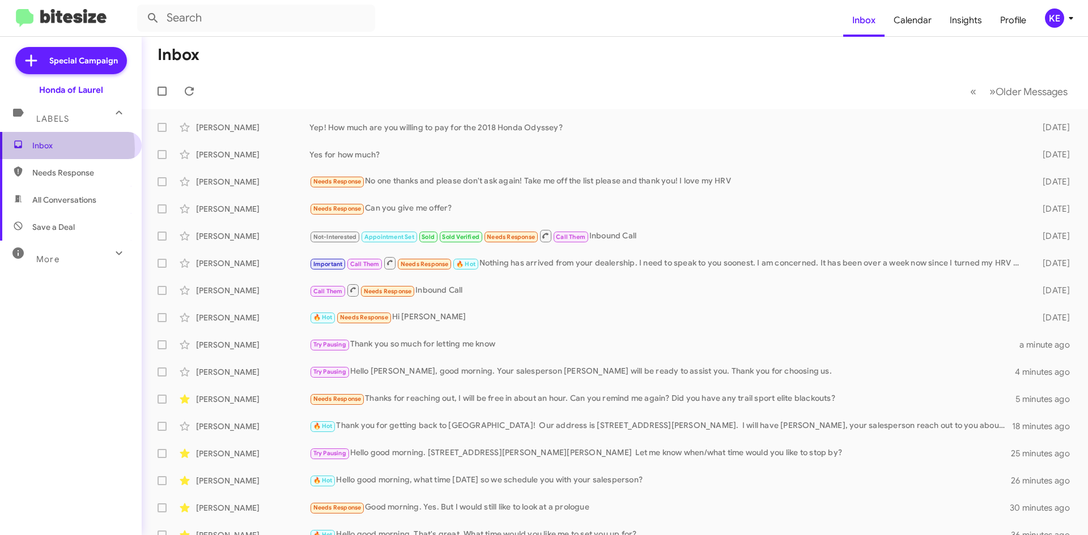
click at [42, 149] on span "Inbox" at bounding box center [80, 145] width 96 height 11
click at [33, 194] on span "All Conversations" at bounding box center [64, 199] width 64 height 11
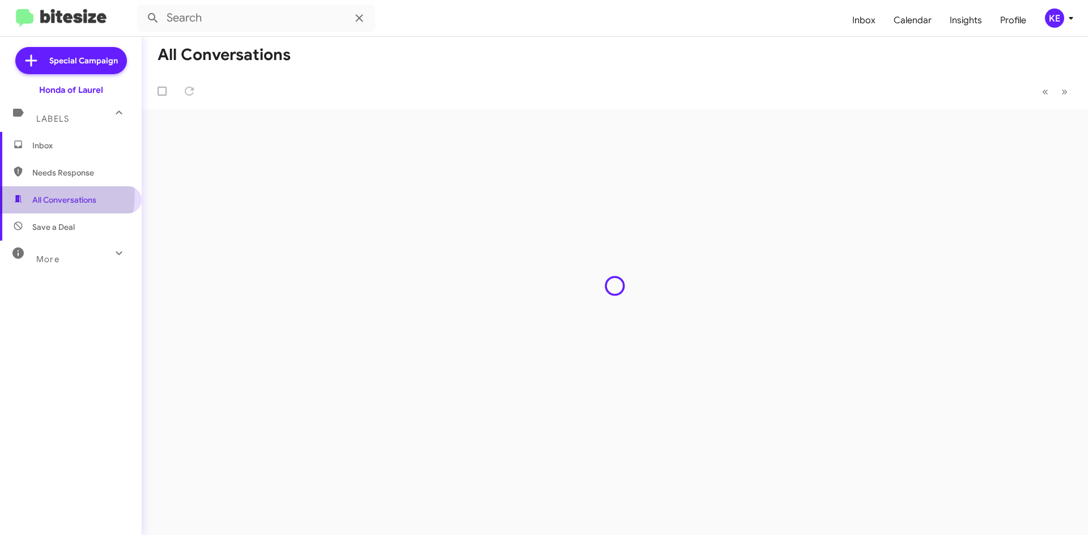
type input "in:all-conversations"
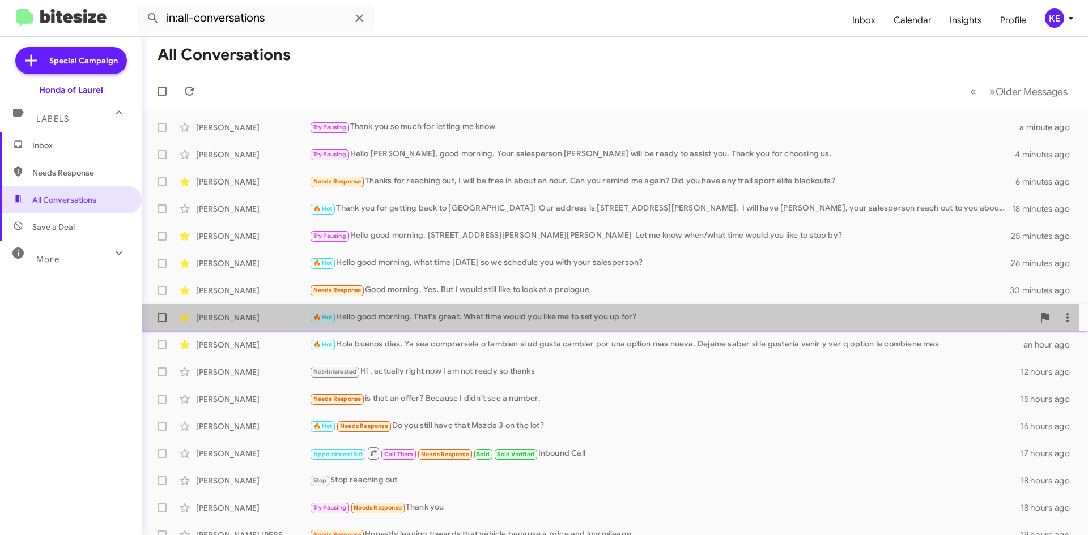
click at [467, 314] on div "🔥 Hot Hello good morning. That's great. What time would you like me to set you …" at bounding box center [671, 317] width 724 height 13
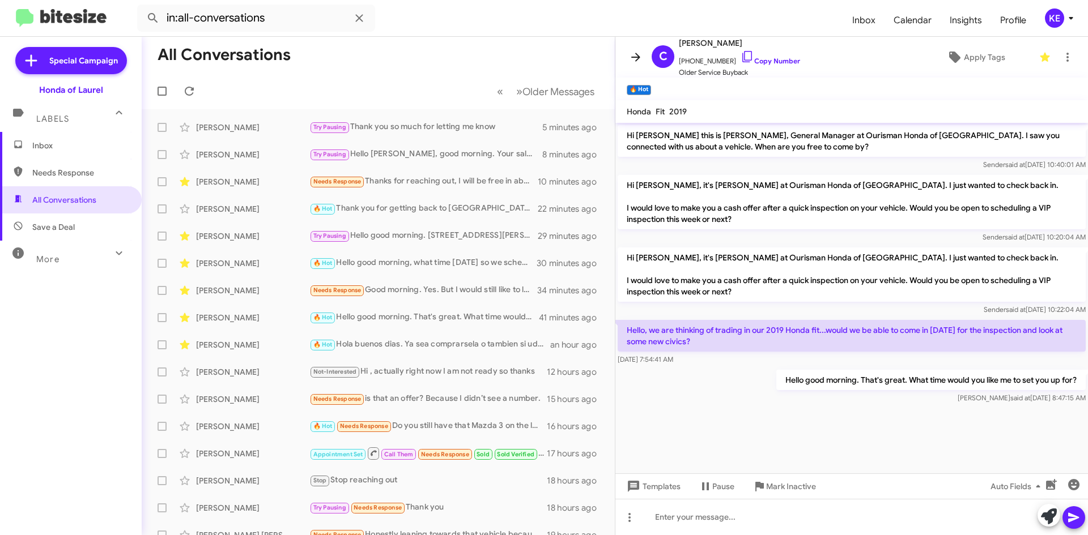
click at [638, 55] on icon at bounding box center [636, 57] width 14 height 14
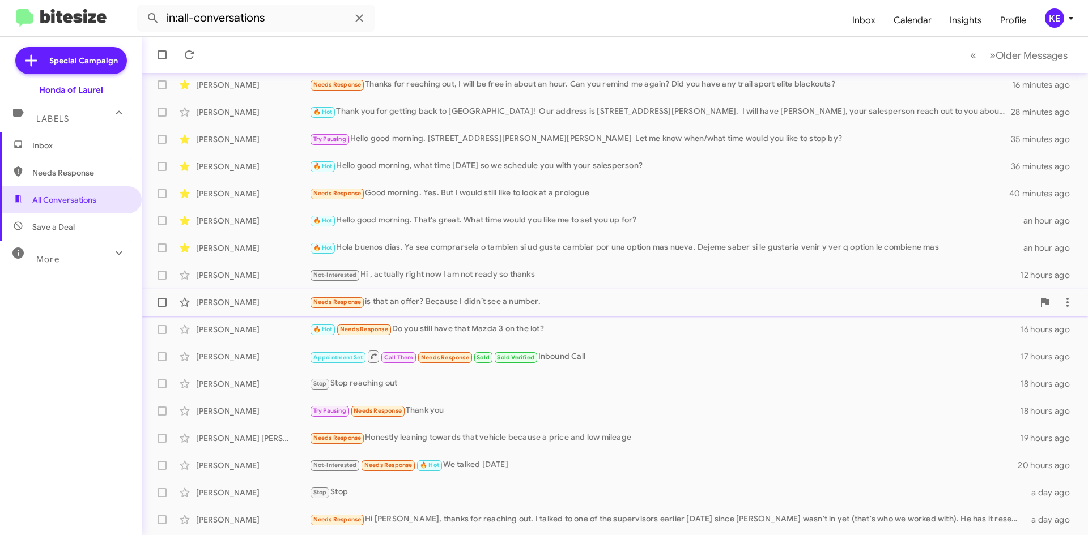
scroll to position [122, 0]
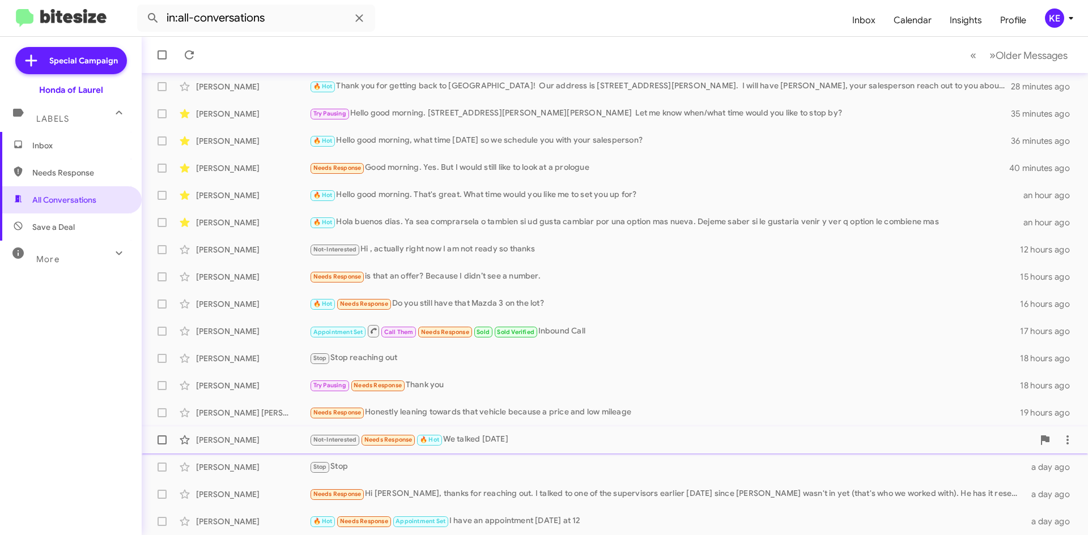
click at [615, 436] on div "Not-Interested Needs Response 🔥 Hot We talked [DATE]" at bounding box center [671, 439] width 724 height 13
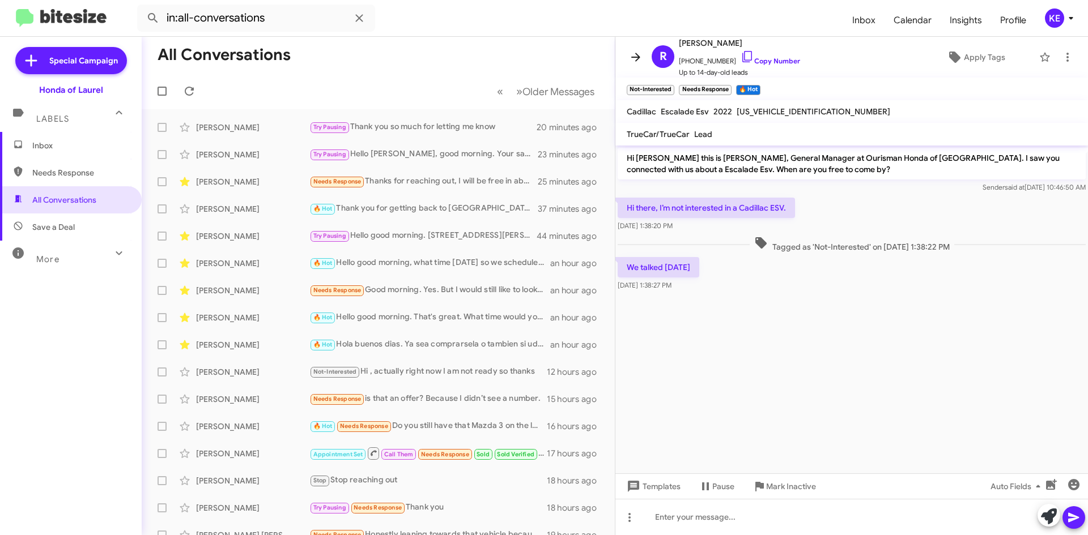
click at [634, 50] on button at bounding box center [635, 57] width 23 height 23
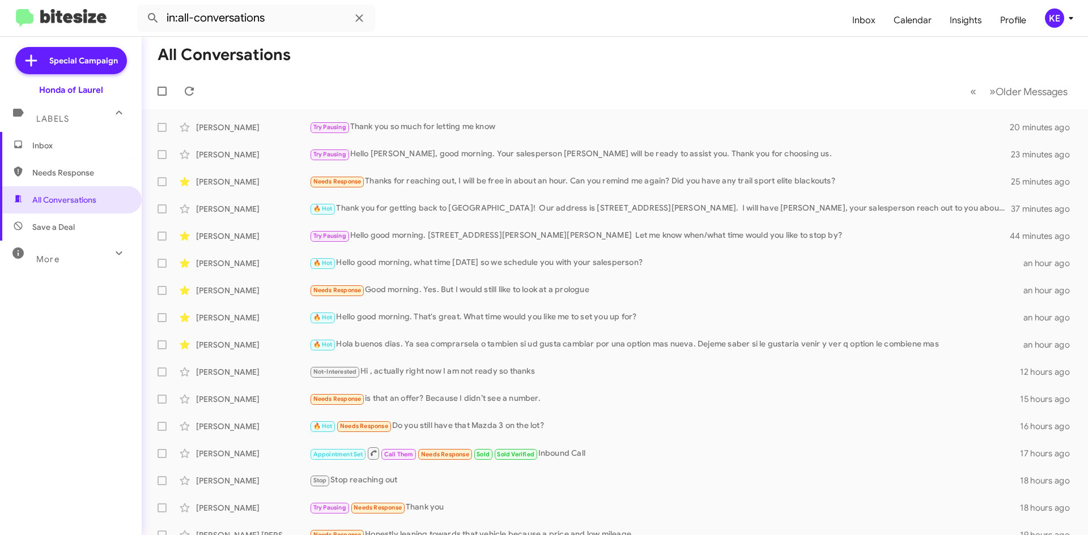
click at [57, 148] on span "Inbox" at bounding box center [80, 145] width 96 height 11
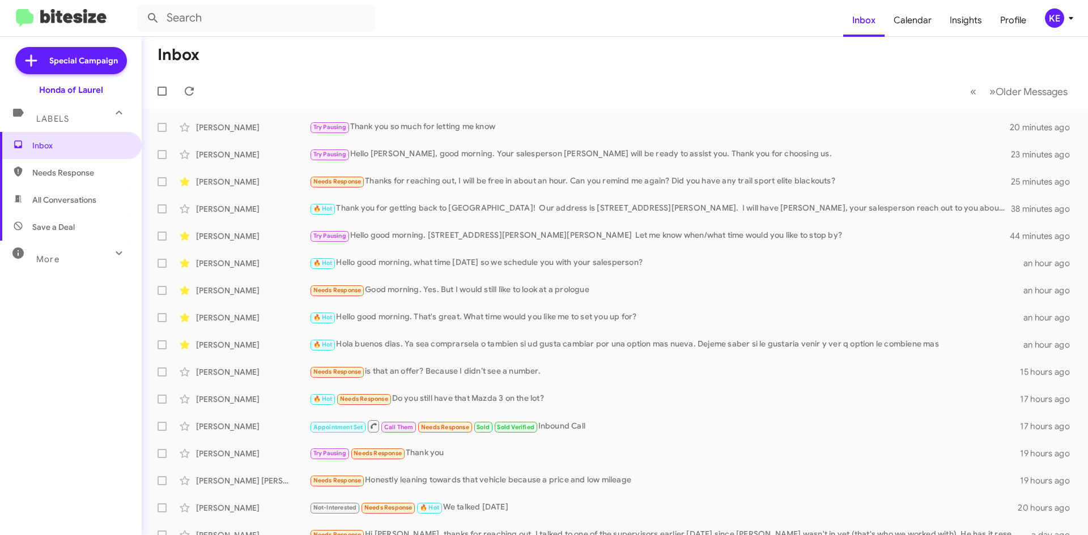
click at [63, 198] on span "All Conversations" at bounding box center [64, 199] width 64 height 11
type input "in:all-conversations"
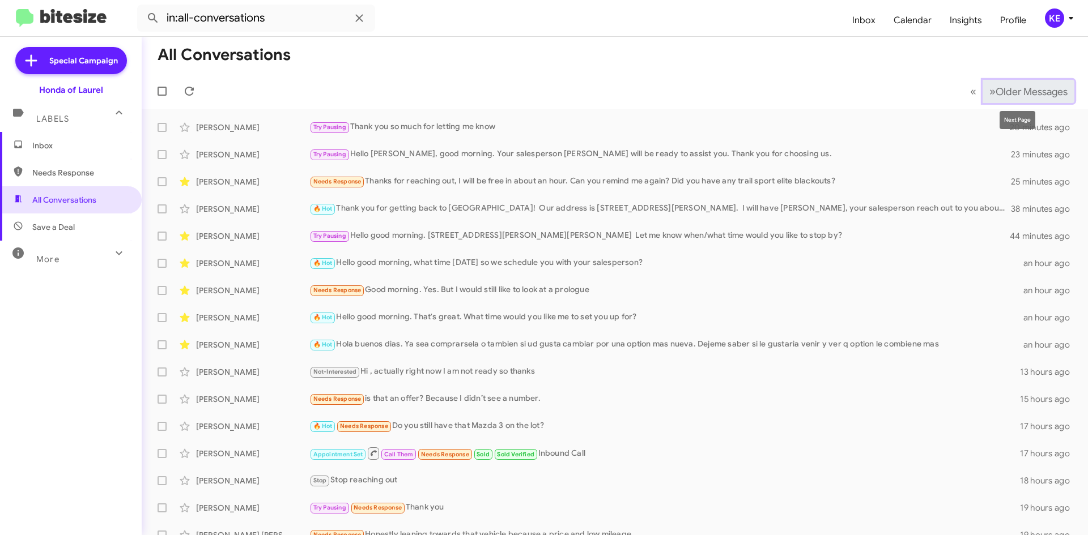
click at [989, 91] on span "»" at bounding box center [992, 91] width 6 height 14
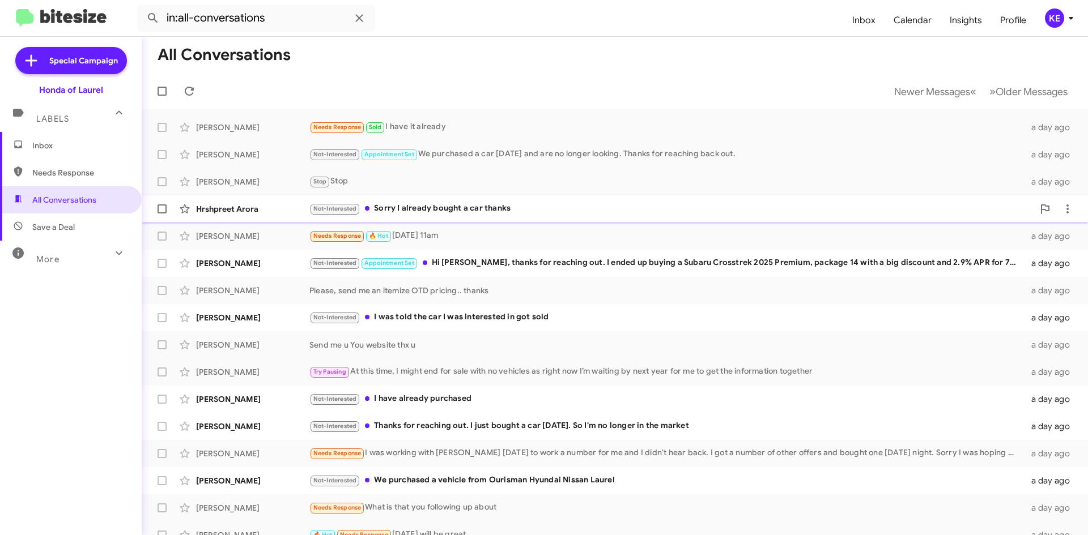
click at [471, 211] on div "Not-Interested Sorry I already bought a car thanks" at bounding box center [671, 208] width 724 height 13
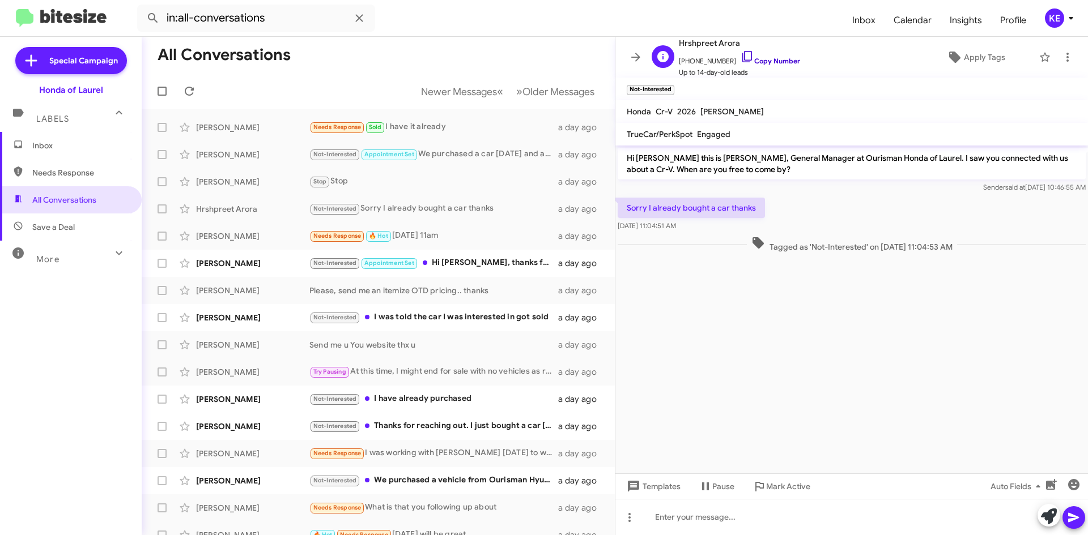
click at [740, 54] on icon at bounding box center [747, 57] width 14 height 14
click at [631, 57] on icon at bounding box center [635, 57] width 9 height 8
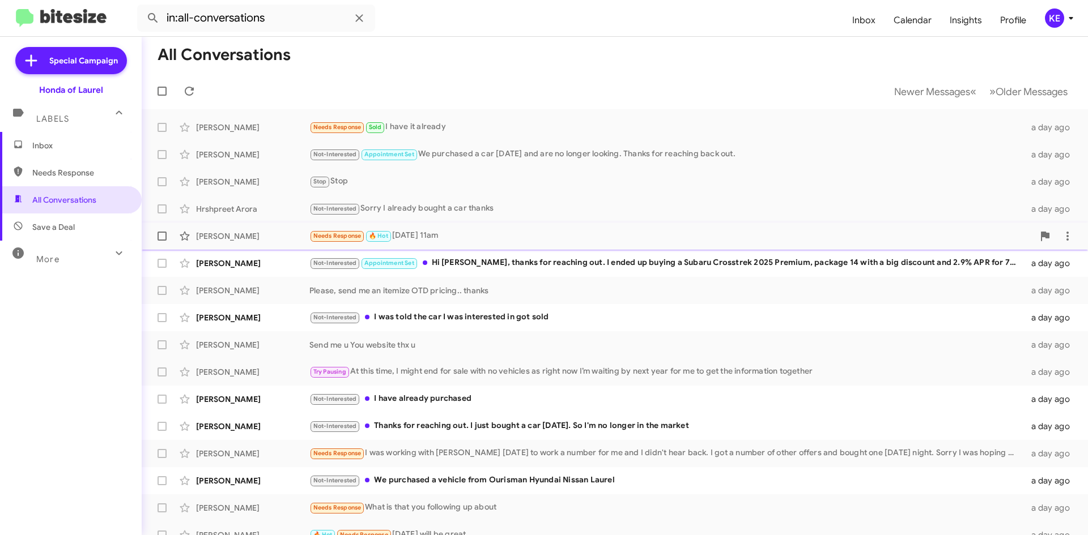
click at [528, 237] on div "Needs Response 🔥 Hot [DATE] 11am" at bounding box center [671, 235] width 724 height 13
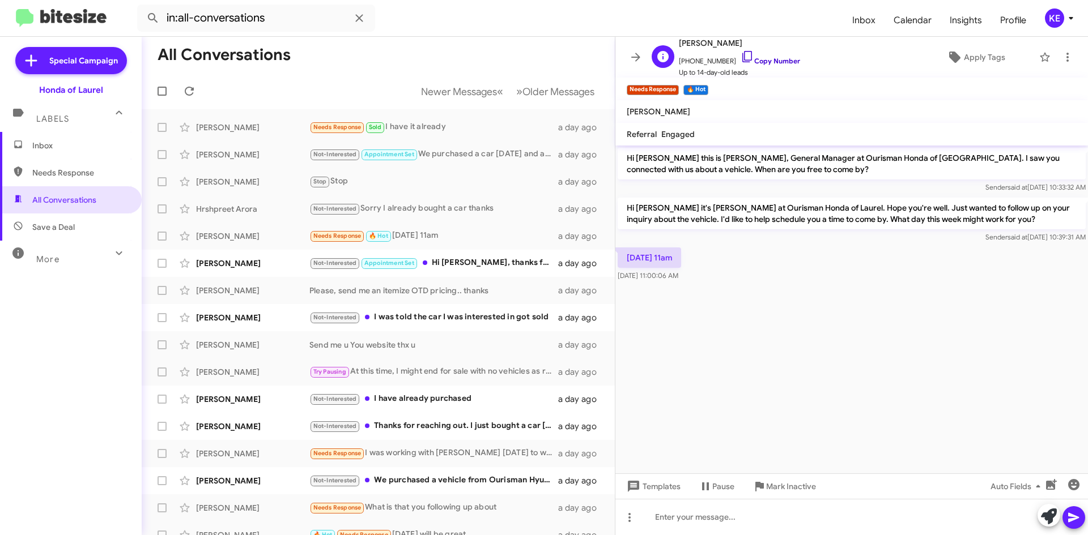
click at [740, 56] on icon at bounding box center [747, 57] width 14 height 14
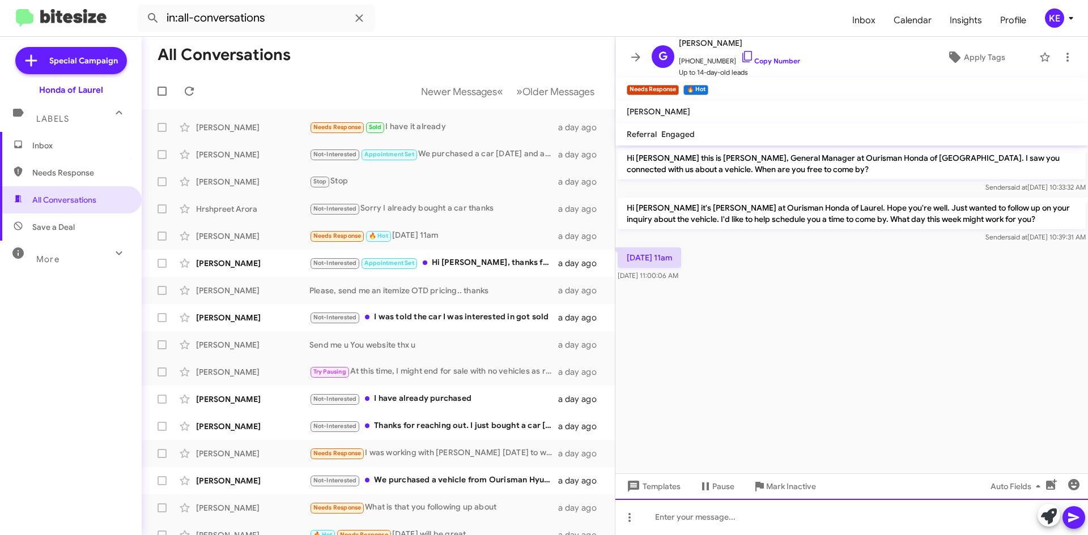
click at [716, 518] on div at bounding box center [851, 517] width 472 height 36
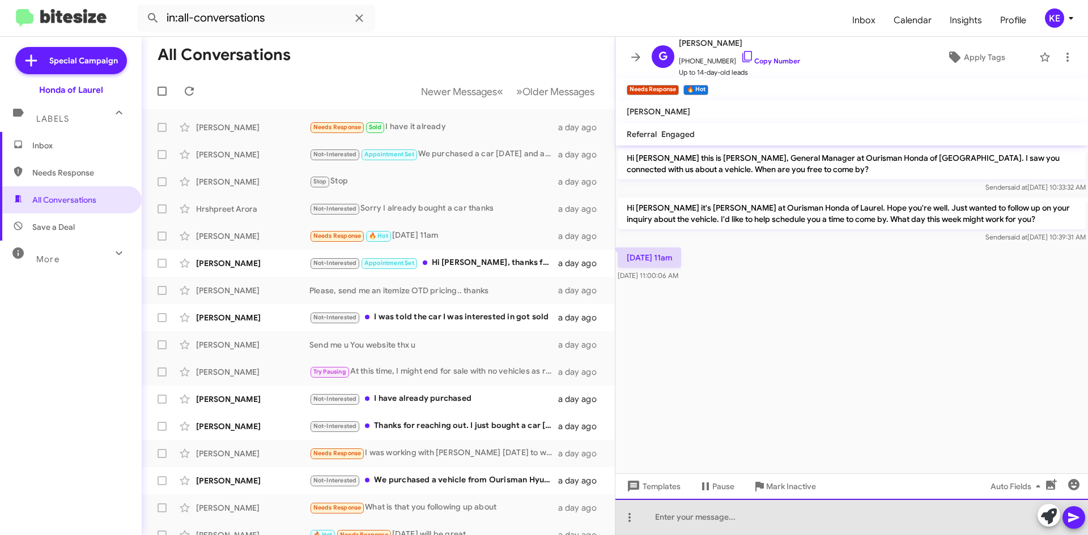
click at [717, 522] on div at bounding box center [851, 517] width 472 height 36
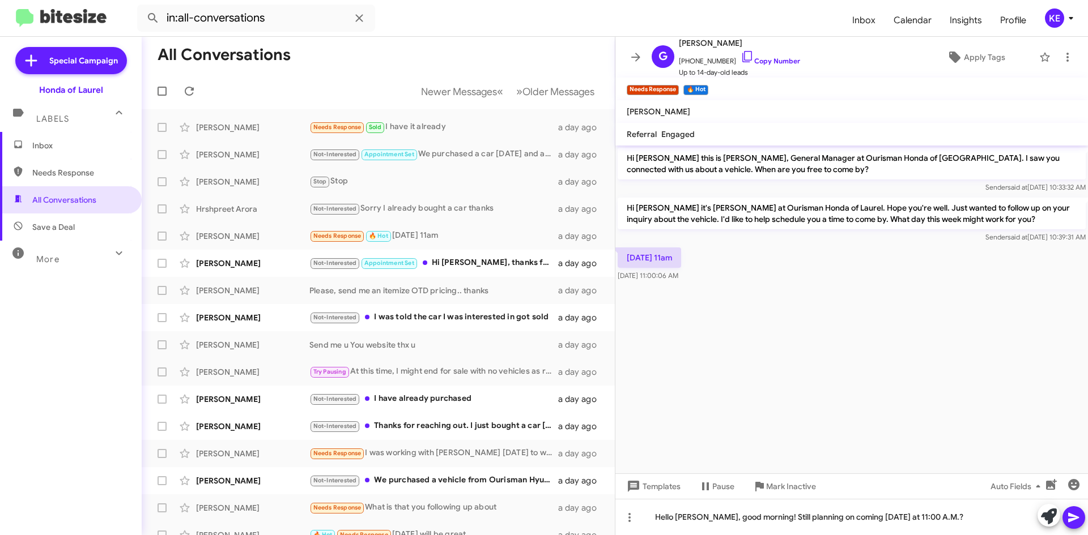
click at [1076, 516] on icon at bounding box center [1074, 518] width 14 height 14
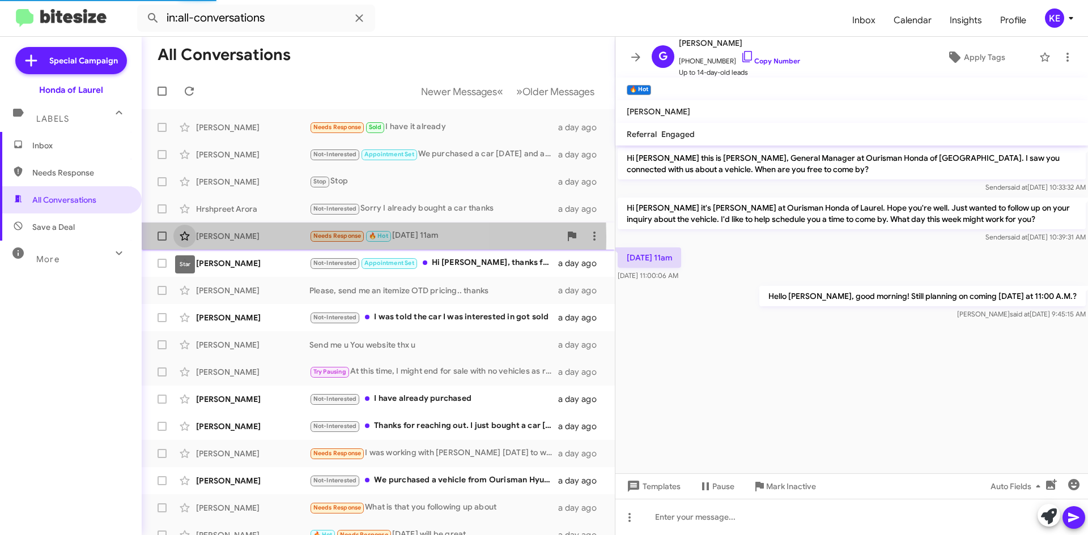
click at [188, 236] on icon at bounding box center [185, 236] width 10 height 9
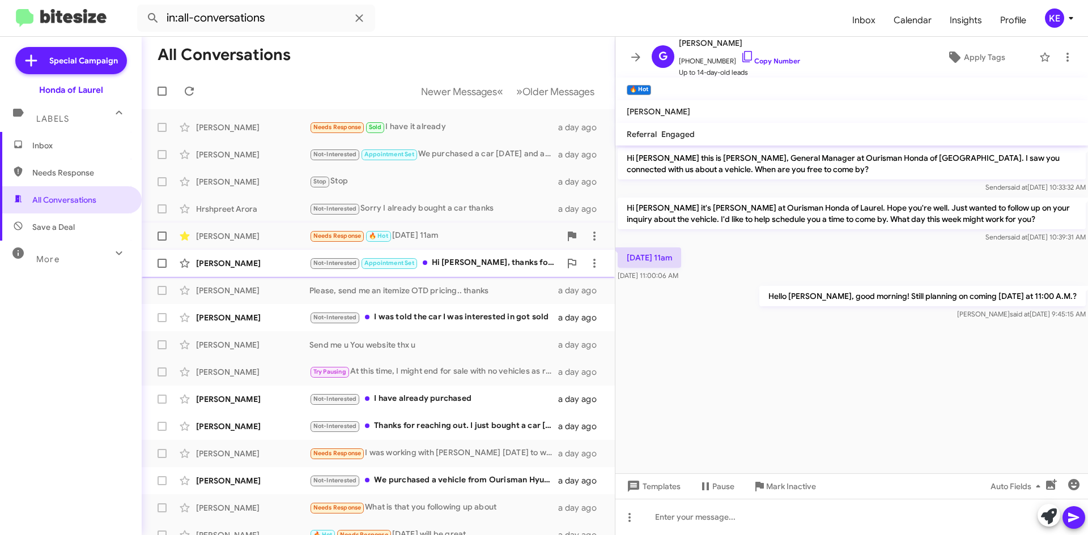
click at [469, 269] on div "Not-Interested Appointment Set Hi [PERSON_NAME], thanks for reaching out. I end…" at bounding box center [434, 263] width 251 height 13
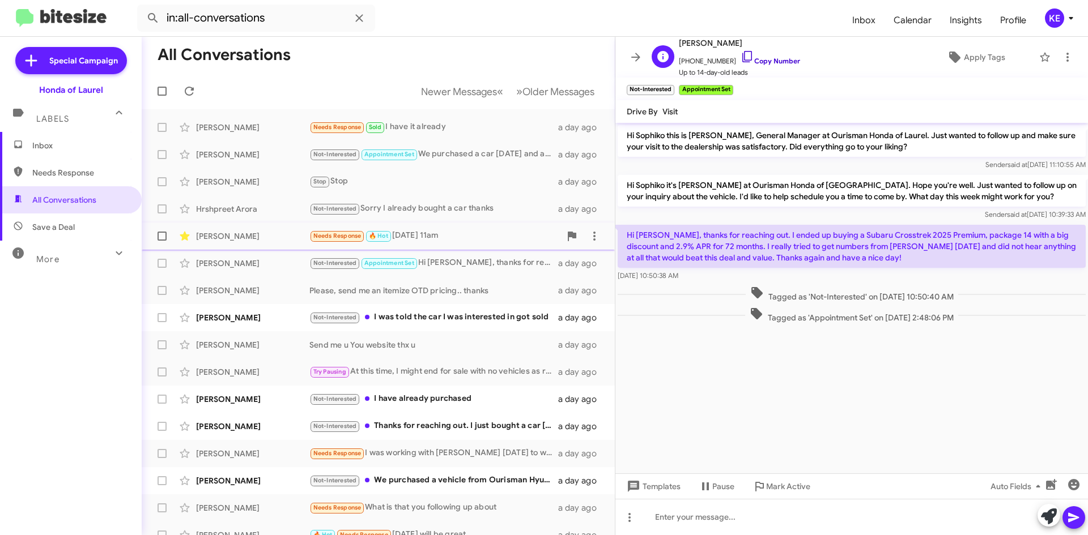
click at [740, 57] on icon at bounding box center [747, 57] width 14 height 14
click at [429, 321] on div "Not-Interested I was told the car I was interested in got sold" at bounding box center [434, 317] width 251 height 13
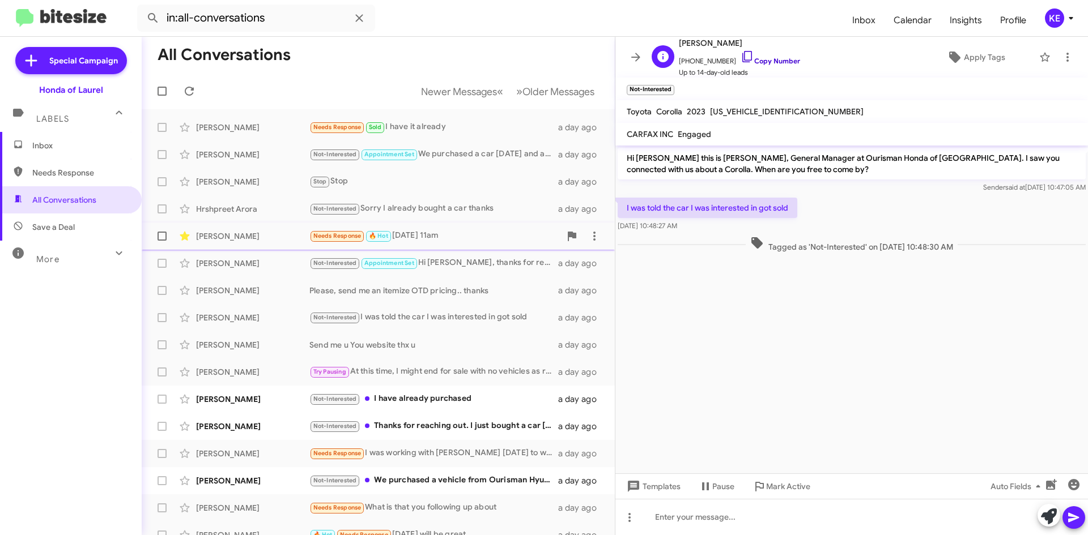
click at [740, 57] on icon at bounding box center [747, 57] width 14 height 14
click at [406, 403] on div "Not-Interested I have already purchased" at bounding box center [434, 399] width 251 height 13
click at [740, 59] on icon at bounding box center [747, 57] width 14 height 14
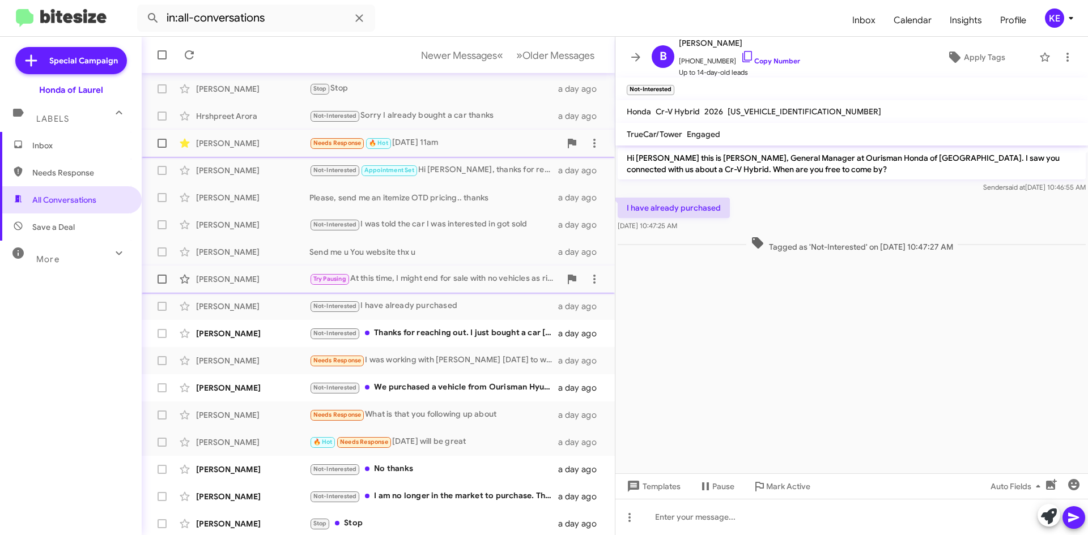
scroll to position [113, 0]
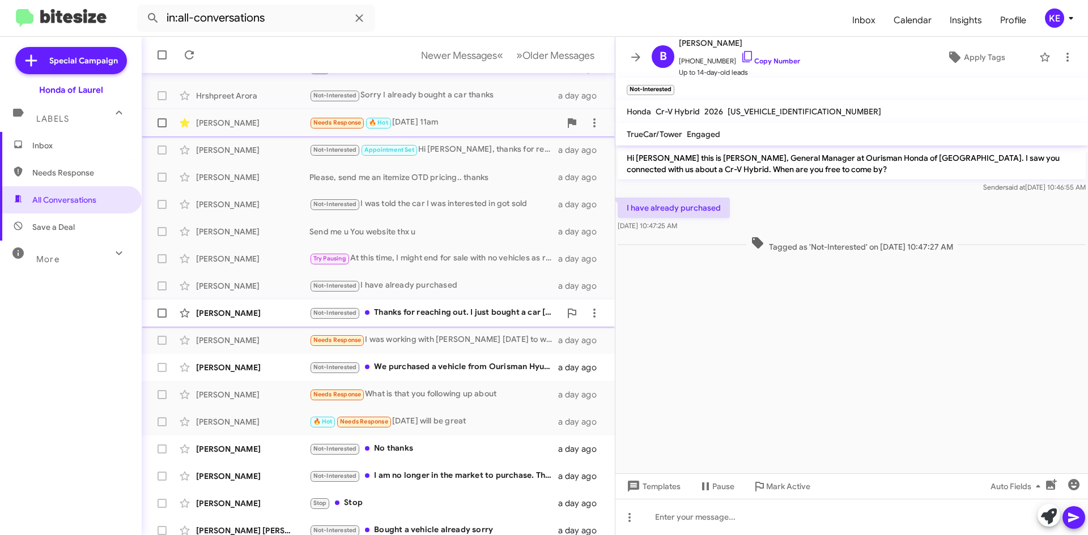
click at [454, 316] on div "Not-Interested Thanks for reaching out. I just bought a car [DATE]. So I'm no l…" at bounding box center [434, 312] width 251 height 13
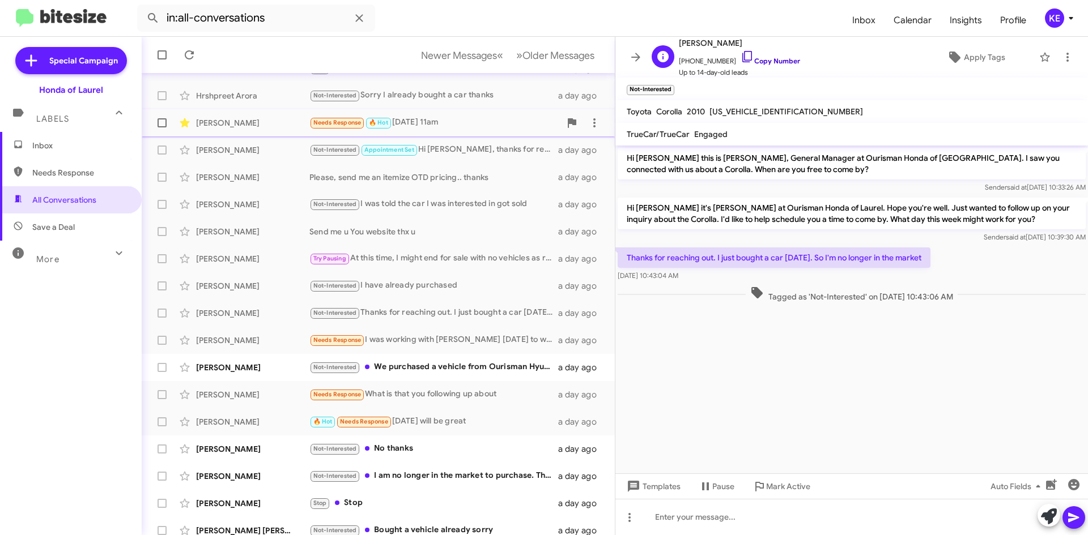
click at [740, 58] on icon at bounding box center [747, 57] width 14 height 14
click at [392, 368] on div "Not-Interested We purchased a vehicle from Ourisman Hyundai Nissan Laurel" at bounding box center [434, 367] width 251 height 13
click at [740, 54] on icon at bounding box center [747, 57] width 14 height 14
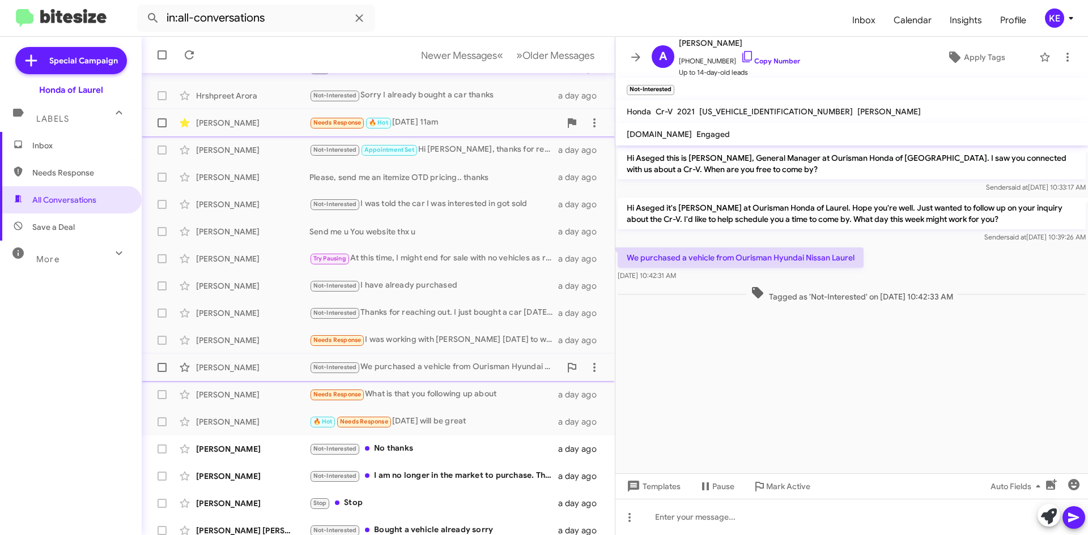
scroll to position [122, 0]
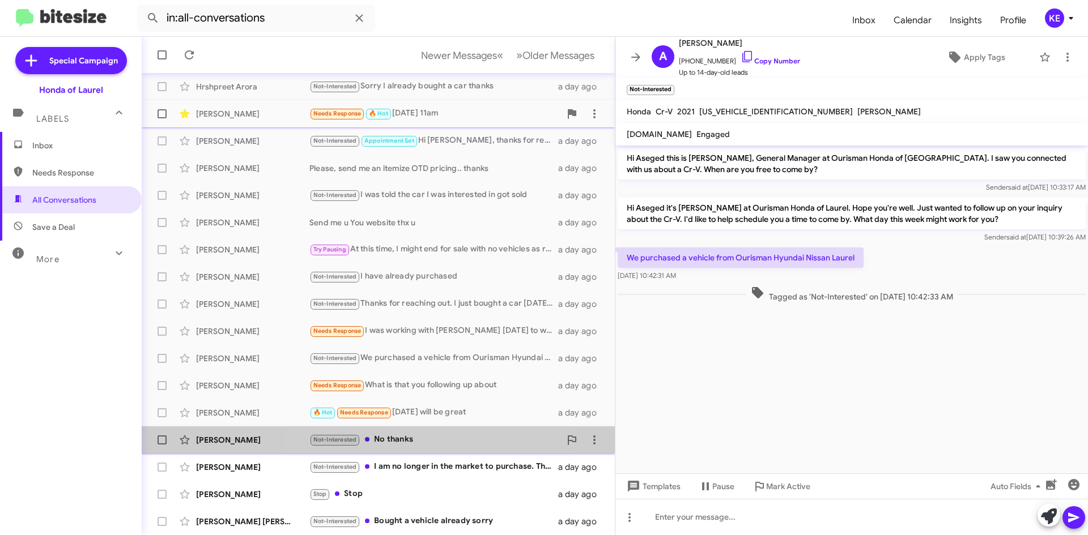
click at [417, 432] on div "[PERSON_NAME] Not-Interested No thanks a day ago" at bounding box center [378, 440] width 455 height 23
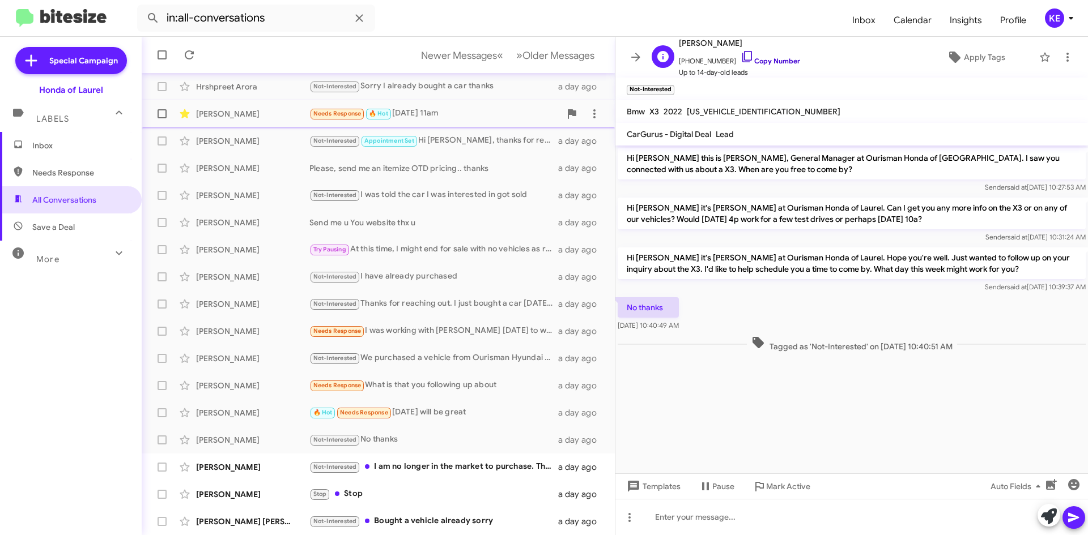
click at [740, 54] on icon at bounding box center [747, 57] width 14 height 14
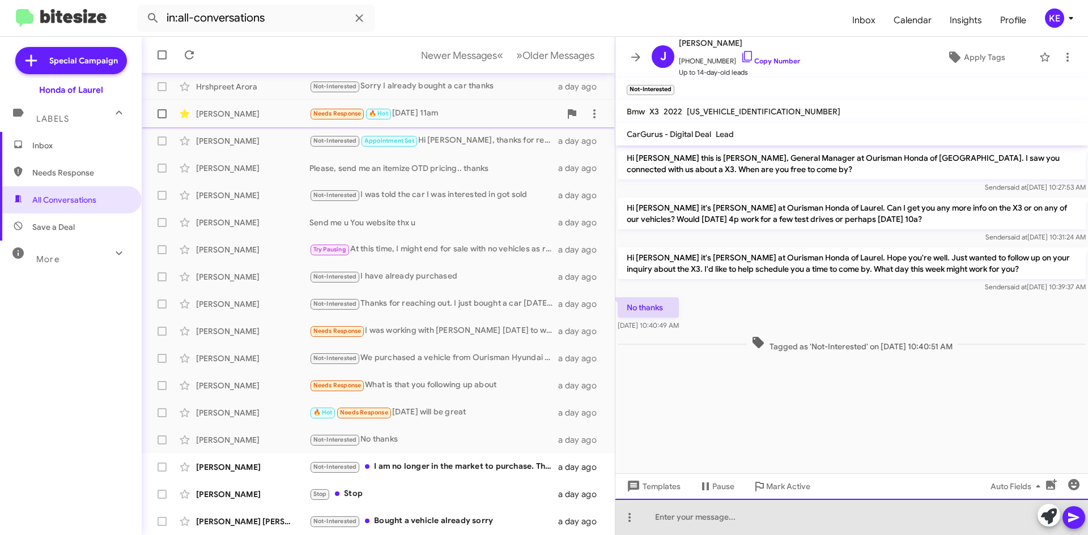
click at [688, 516] on div at bounding box center [851, 517] width 472 height 36
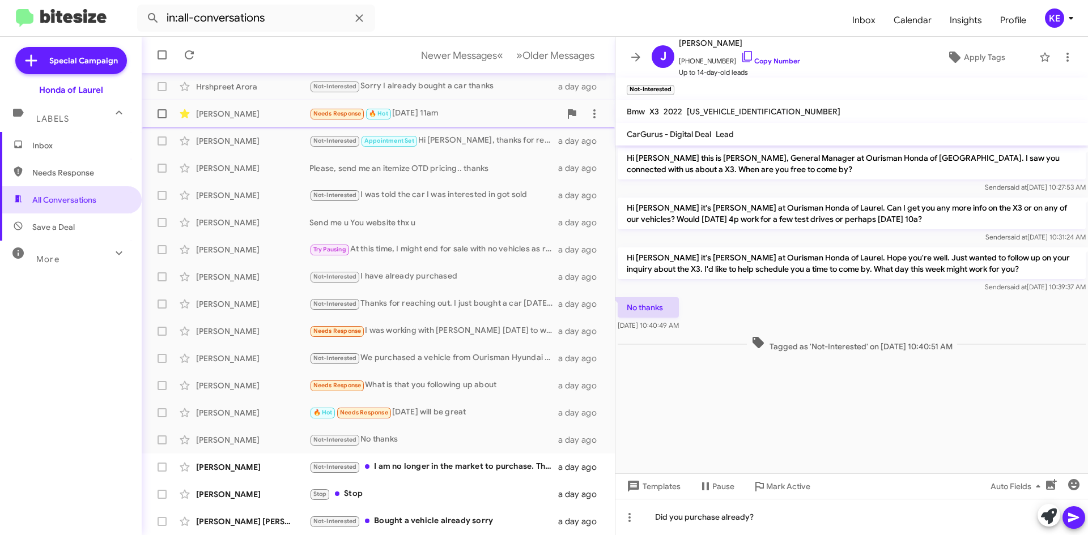
click at [1075, 523] on icon at bounding box center [1074, 518] width 14 height 14
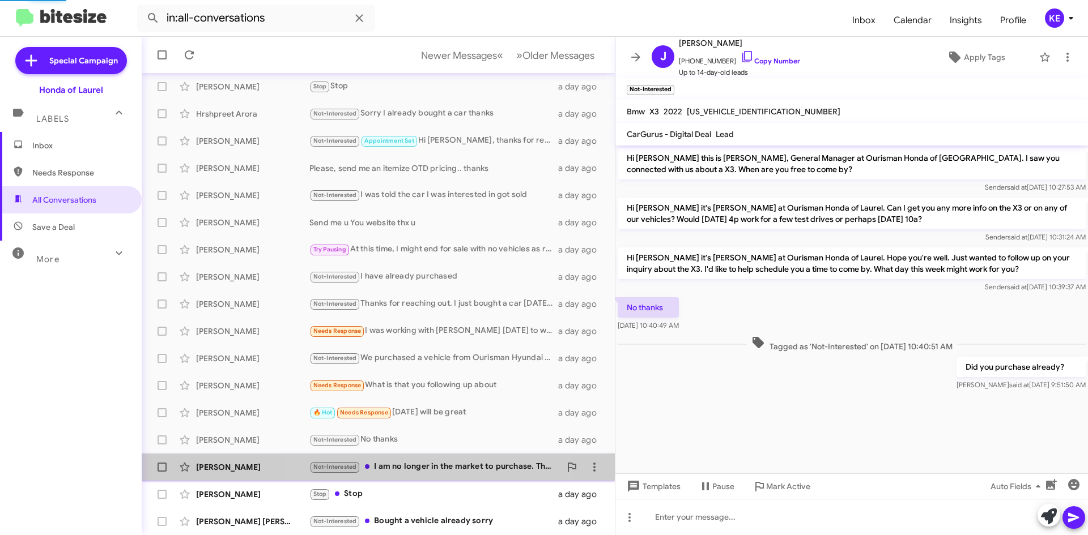
click at [410, 462] on div "Not-Interested I am no longer in the market to purchase. Thanks!" at bounding box center [434, 467] width 251 height 13
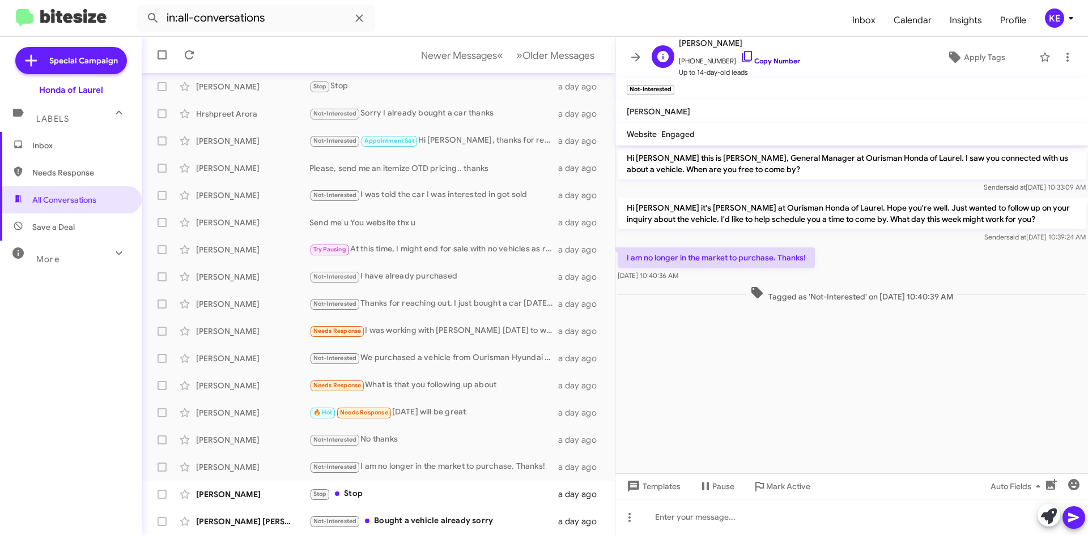
click at [747, 57] on link "Copy Number" at bounding box center [769, 61] width 59 height 8
click at [632, 61] on icon at bounding box center [636, 57] width 14 height 14
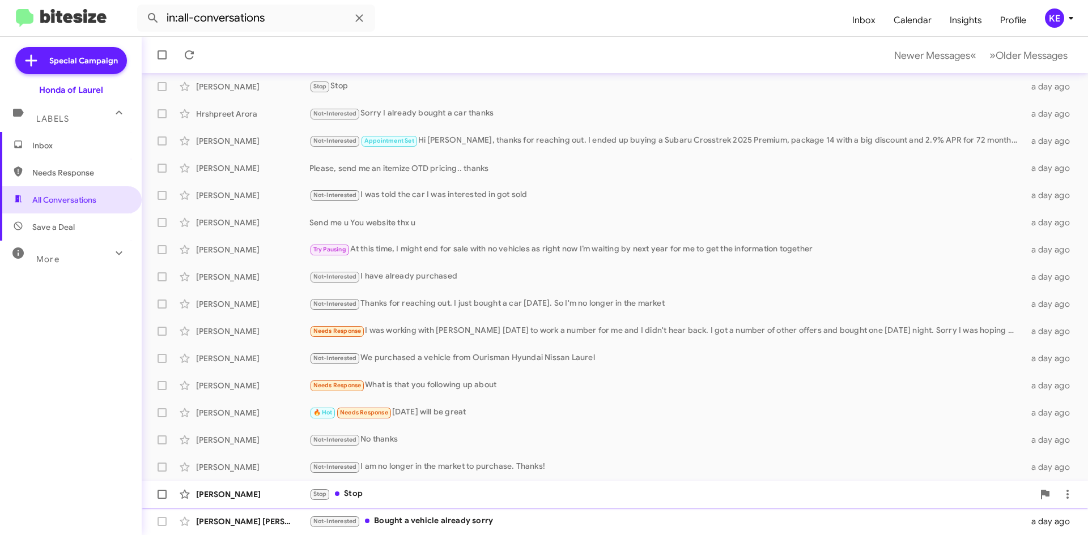
click at [428, 490] on div "Stop Stop" at bounding box center [671, 494] width 724 height 13
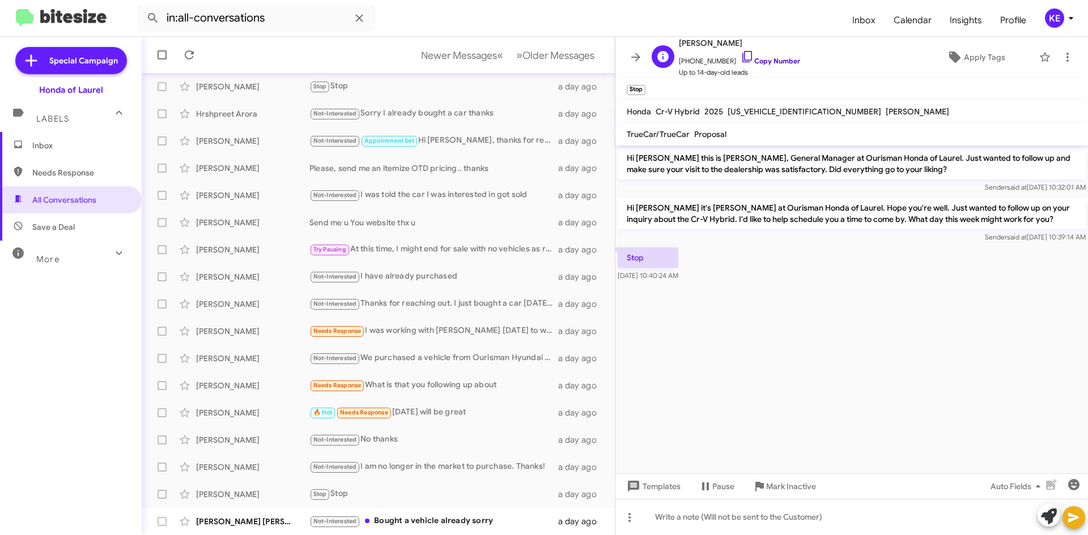
click at [740, 57] on icon at bounding box center [747, 57] width 14 height 14
click at [430, 528] on div "Not-Interested Bought a vehicle already sorry" at bounding box center [434, 521] width 251 height 13
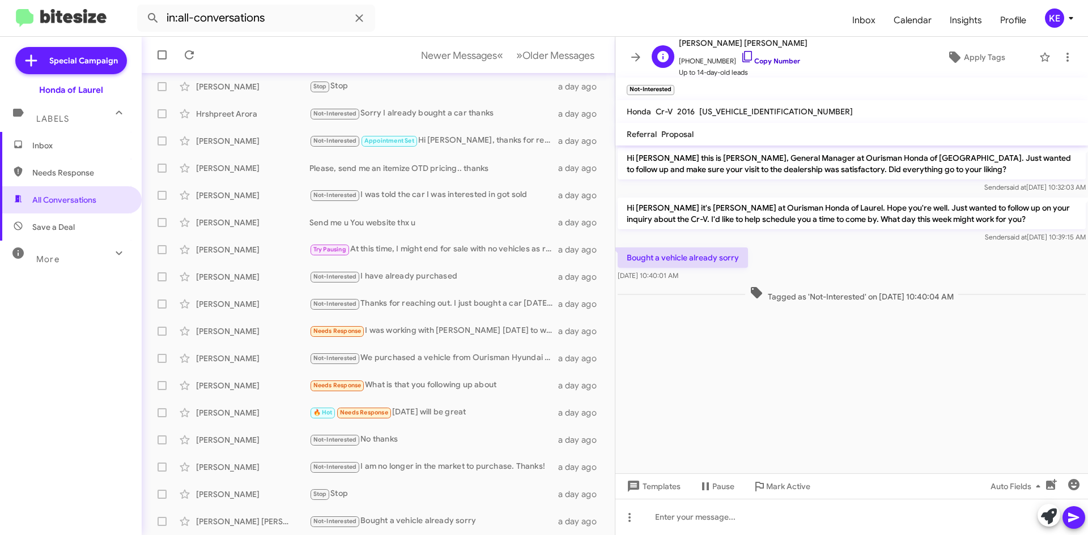
drag, startPoint x: 736, startPoint y: 54, endPoint x: 732, endPoint y: 61, distance: 7.7
click at [740, 54] on icon at bounding box center [747, 57] width 14 height 14
click at [634, 59] on icon at bounding box center [636, 57] width 14 height 14
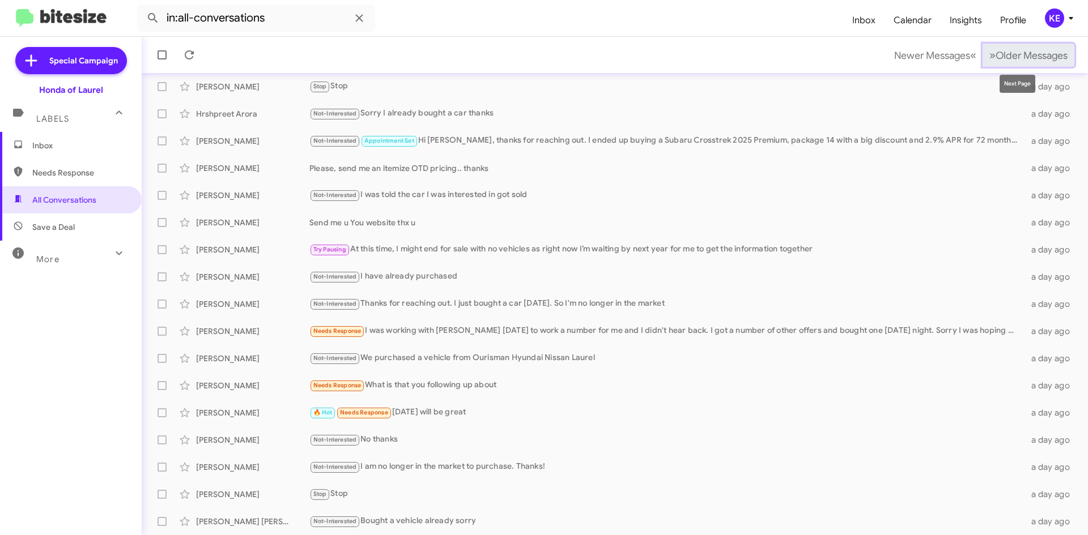
click at [989, 53] on span "»" at bounding box center [992, 55] width 6 height 14
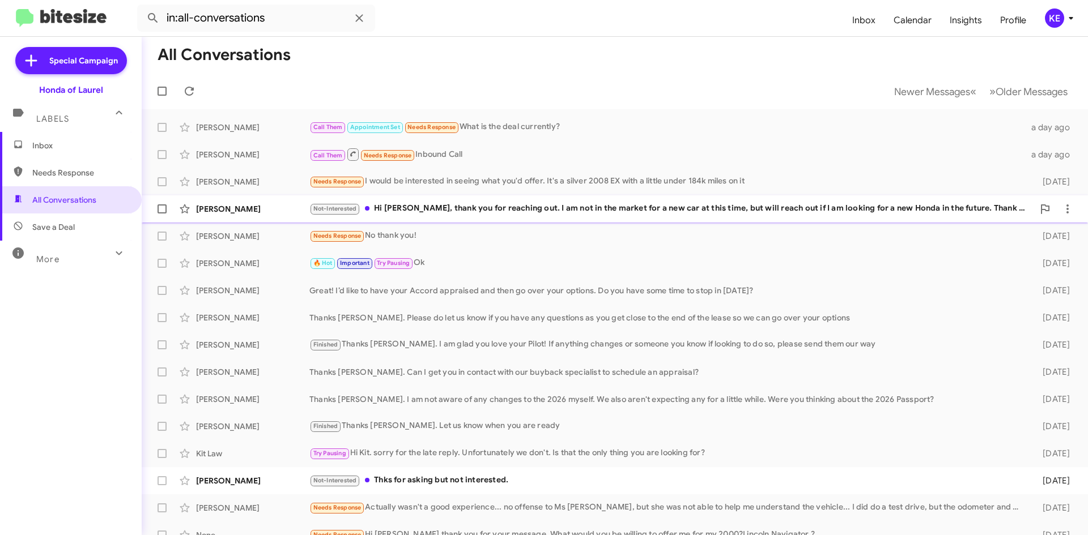
click at [475, 206] on div "Not-Interested Hi [PERSON_NAME], thank you for reaching out. I am not in the ma…" at bounding box center [671, 208] width 724 height 13
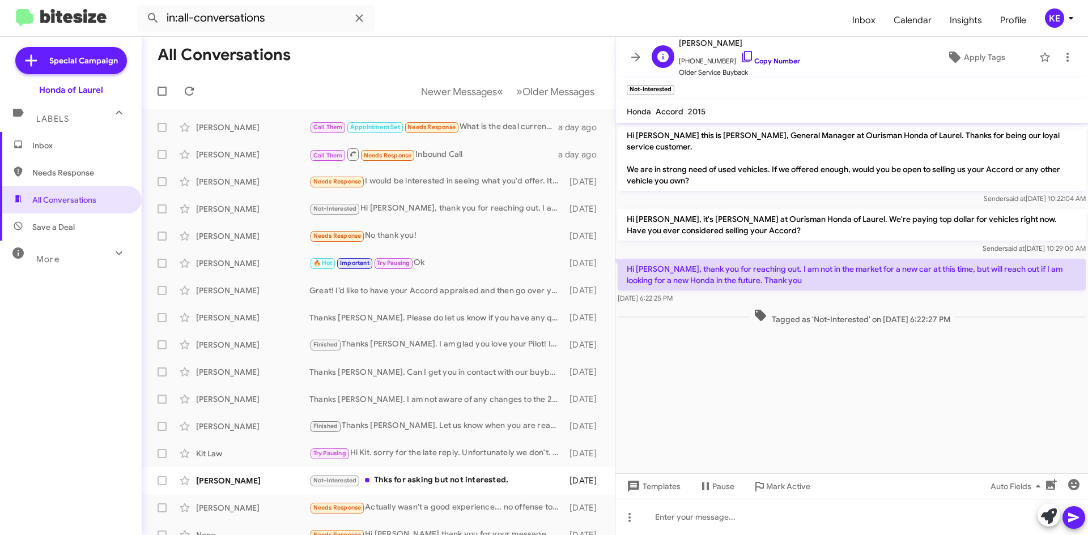
click at [742, 52] on icon at bounding box center [747, 56] width 10 height 11
click at [455, 472] on div "[PERSON_NAME] Love Not-Interested Thks for asking but not interested. [DATE]" at bounding box center [378, 481] width 455 height 23
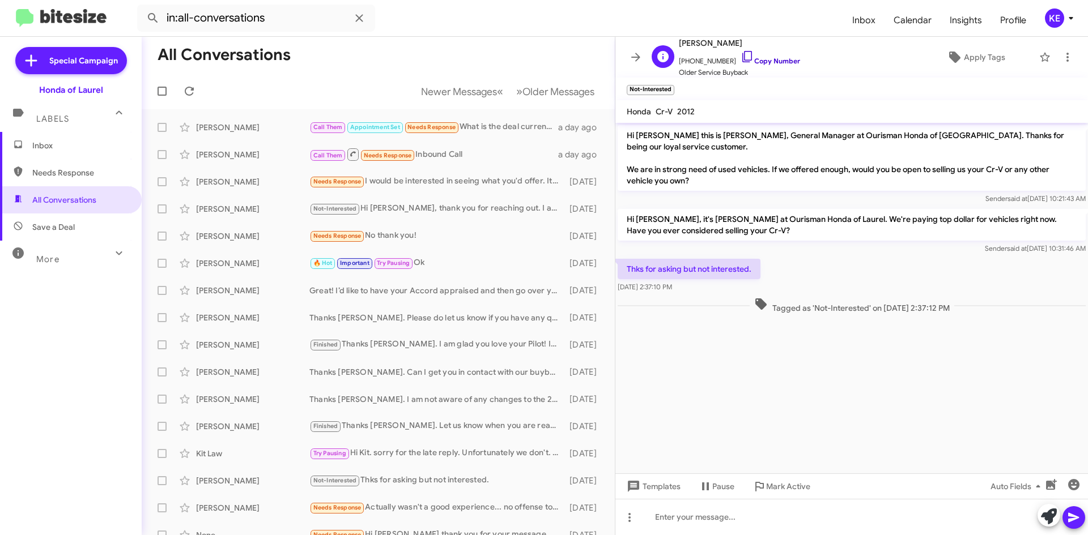
click at [742, 57] on icon at bounding box center [747, 56] width 10 height 11
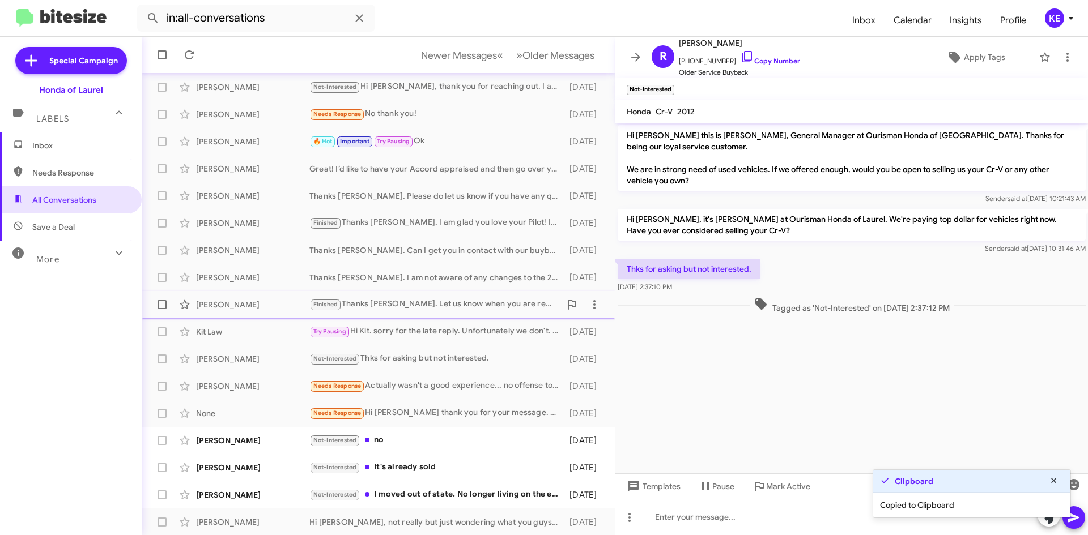
scroll to position [122, 0]
drag, startPoint x: 410, startPoint y: 432, endPoint x: 417, endPoint y: 432, distance: 6.8
click at [411, 432] on div "[PERSON_NAME] Not-Interested no [DATE]" at bounding box center [378, 440] width 455 height 23
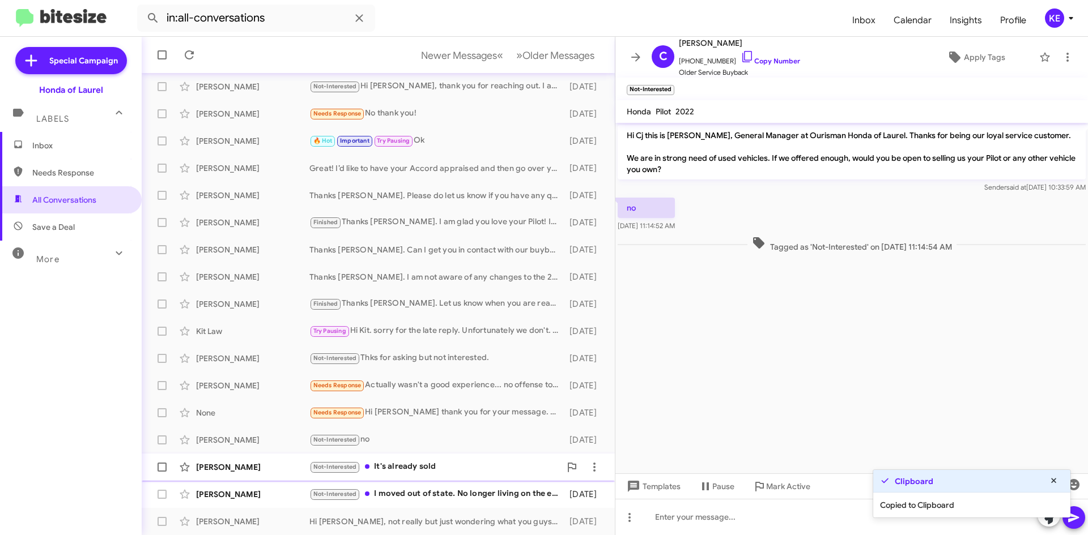
click at [414, 468] on div "Not-Interested It's already sold" at bounding box center [434, 467] width 251 height 13
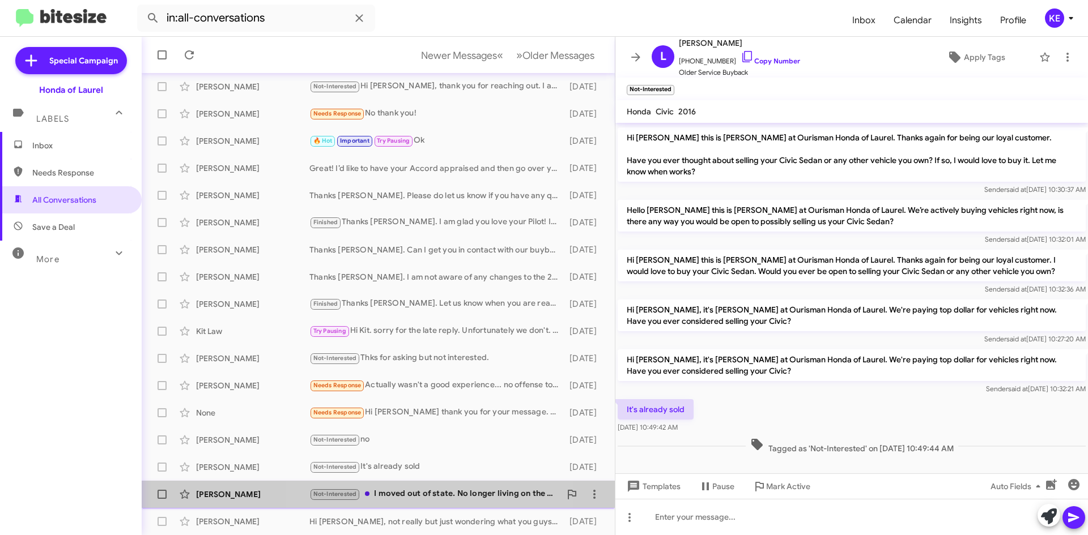
click at [403, 494] on div "Not-Interested I moved out of state. No longer living on the east coast." at bounding box center [434, 494] width 251 height 13
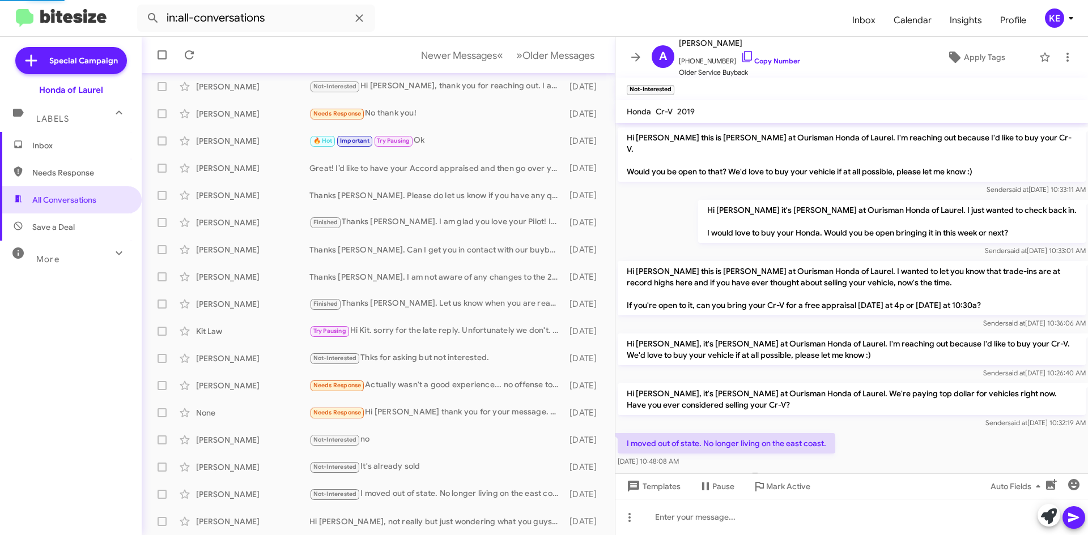
scroll to position [204, 0]
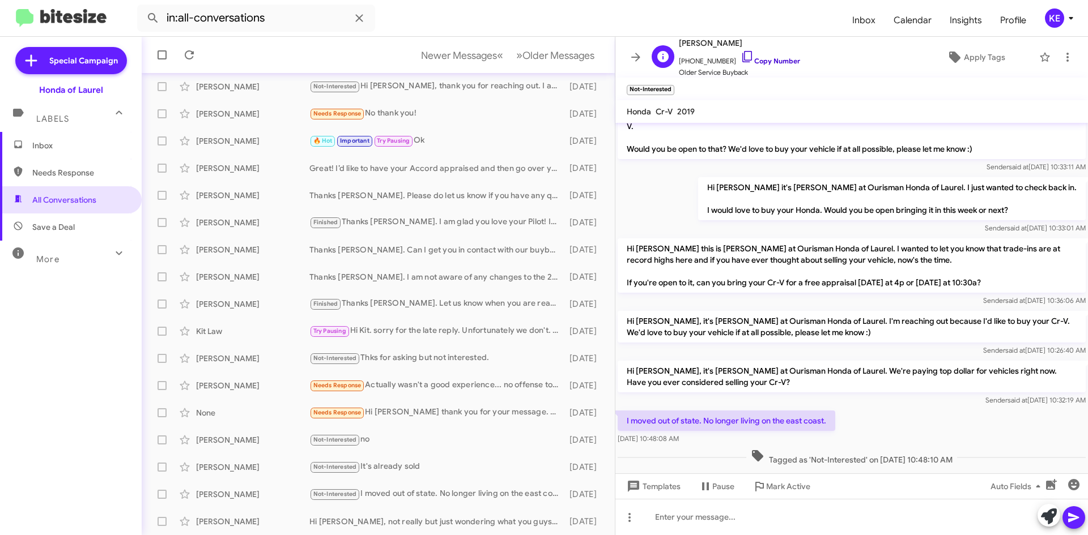
click at [740, 55] on icon at bounding box center [747, 57] width 14 height 14
click at [633, 57] on icon at bounding box center [635, 57] width 9 height 8
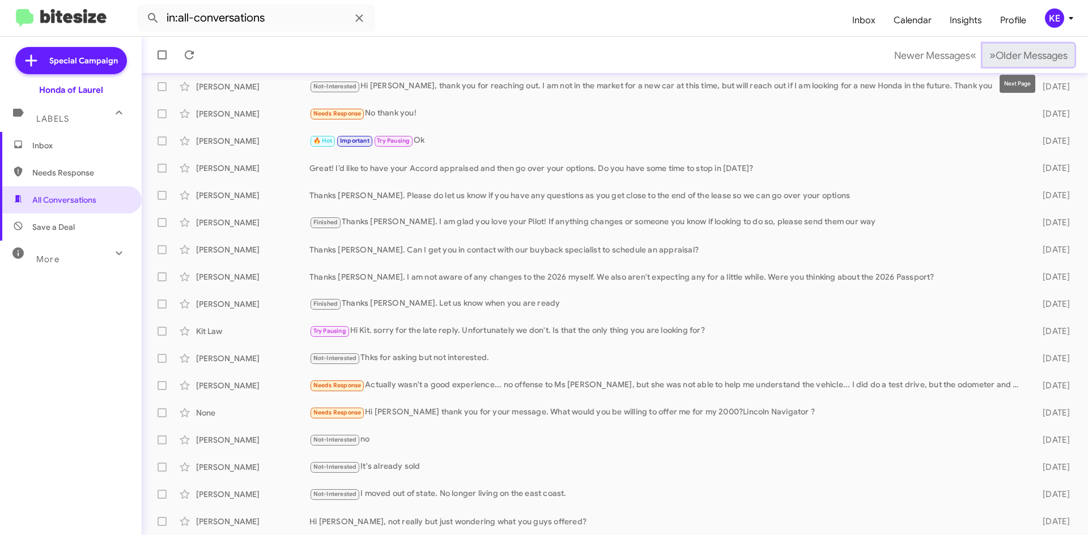
click at [995, 57] on span "Older Messages" at bounding box center [1031, 55] width 72 height 12
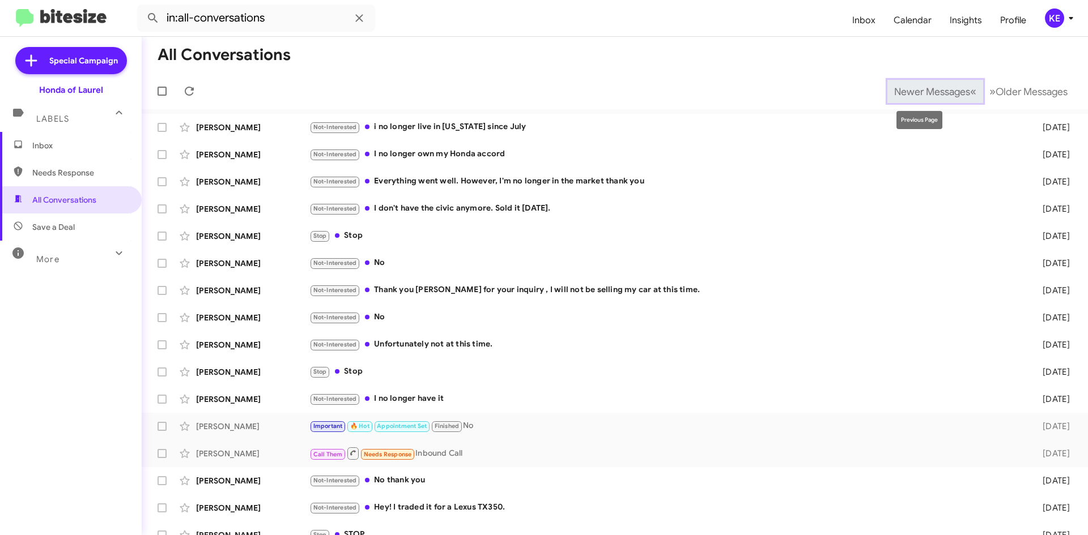
click at [894, 88] on span "Newer Messages" at bounding box center [932, 92] width 76 height 12
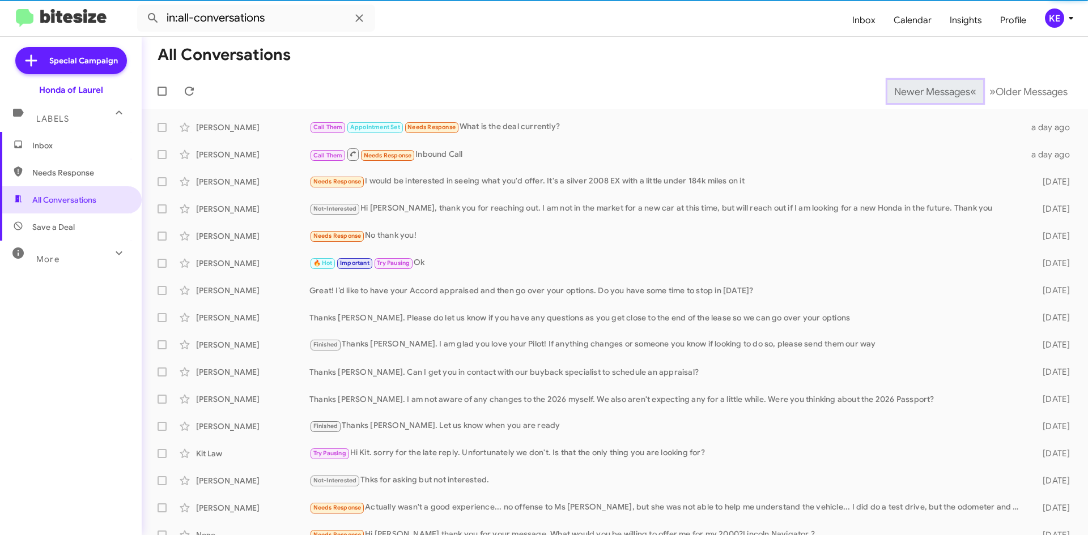
click at [894, 93] on span "Newer Messages" at bounding box center [932, 92] width 76 height 12
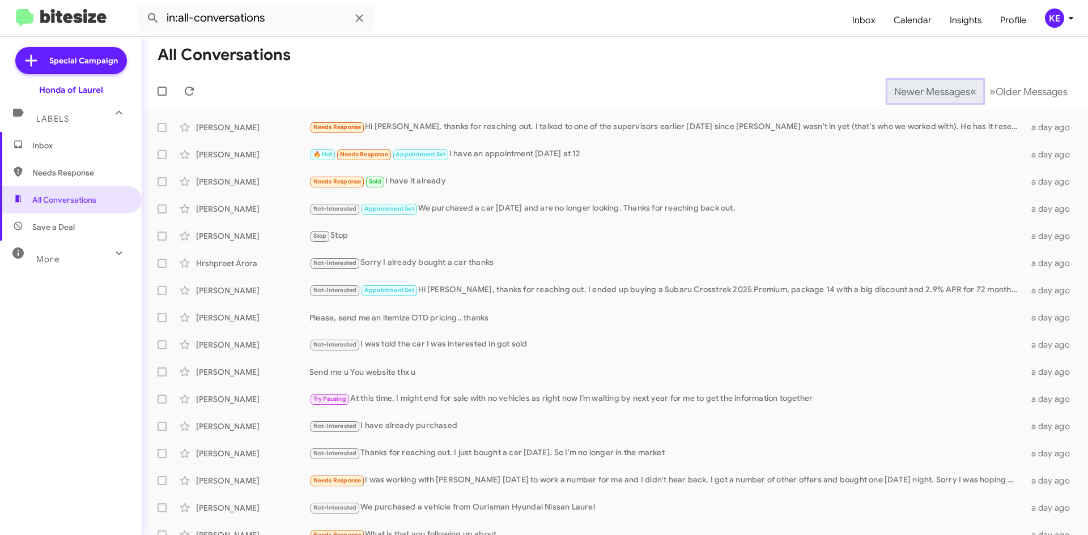
click at [894, 93] on span "Newer Messages" at bounding box center [932, 92] width 76 height 12
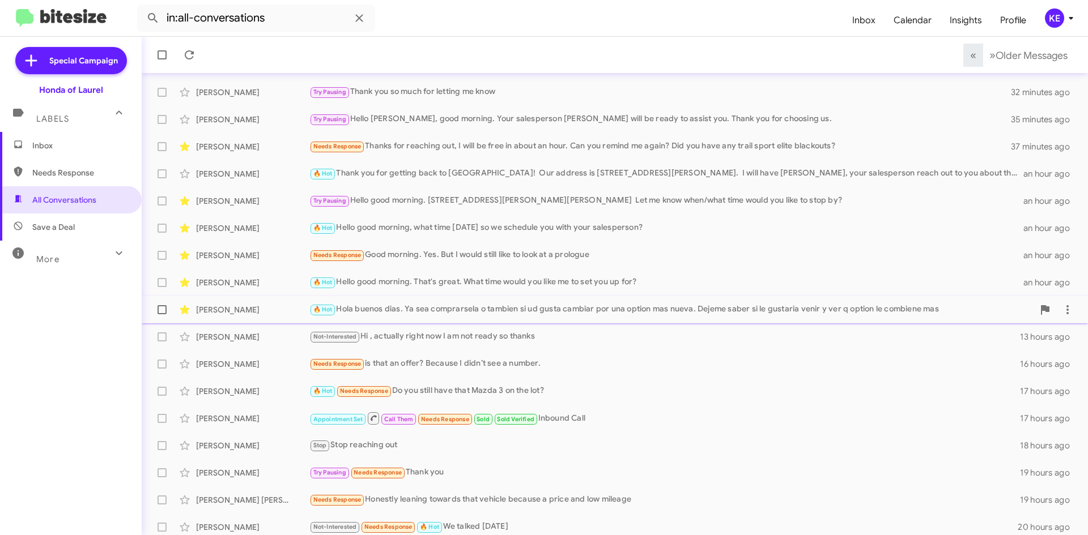
scroll to position [122, 0]
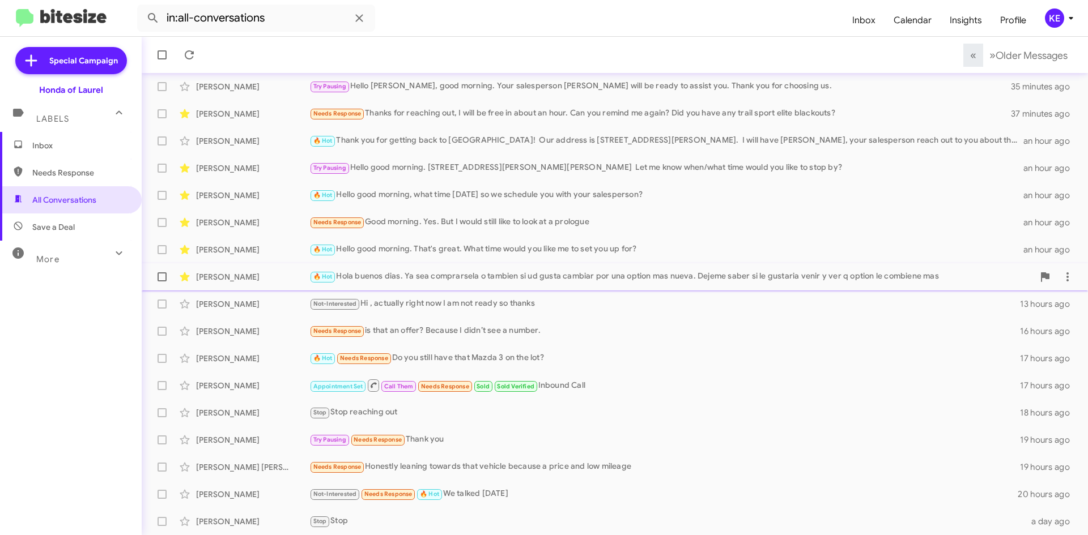
click at [451, 278] on div "🔥 Hot Hola buenos [PERSON_NAME]. Ya sea comprarsela o tambien si ud gusta cambi…" at bounding box center [671, 276] width 724 height 13
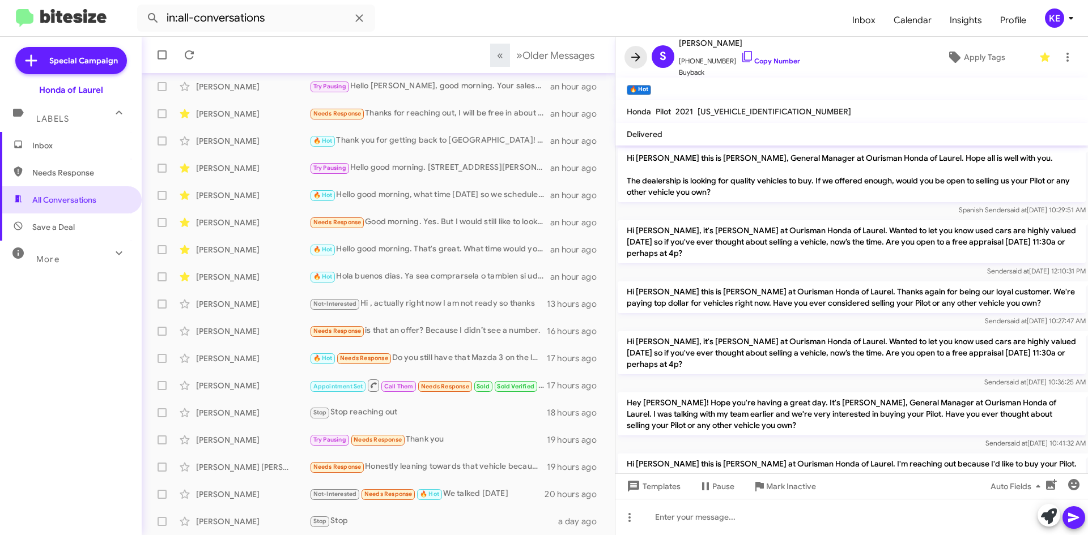
click at [634, 54] on icon at bounding box center [636, 57] width 14 height 14
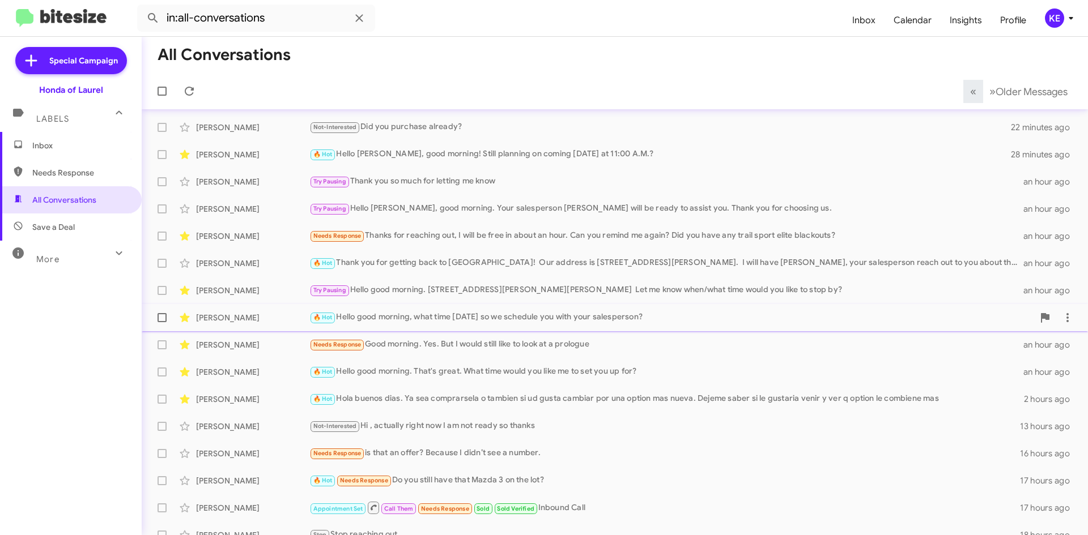
scroll to position [122, 0]
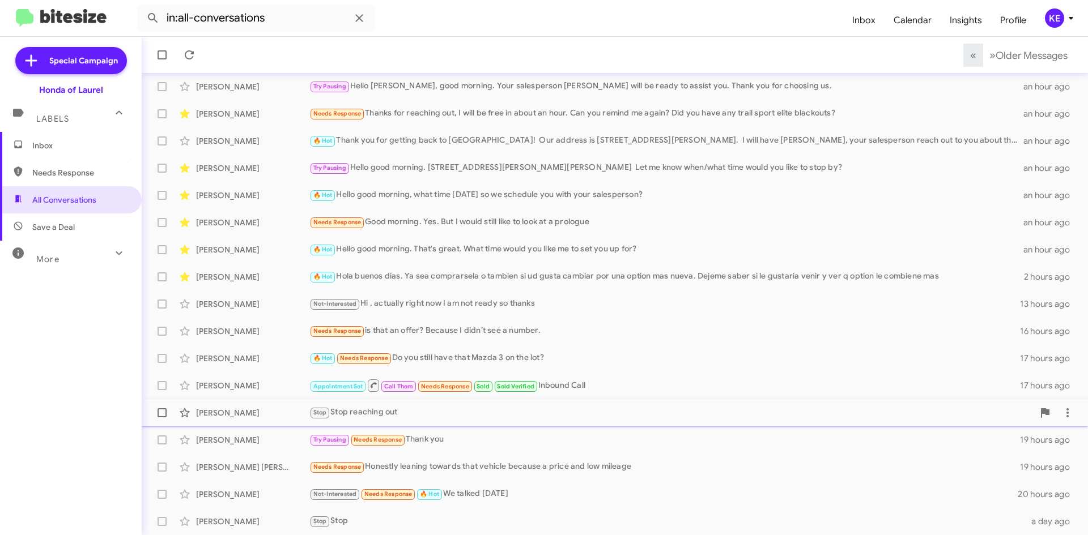
click at [364, 418] on div "Stop Stop reaching out" at bounding box center [671, 412] width 724 height 13
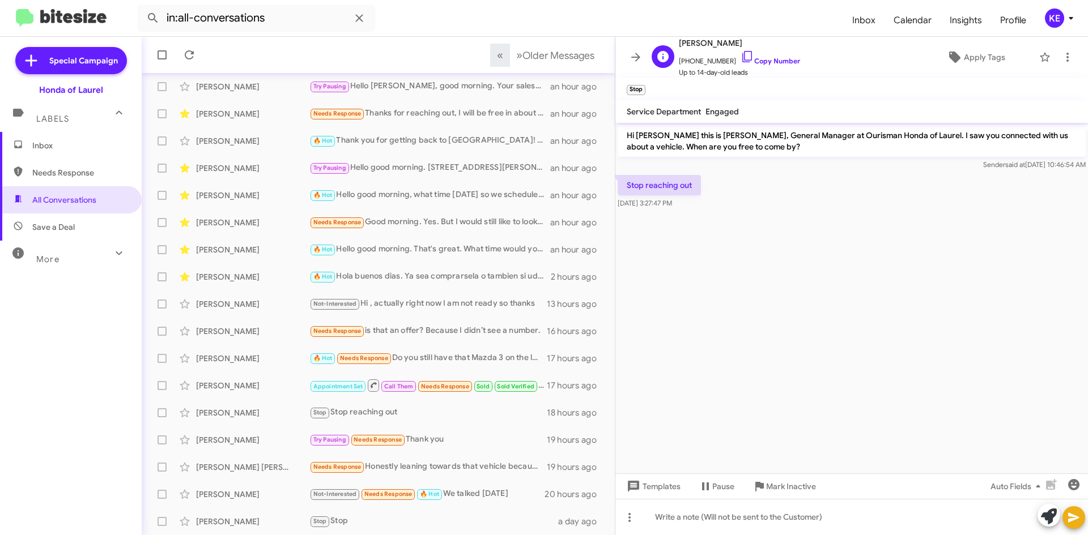
drag, startPoint x: 736, startPoint y: 57, endPoint x: 743, endPoint y: 67, distance: 12.0
click at [740, 57] on icon at bounding box center [747, 57] width 14 height 14
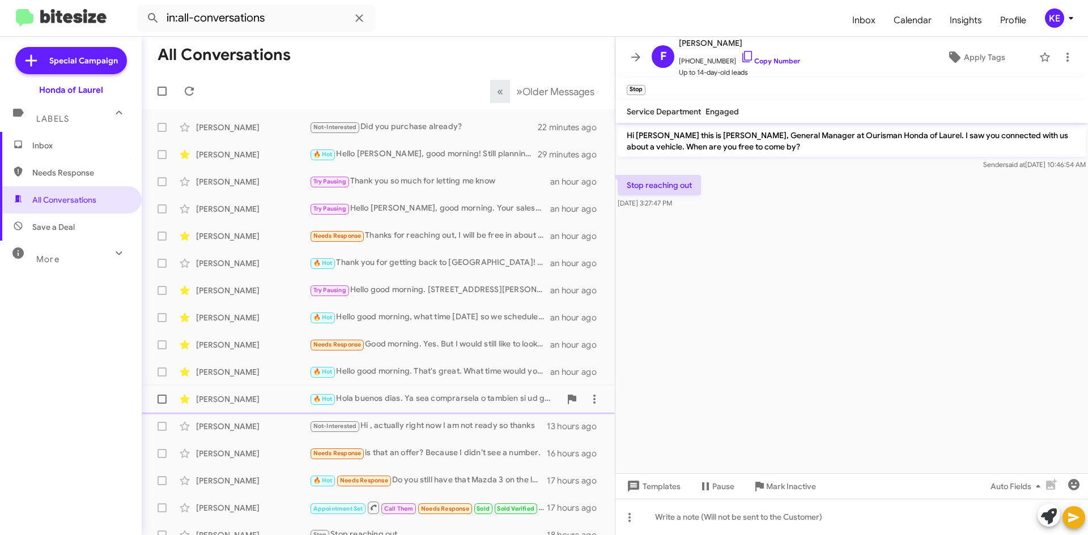
click at [434, 398] on div "🔥 Hot Hola buenos [PERSON_NAME]. Ya sea comprarsela o tambien si ud gusta cambi…" at bounding box center [434, 399] width 251 height 13
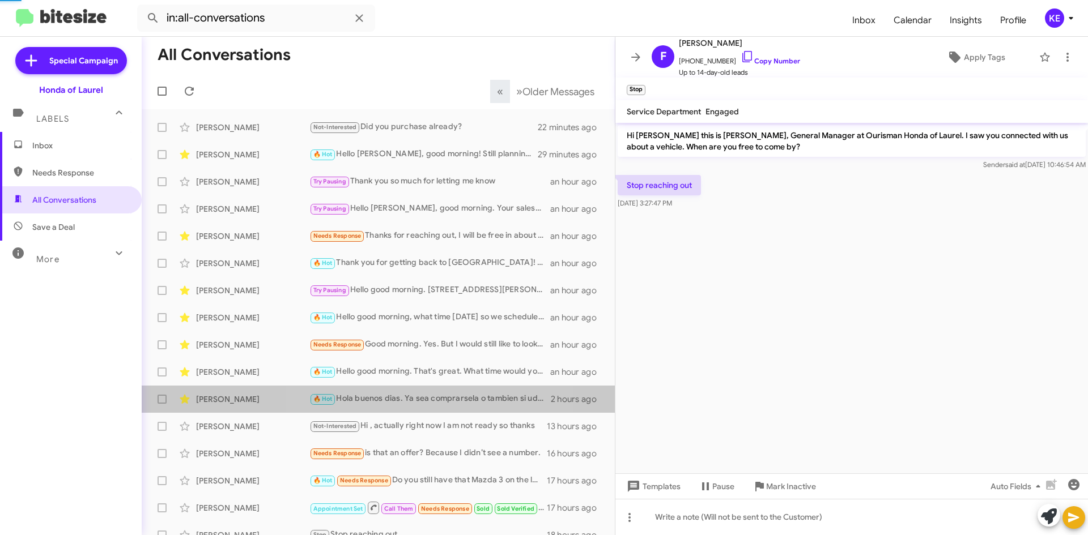
scroll to position [255, 0]
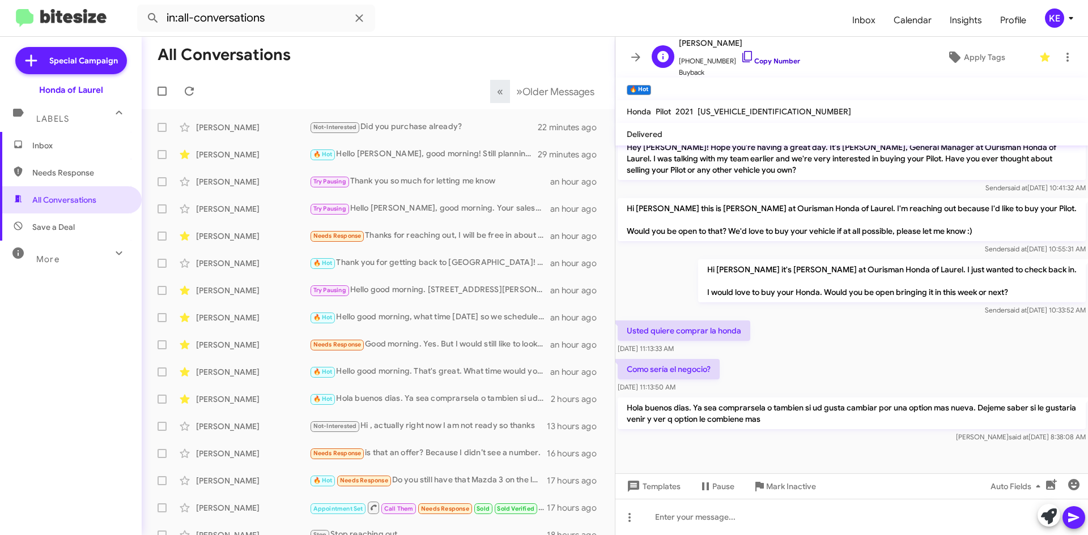
click at [740, 57] on icon at bounding box center [747, 57] width 14 height 14
click at [633, 58] on icon at bounding box center [636, 57] width 14 height 14
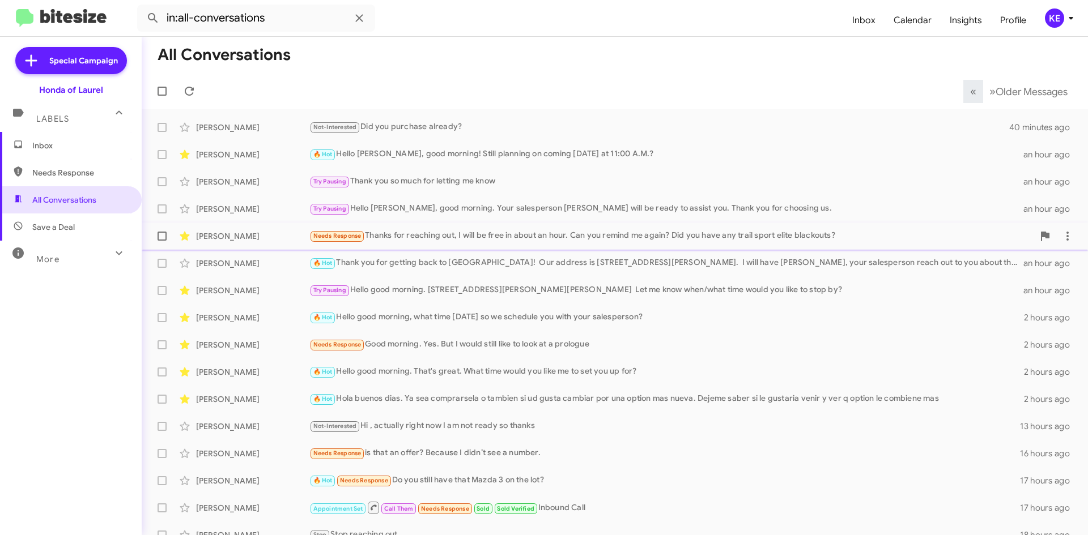
click at [410, 231] on div "Needs Response Thanks for reaching out, I will be free in about an hour. Can yo…" at bounding box center [671, 235] width 724 height 13
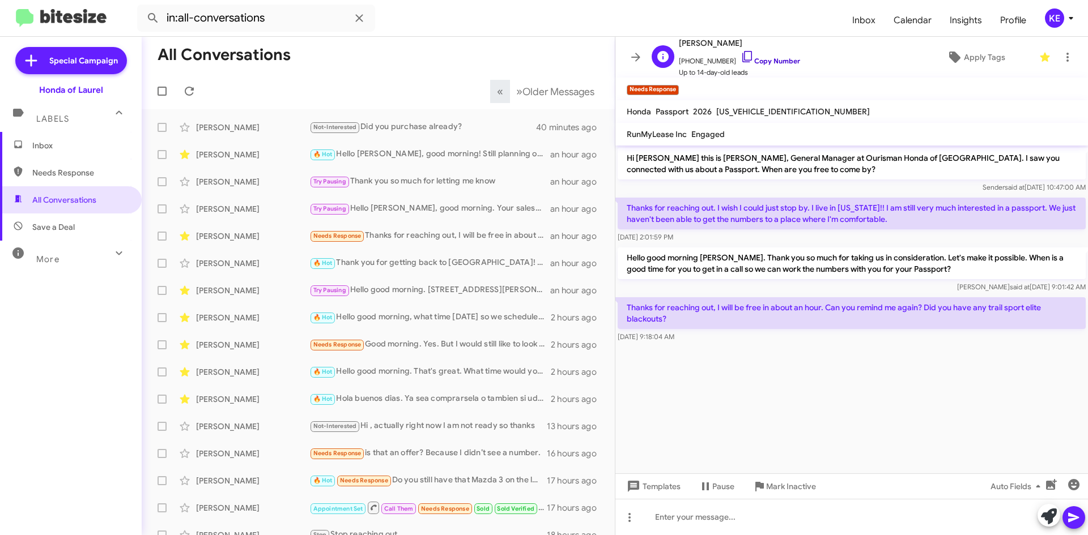
click at [740, 55] on icon at bounding box center [747, 57] width 14 height 14
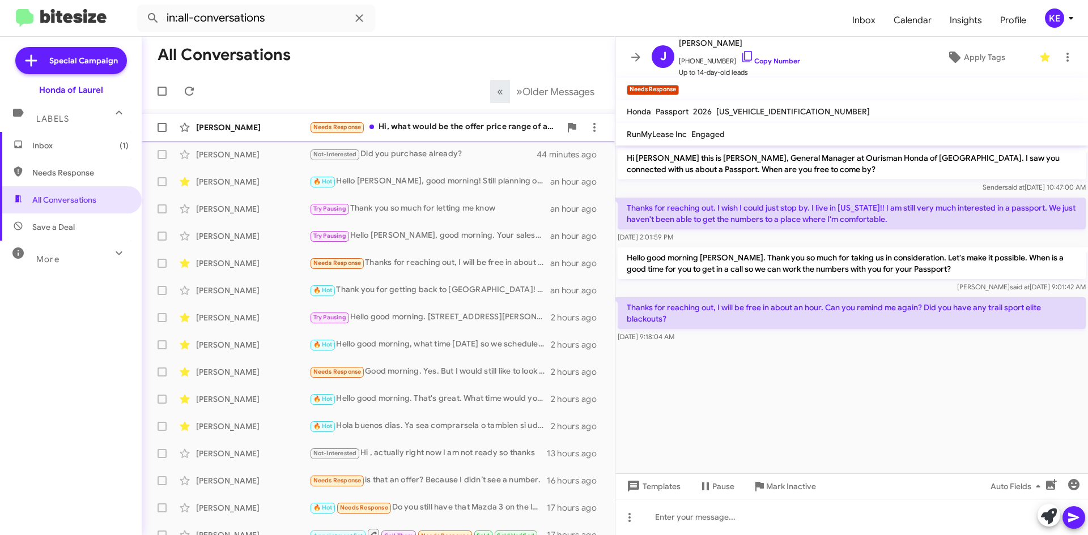
drag, startPoint x: 392, startPoint y: 129, endPoint x: 432, endPoint y: 148, distance: 44.6
click at [393, 129] on div "Needs Response Hi, what would be the offer price range of a low mileage and exc…" at bounding box center [423, 127] width 228 height 13
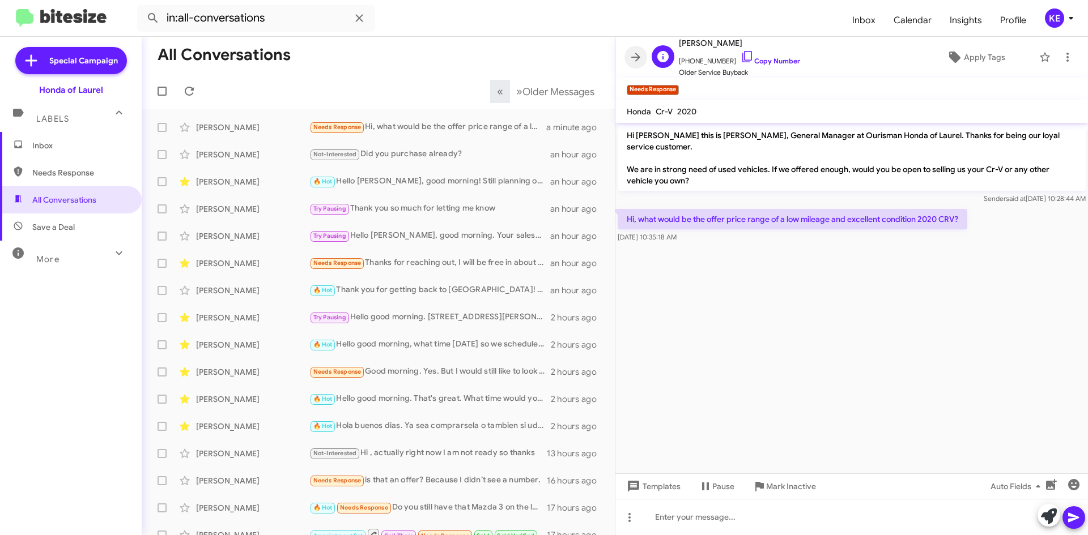
drag, startPoint x: 636, startPoint y: 56, endPoint x: 651, endPoint y: 60, distance: 16.3
click at [650, 59] on mat-toolbar "[PERSON_NAME] [PHONE_NUMBER] Copy Number Older Service Buyback Apply Tags" at bounding box center [851, 57] width 472 height 41
click at [636, 58] on icon at bounding box center [635, 57] width 9 height 8
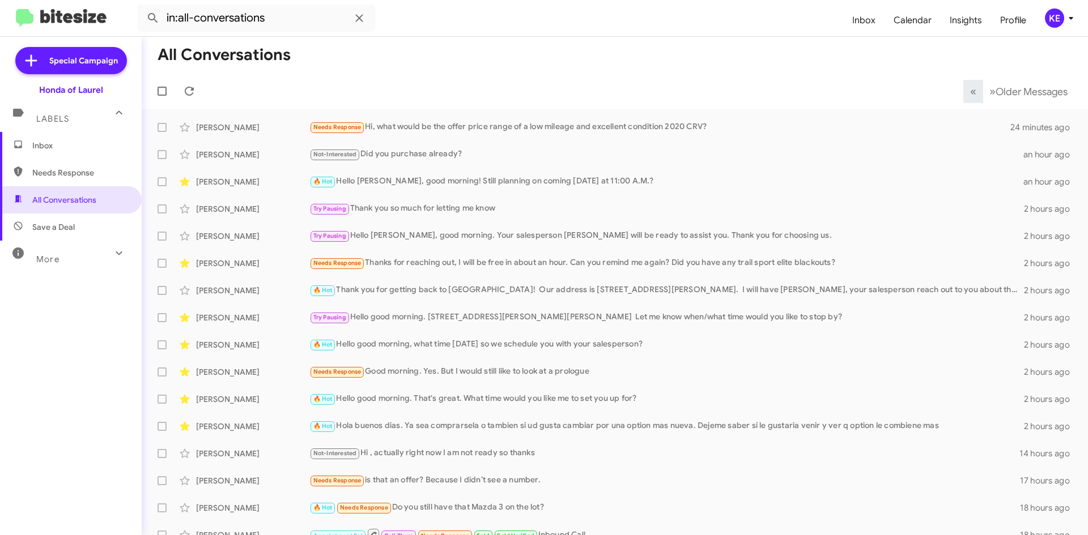
click at [512, 80] on mat-toolbar-row "« Previous » Next Older Messages" at bounding box center [615, 91] width 946 height 36
click at [533, 109] on div "All Conversations « Previous » Next Older Messages [PERSON_NAME] Needs Response…" at bounding box center [615, 286] width 946 height 499
click at [543, 78] on mat-toolbar-row "« Previous » Next Older Messages" at bounding box center [615, 91] width 946 height 36
click at [522, 182] on div "🔥 Hot Hello [PERSON_NAME], good morning! Still planning on coming [DATE] at 11:…" at bounding box center [671, 181] width 724 height 13
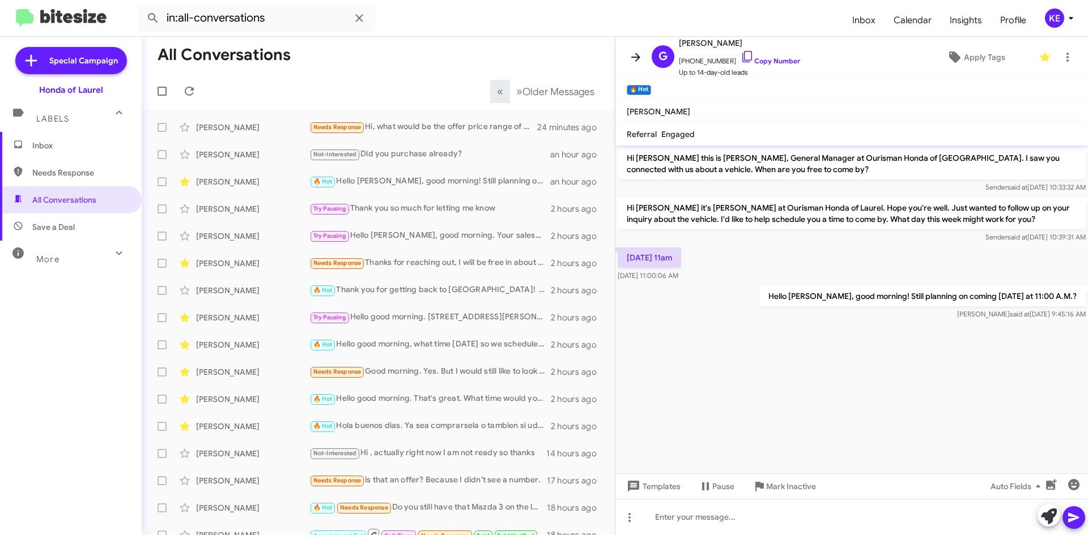
click at [640, 57] on icon at bounding box center [636, 57] width 14 height 14
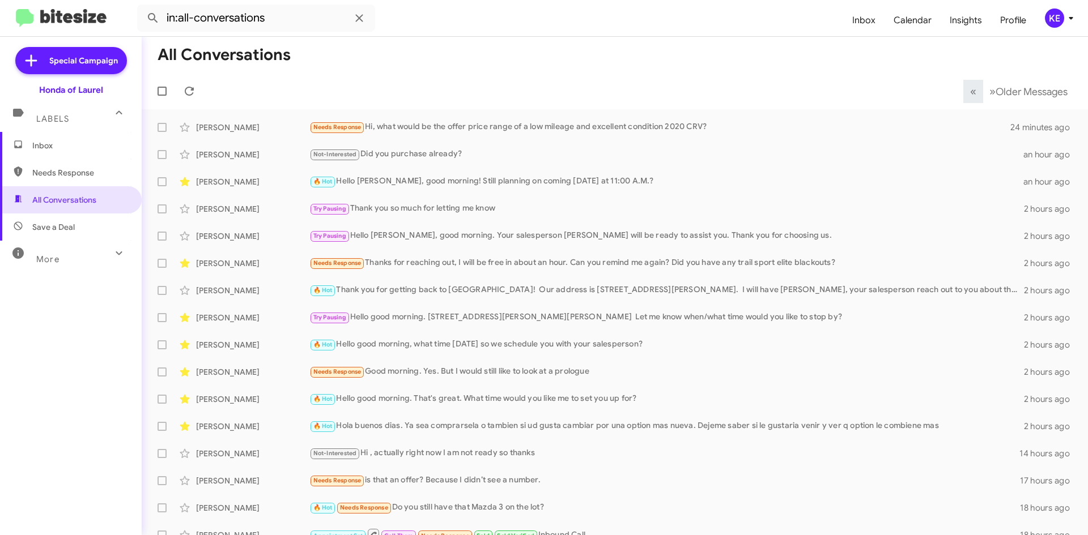
click at [866, 69] on mat-toolbar-row "All Conversations" at bounding box center [615, 55] width 946 height 36
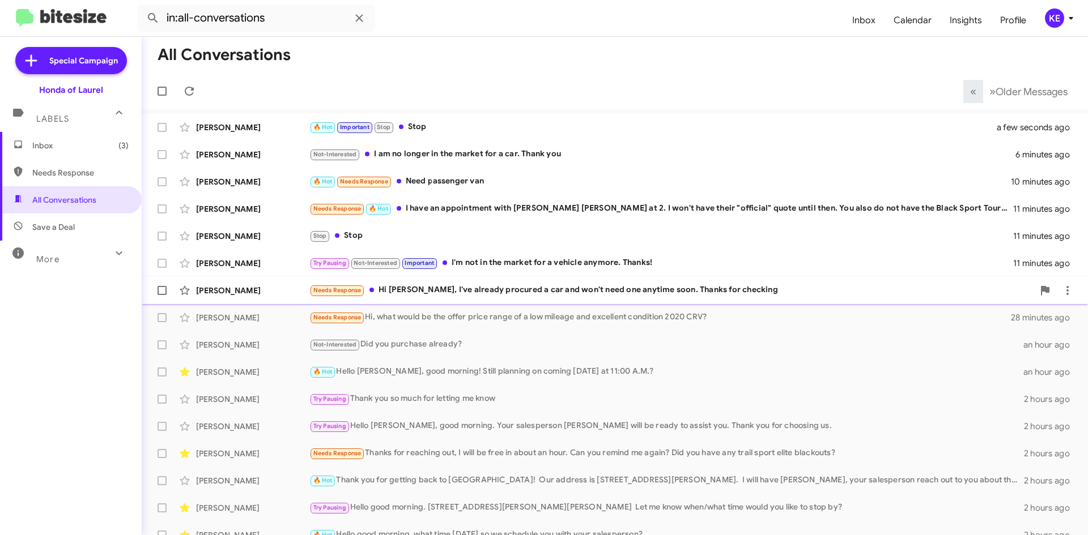
click at [553, 292] on div "Needs Response Hi [PERSON_NAME], I've already procured a car and won't need one…" at bounding box center [671, 290] width 724 height 13
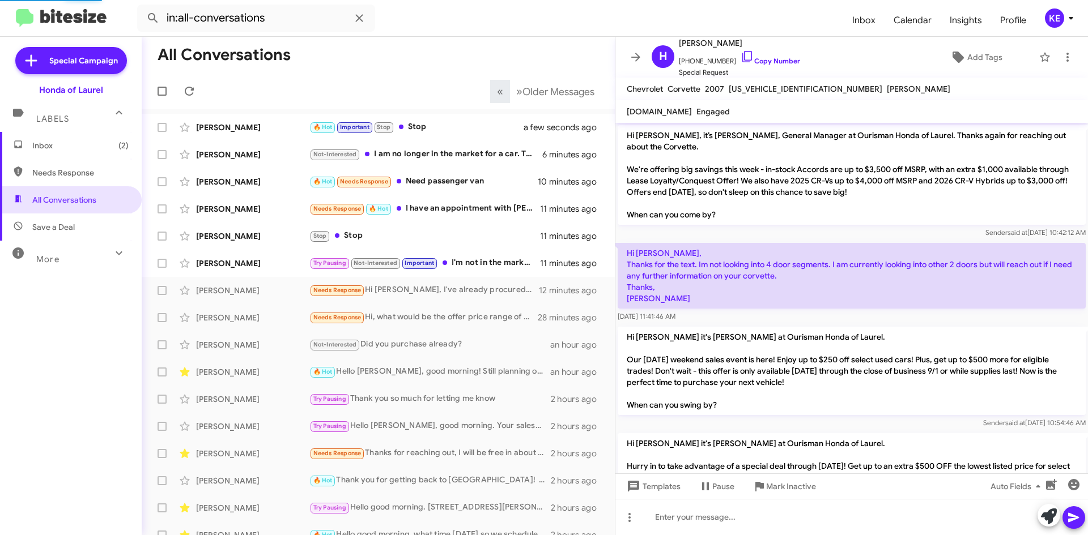
scroll to position [60, 0]
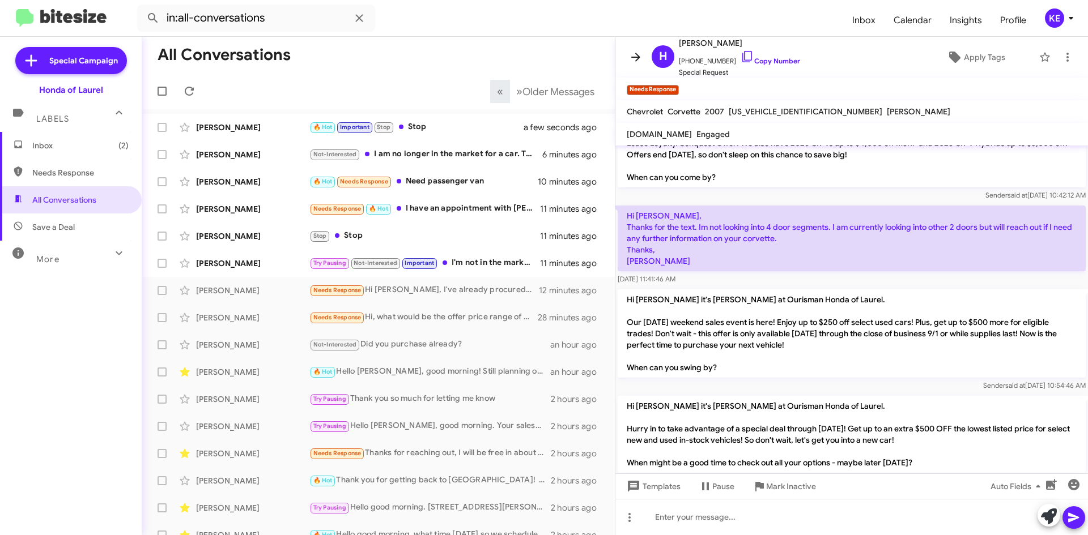
click at [638, 59] on icon at bounding box center [636, 57] width 14 height 14
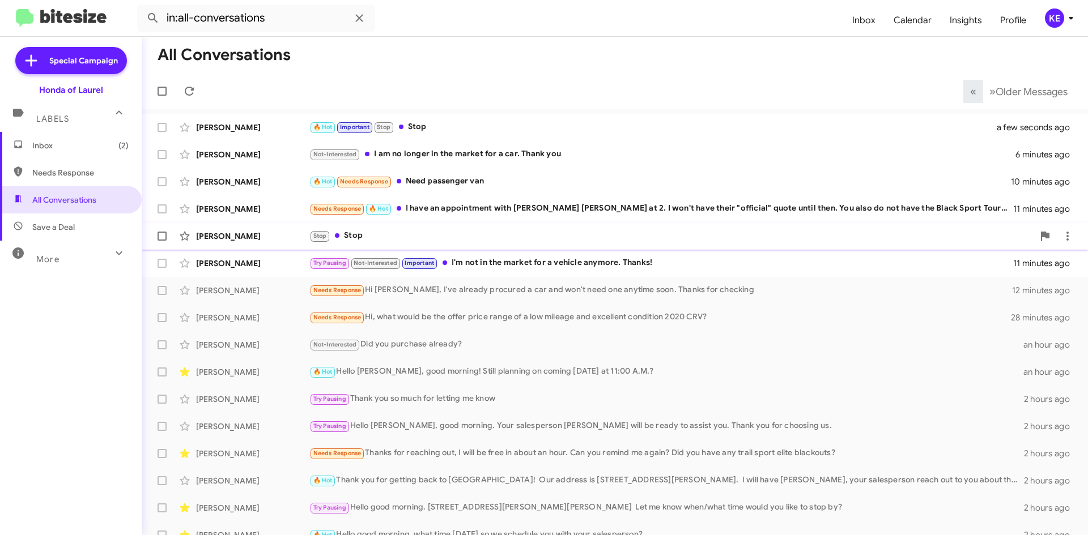
click at [463, 224] on span "[PERSON_NAME] Stop Stop 11 minutes ago" at bounding box center [615, 236] width 946 height 27
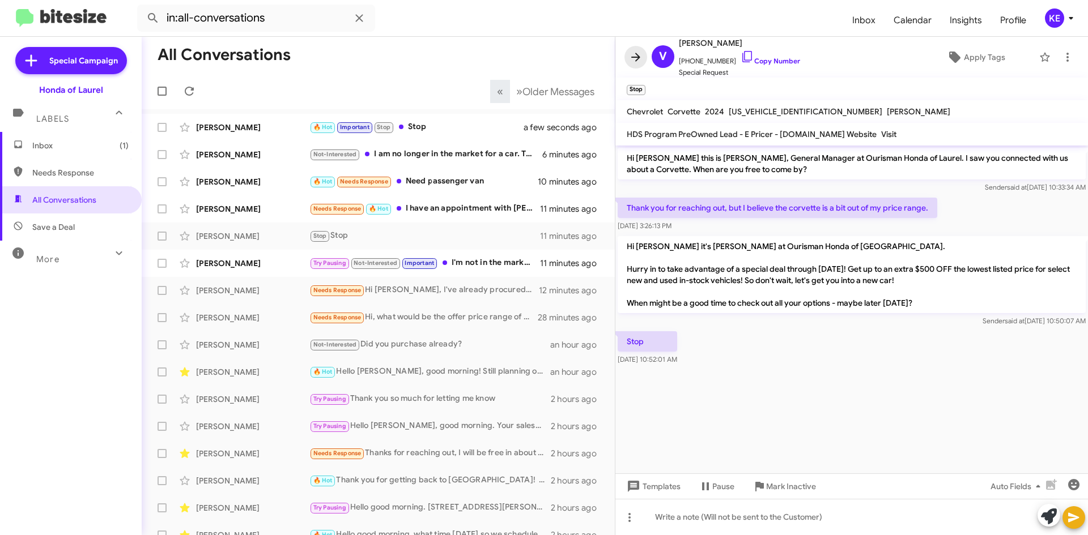
click at [633, 57] on icon at bounding box center [635, 57] width 9 height 8
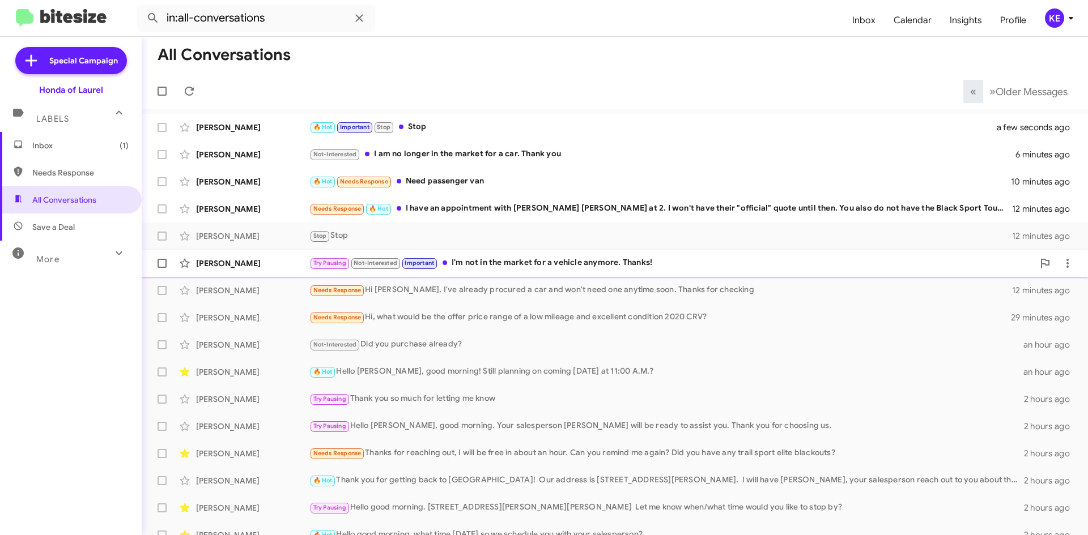
click at [475, 260] on div "Try Pausing Not-Interested Important I'm not in the market for a vehicle anymor…" at bounding box center [671, 263] width 724 height 13
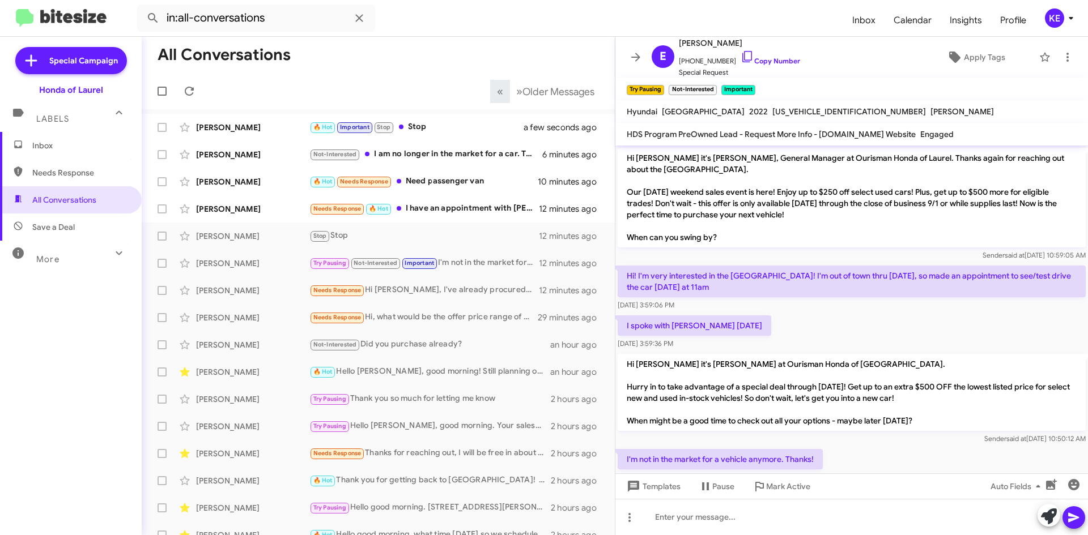
scroll to position [50, 0]
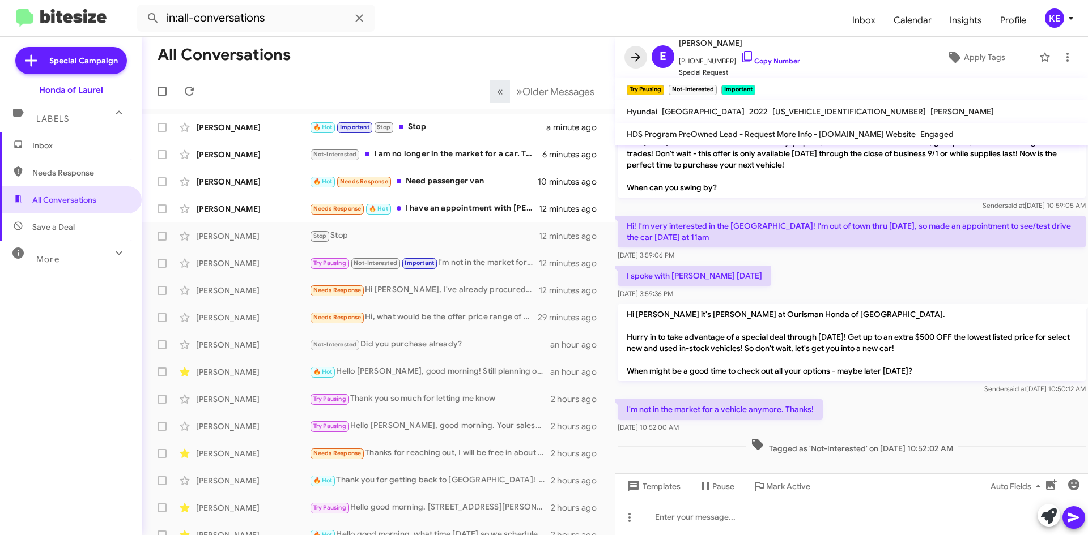
click at [637, 60] on icon at bounding box center [635, 57] width 9 height 8
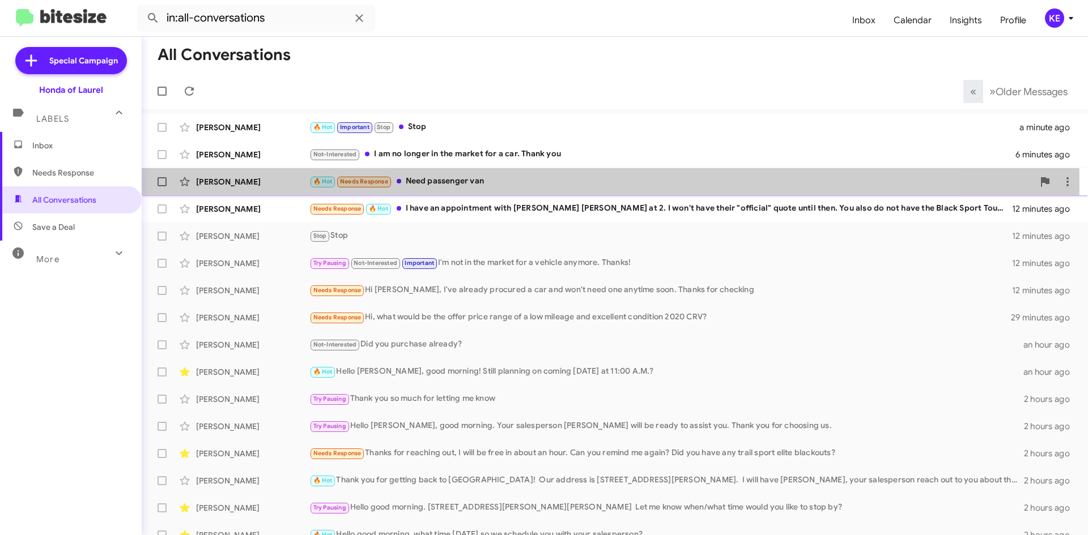
click at [444, 182] on div "🔥 Hot Needs Response Need passenger van" at bounding box center [671, 181] width 724 height 13
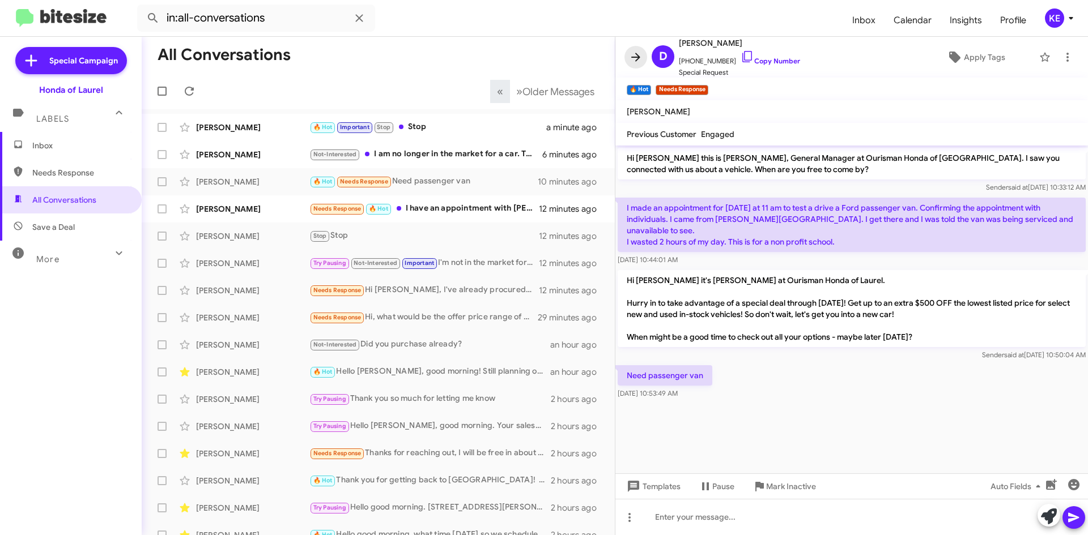
click at [638, 56] on icon at bounding box center [636, 57] width 14 height 14
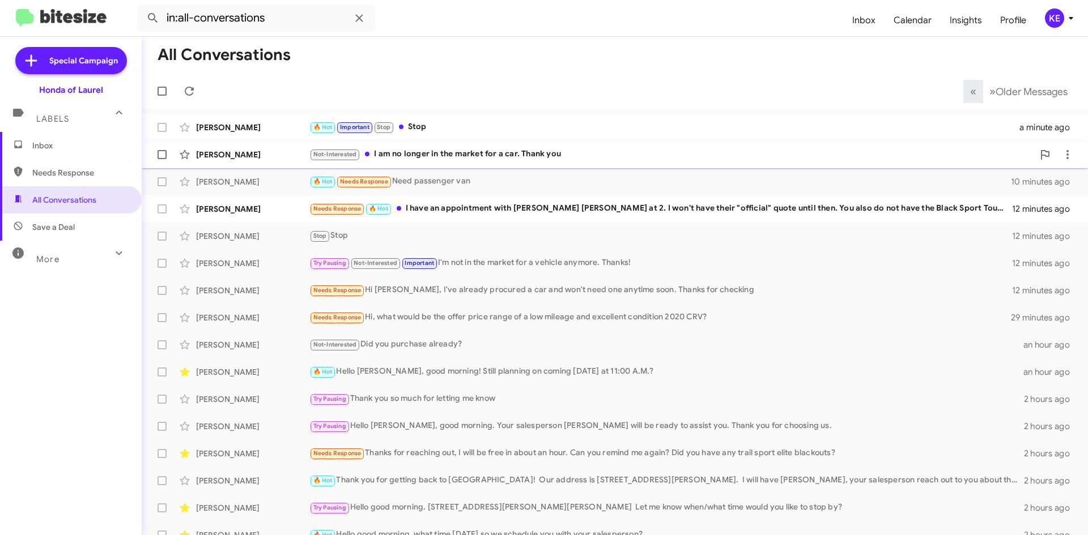
click at [416, 156] on div "Not-Interested I am no longer in the market for a car. Thank you" at bounding box center [671, 154] width 724 height 13
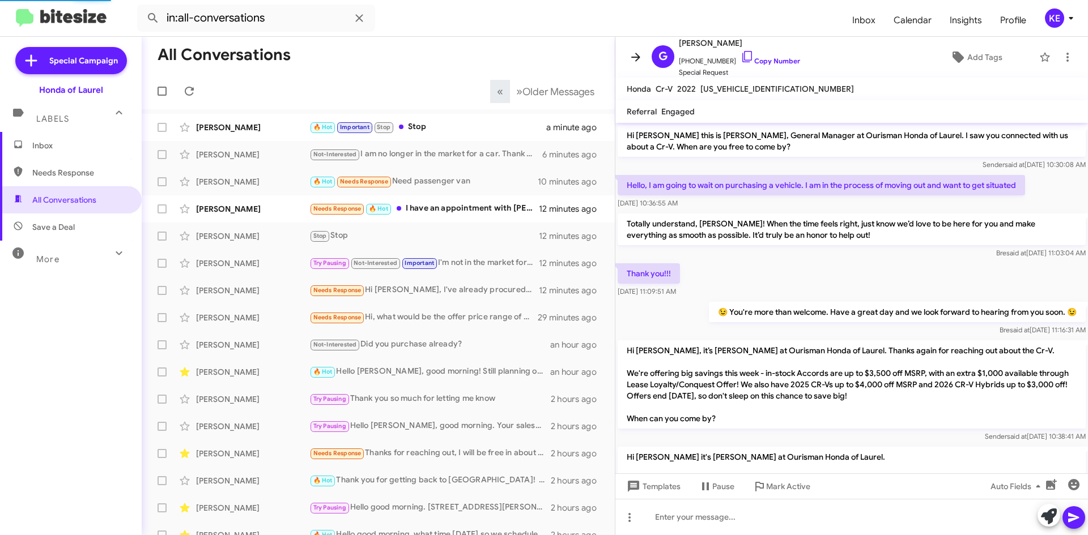
scroll to position [261, 0]
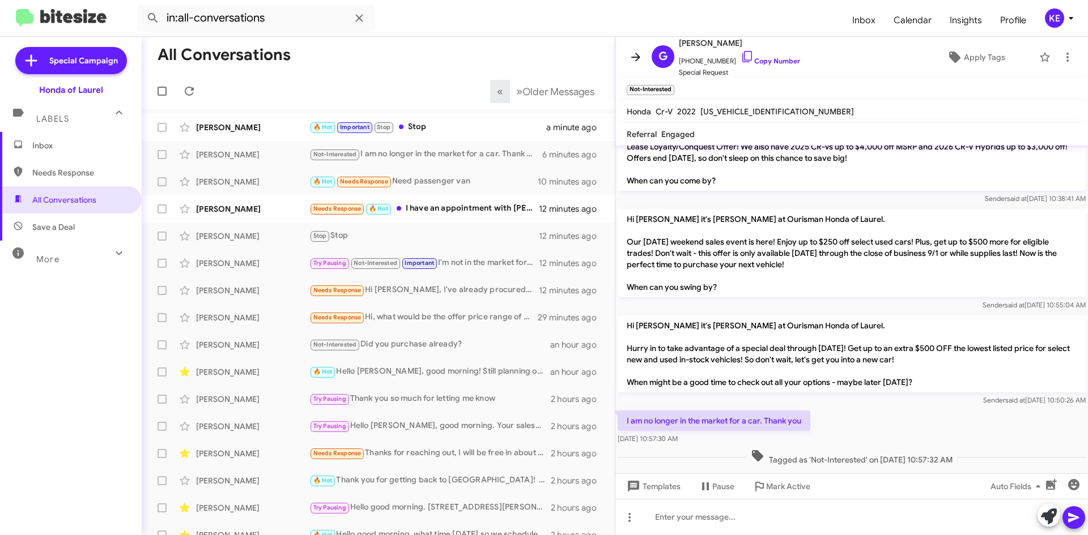
click at [633, 55] on icon at bounding box center [636, 57] width 14 height 14
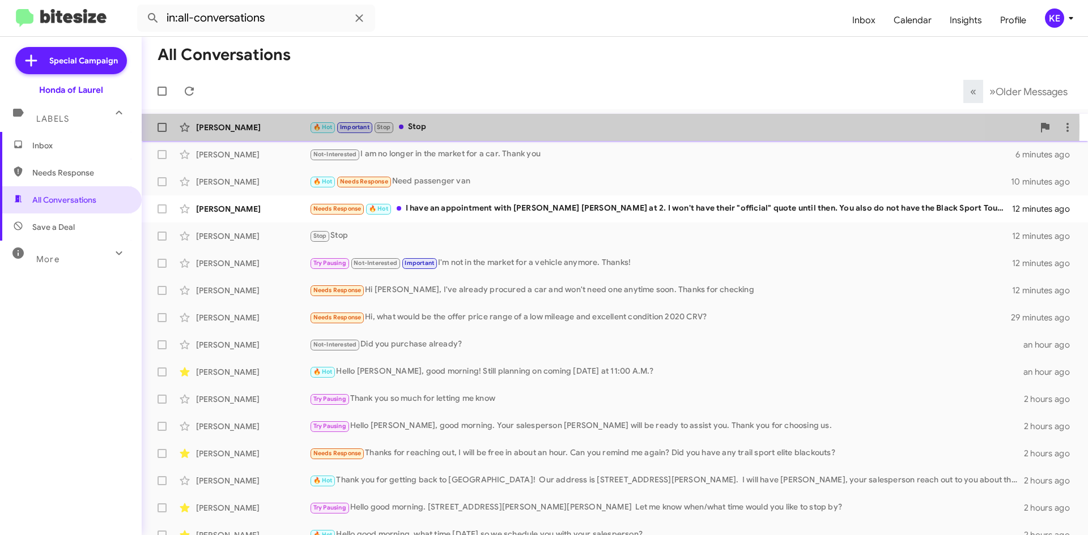
click at [456, 126] on div "🔥 Hot Important Stop Stop" at bounding box center [671, 127] width 724 height 13
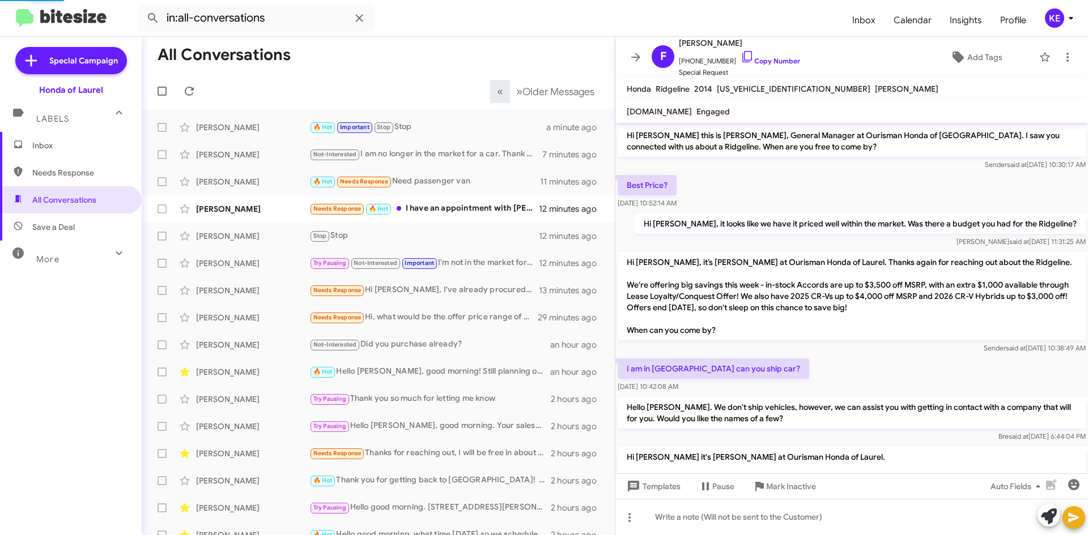
scroll to position [237, 0]
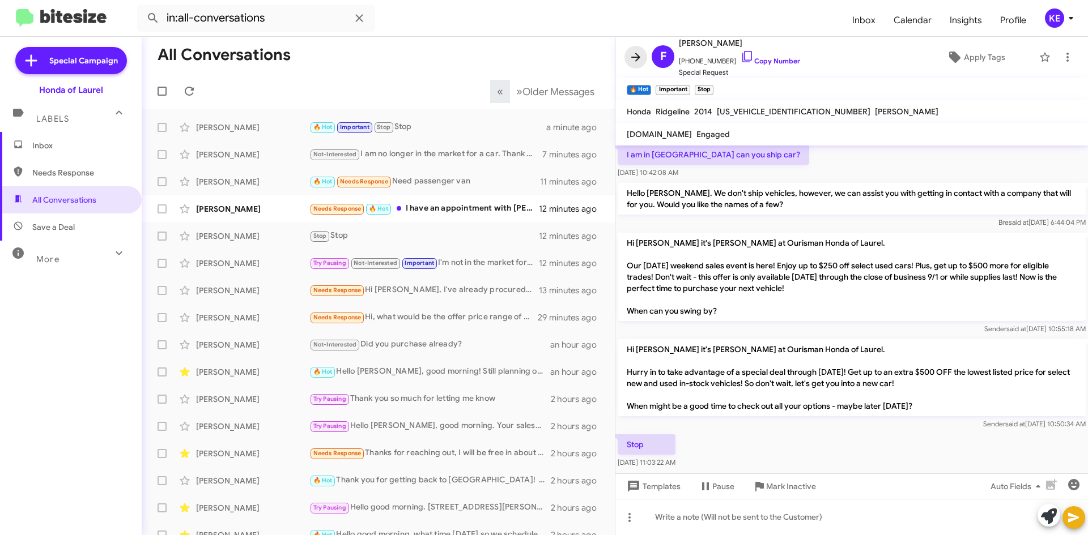
click at [629, 58] on icon at bounding box center [636, 57] width 14 height 14
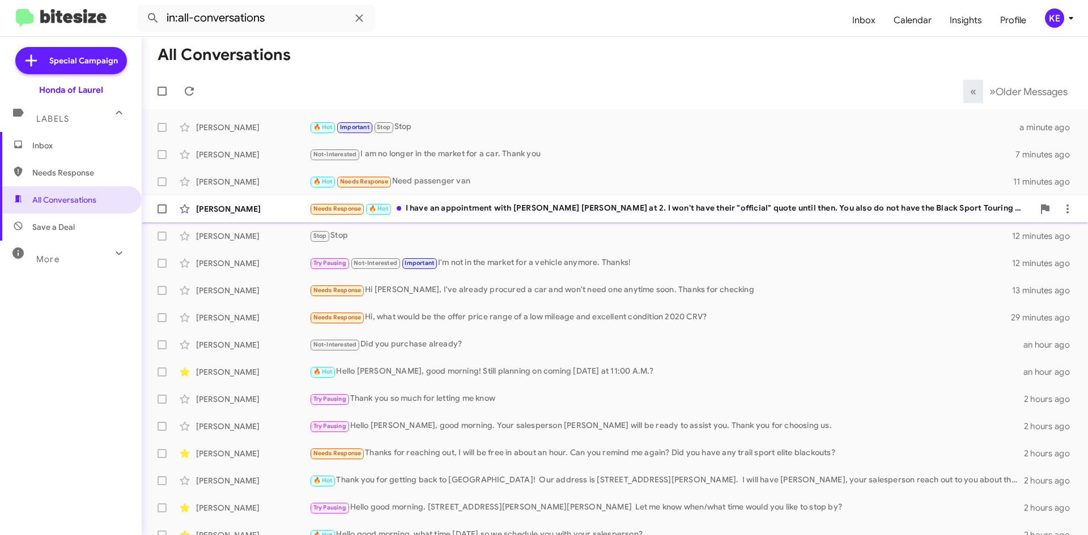
click at [408, 208] on div "Needs Response 🔥 Hot I have an appointment with [PERSON_NAME] [PERSON_NAME] at …" at bounding box center [671, 208] width 724 height 13
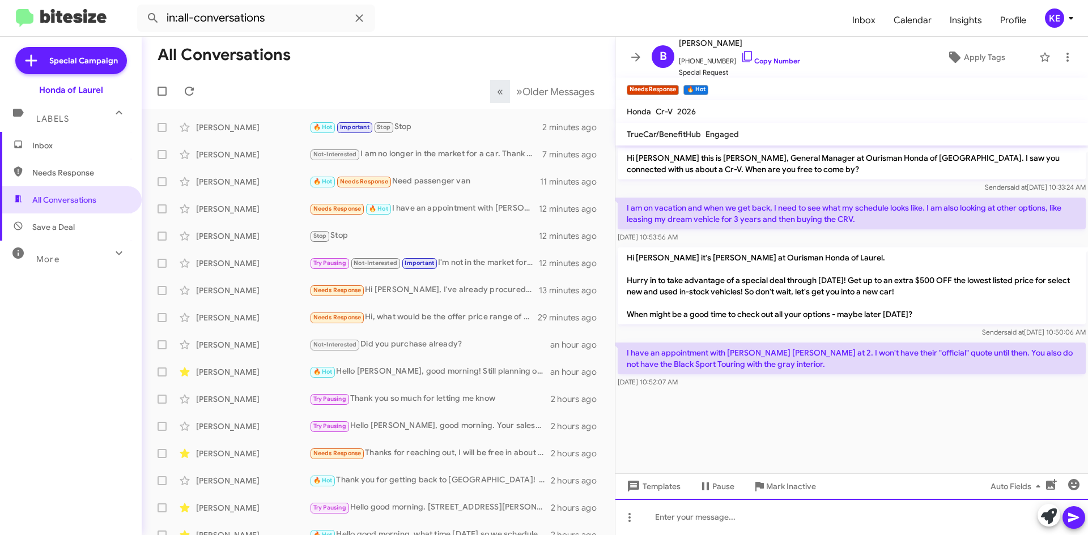
click at [702, 510] on div at bounding box center [851, 517] width 472 height 36
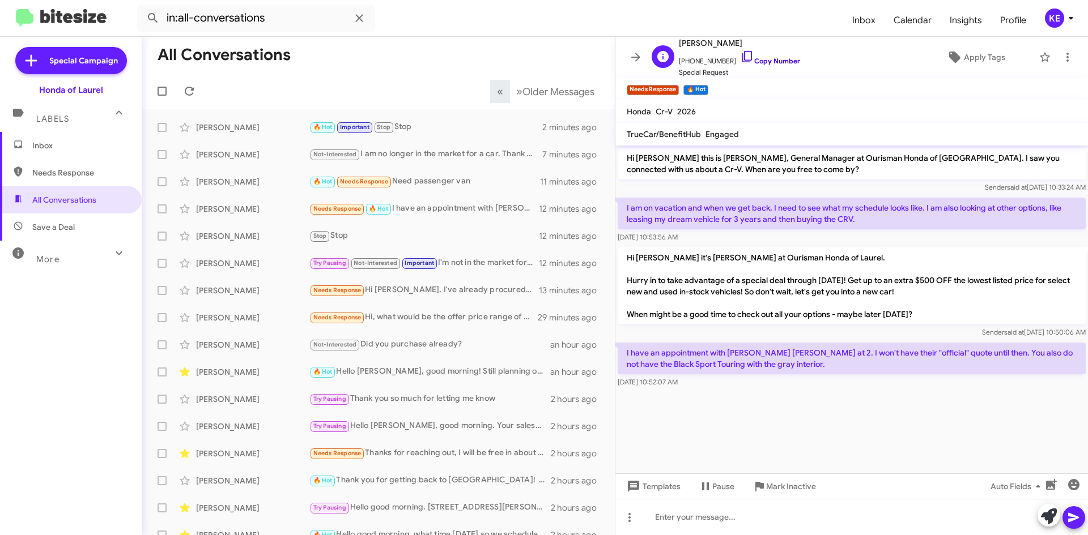
drag, startPoint x: 729, startPoint y: 58, endPoint x: 733, endPoint y: 63, distance: 6.8
click at [740, 58] on icon at bounding box center [747, 57] width 14 height 14
click at [740, 57] on icon at bounding box center [747, 57] width 14 height 14
